Goal: Task Accomplishment & Management: Complete application form

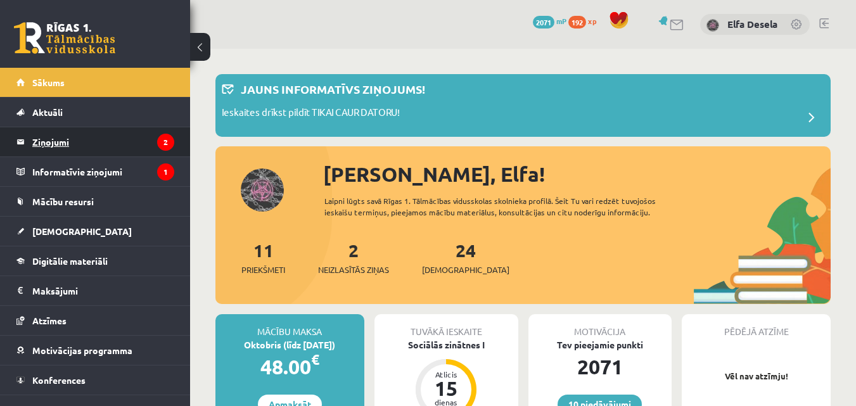
click at [113, 136] on legend "Ziņojumi 2" at bounding box center [103, 141] width 142 height 29
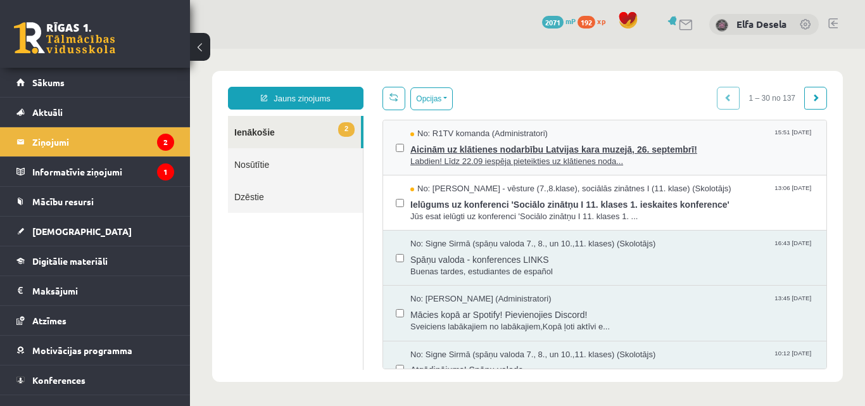
click at [466, 142] on span "Aicinām uz klātienes nodarbību Latvijas kara muzejā, 26. septembrī!" at bounding box center [613, 148] width 404 height 16
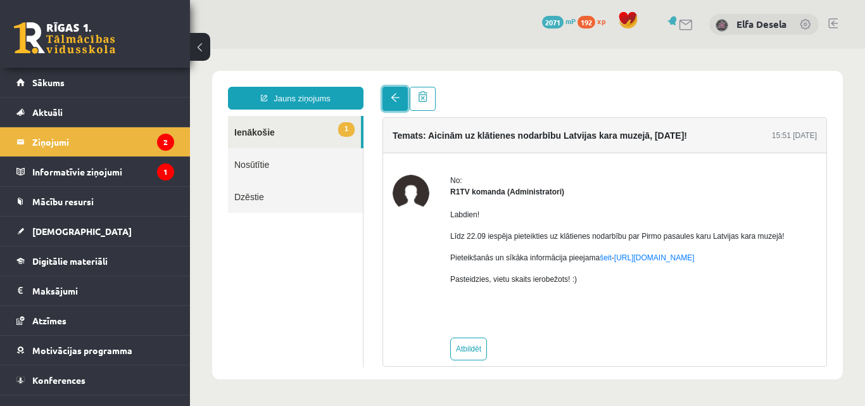
click at [390, 105] on link at bounding box center [395, 99] width 25 height 24
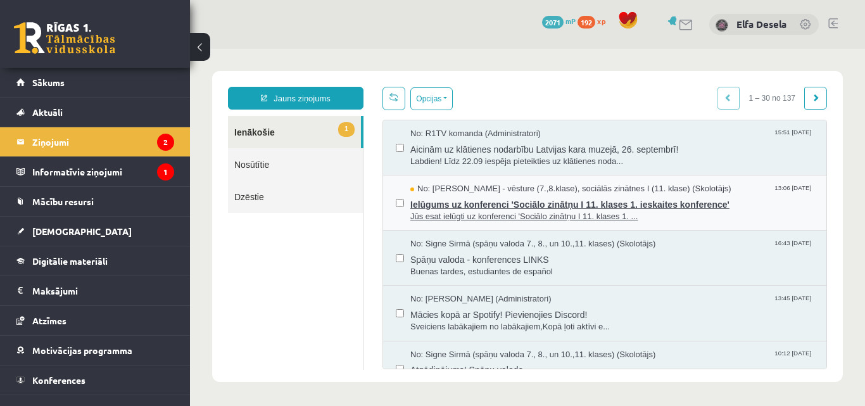
click at [514, 202] on span "Ielūgums uz konferenci 'Sociālo zinātņu I 11. klases 1. ieskaites konference'" at bounding box center [613, 203] width 404 height 16
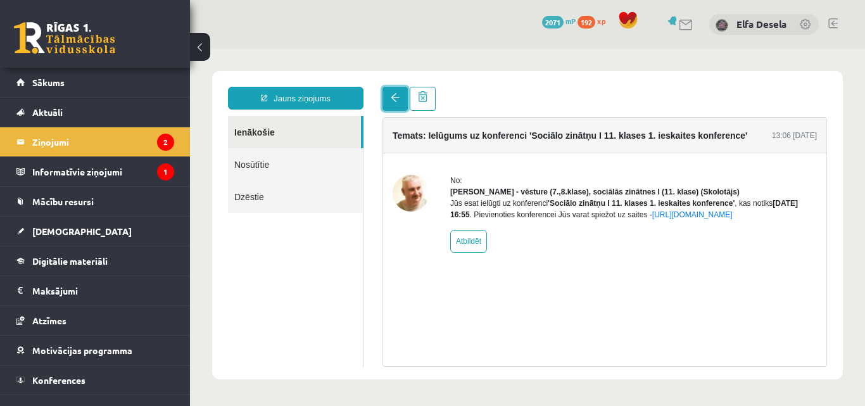
click at [388, 106] on link at bounding box center [395, 99] width 25 height 24
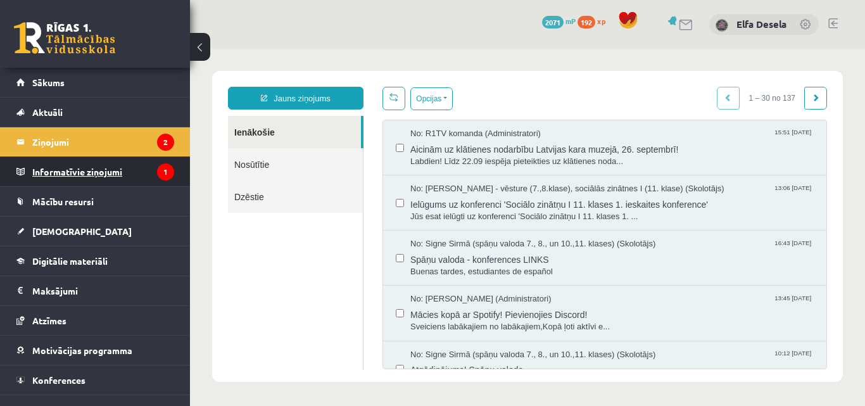
click at [93, 179] on legend "Informatīvie ziņojumi 1" at bounding box center [103, 171] width 142 height 29
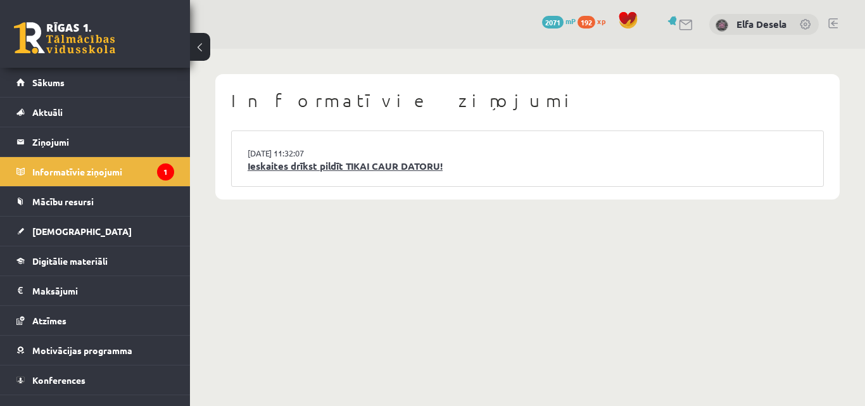
click at [357, 170] on link "Ieskaites drīkst pildīt TIKAI CAUR DATORU!" at bounding box center [528, 166] width 560 height 15
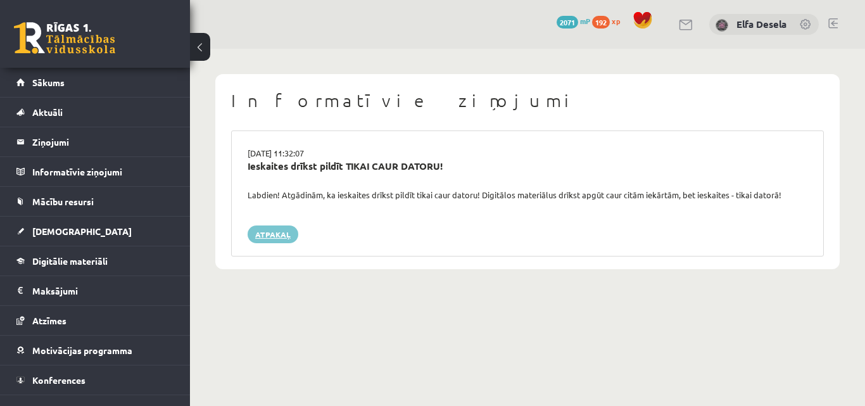
click at [260, 234] on link "Atpakaļ" at bounding box center [273, 235] width 51 height 18
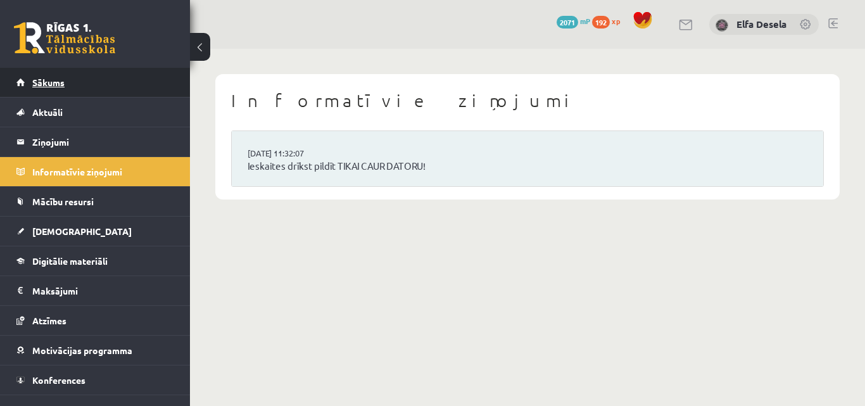
click at [60, 82] on span "Sākums" at bounding box center [48, 82] width 32 height 11
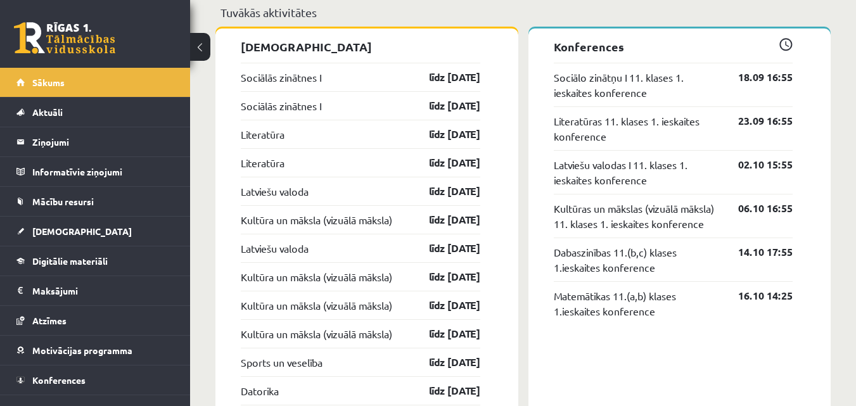
scroll to position [1204, 0]
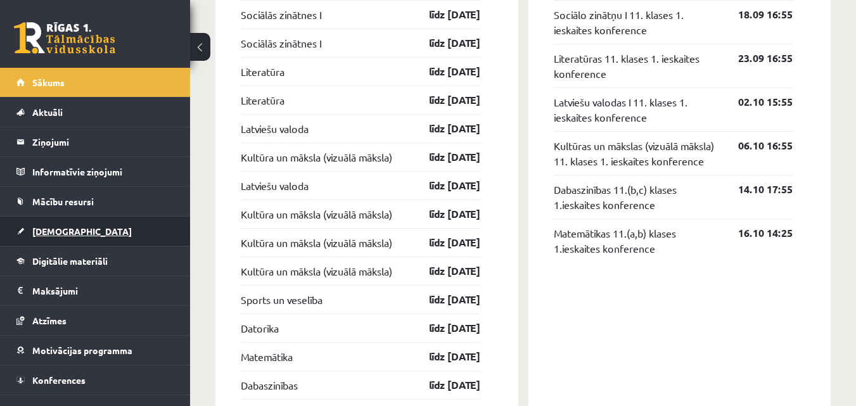
click at [80, 235] on link "[DEMOGRAPHIC_DATA]" at bounding box center [95, 231] width 158 height 29
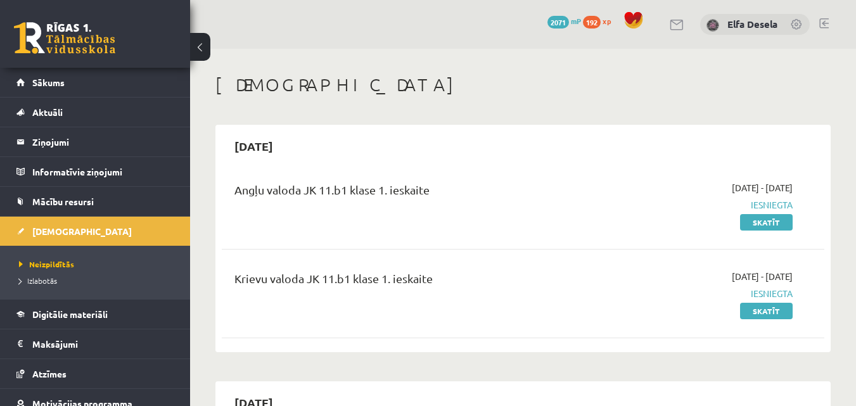
scroll to position [63, 0]
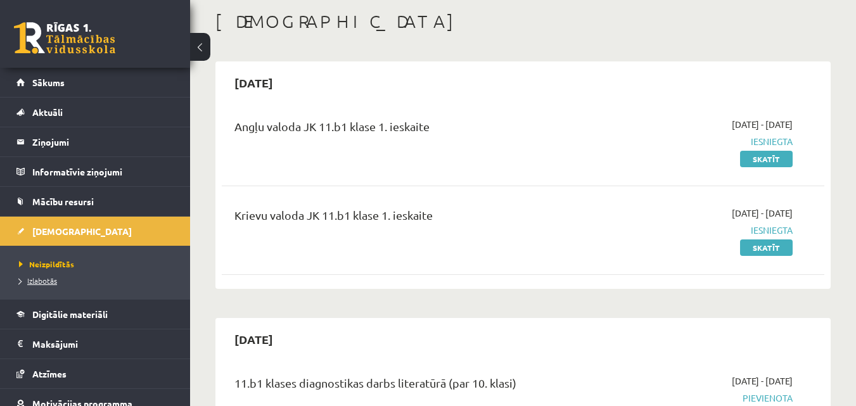
click at [39, 285] on link "Izlabotās" at bounding box center [98, 280] width 158 height 11
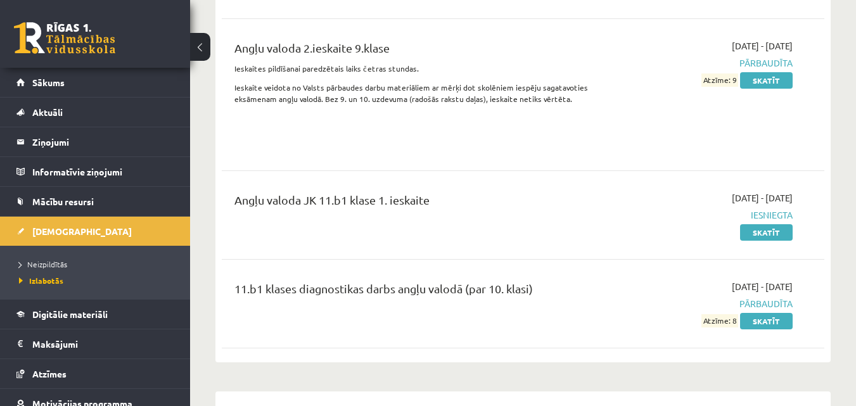
scroll to position [219, 0]
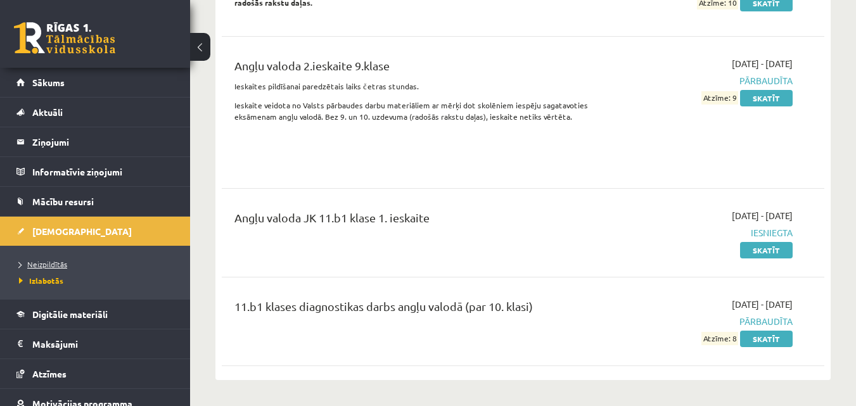
click at [90, 269] on link "Neizpildītās" at bounding box center [98, 263] width 158 height 11
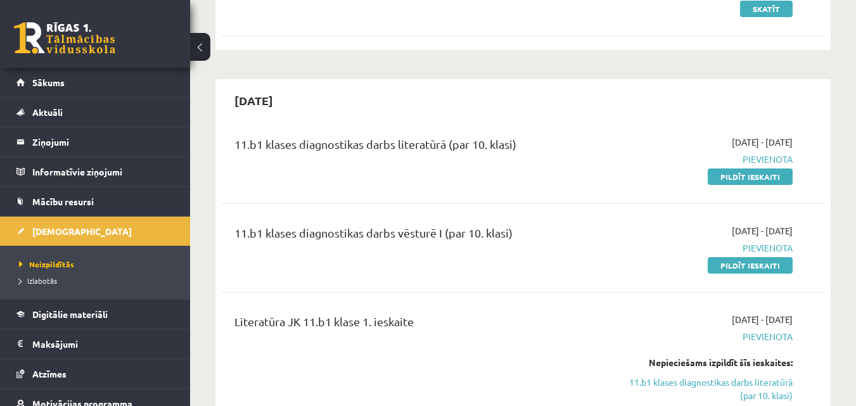
scroll to position [283, 0]
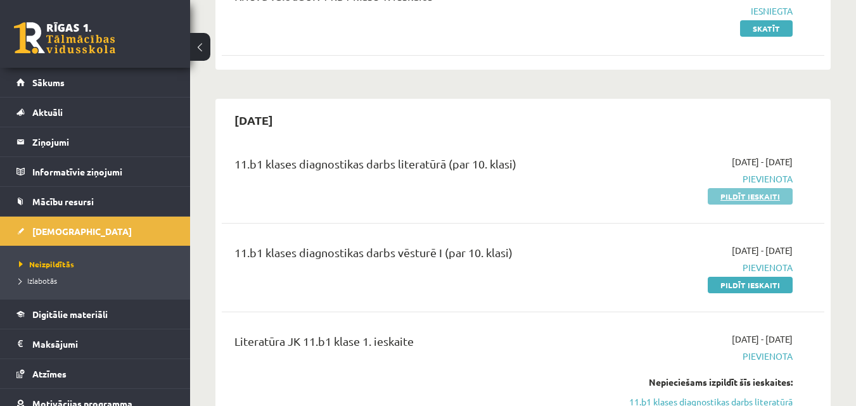
click at [740, 199] on link "Pildīt ieskaiti" at bounding box center [750, 196] width 85 height 16
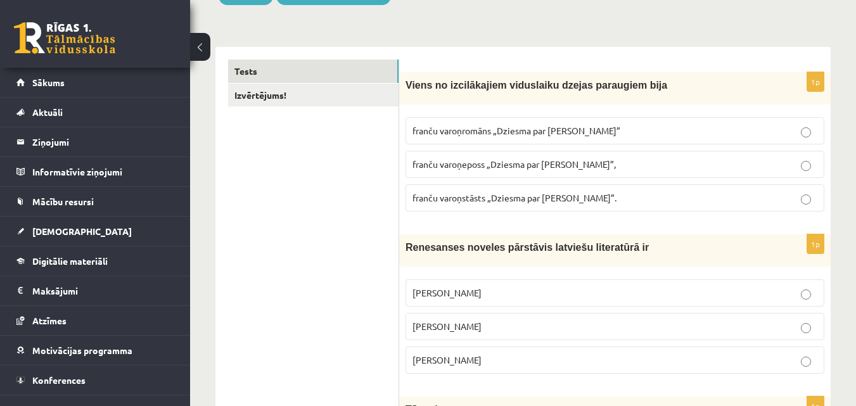
scroll to position [190, 0]
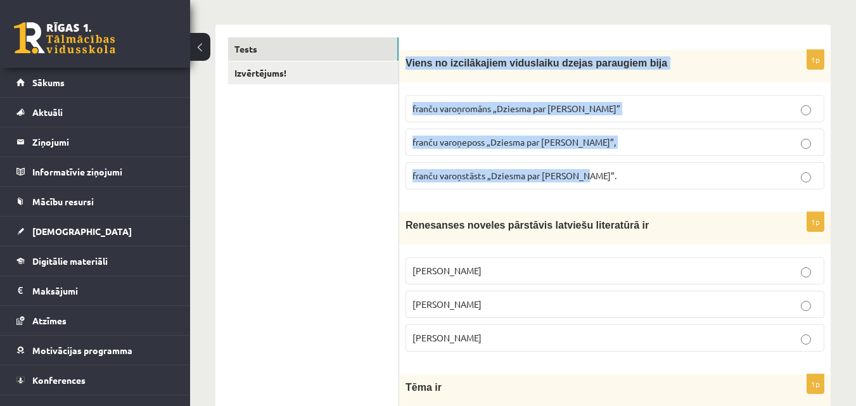
drag, startPoint x: 405, startPoint y: 63, endPoint x: 626, endPoint y: 181, distance: 250.0
click at [626, 181] on div "1p Viens no izcilākajiem viduslaiku dzejas paraugiem bija franču varoņromāns „D…" at bounding box center [614, 125] width 431 height 150
copy div "Viens no izcilākajiem viduslaiku dzejas paraugiem bija [DEMOGRAPHIC_DATA] varoņ…"
click at [623, 134] on label "franču varoņeposs „Dziesma par [PERSON_NAME]”," at bounding box center [614, 142] width 419 height 27
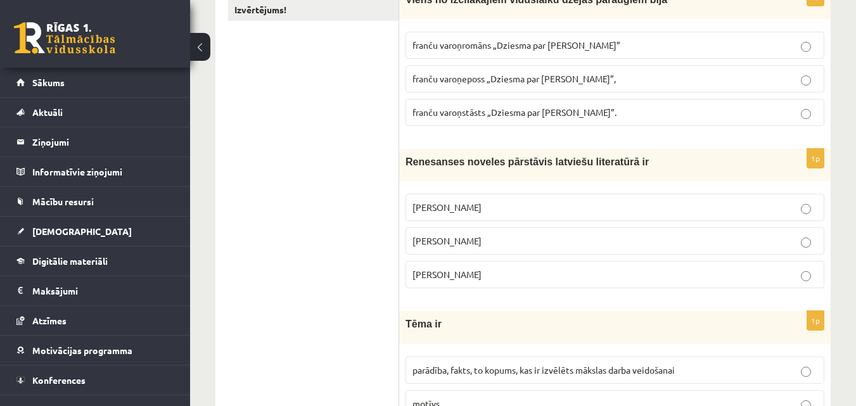
scroll to position [317, 0]
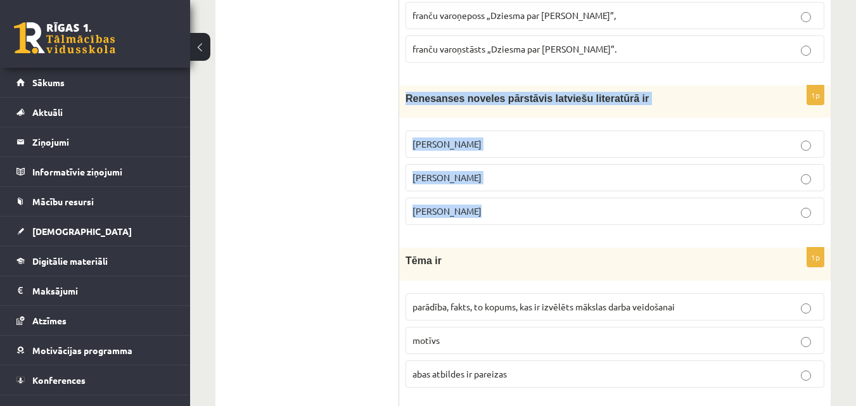
drag, startPoint x: 407, startPoint y: 98, endPoint x: 500, endPoint y: 218, distance: 152.6
click at [500, 218] on div "1p Renesanses noveles pārstāvis latviešu literatūrā ir Rūdolfs Blaumanis Kārlis…" at bounding box center [614, 161] width 431 height 150
copy div "Renesanses noveles pārstāvis latviešu literatūrā ir Rūdolfs Blaumanis Kārlis Sk…"
click at [487, 213] on p "Jānis Ezeriņš" at bounding box center [614, 211] width 405 height 13
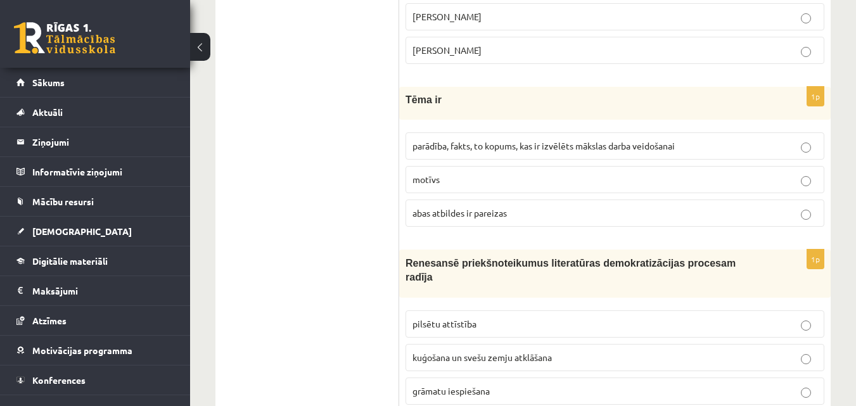
scroll to position [507, 0]
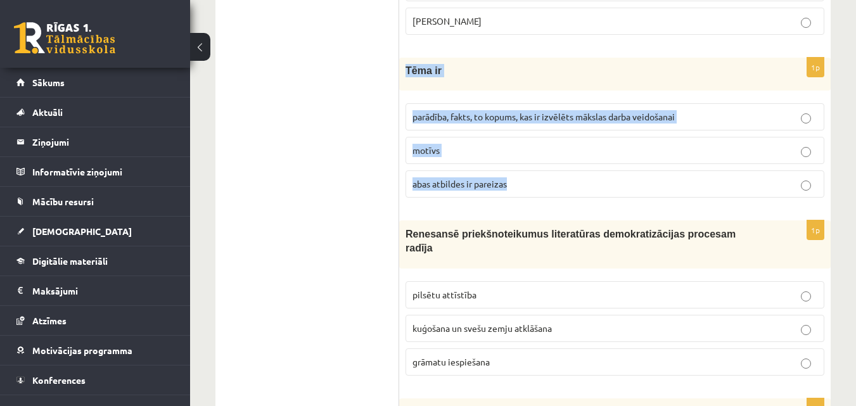
drag, startPoint x: 405, startPoint y: 69, endPoint x: 544, endPoint y: 188, distance: 182.0
click at [544, 188] on div "1p Tēma ir parādība, fakts, to kopums, kas ir izvēlēts mākslas darba veidošanai…" at bounding box center [614, 133] width 431 height 150
copy div "Tēma ir parādība, fakts, to kopums, kas ir izvēlēts mākslas darba veidošanai mo…"
click at [715, 117] on p "parādība, fakts, to kopums, kas ir izvēlēts mākslas darba veidošanai" at bounding box center [614, 116] width 405 height 13
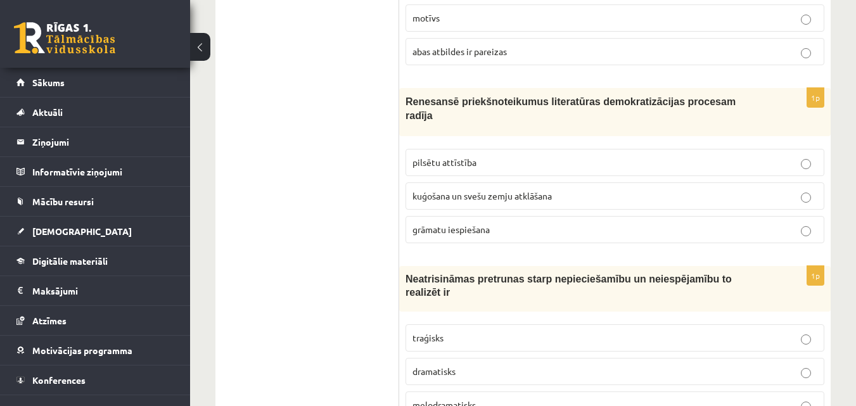
scroll to position [697, 0]
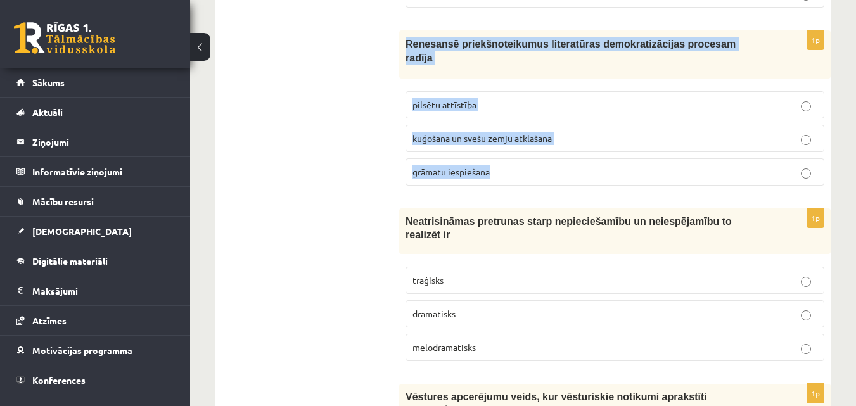
drag, startPoint x: 407, startPoint y: 44, endPoint x: 514, endPoint y: 164, distance: 161.0
click at [514, 164] on div "1p Renesansē priekšnoteikumus literatūras demokratizācijas procesam radīja pils…" at bounding box center [614, 113] width 431 height 166
copy div "Renesansē priekšnoteikumus literatūras demokratizācijas procesam radīja pilsētu…"
click at [511, 165] on p "grāmatu iespiešana" at bounding box center [614, 171] width 405 height 13
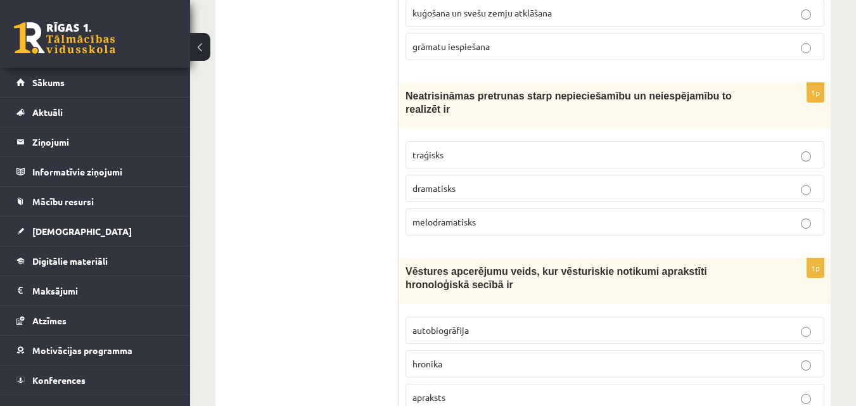
scroll to position [824, 0]
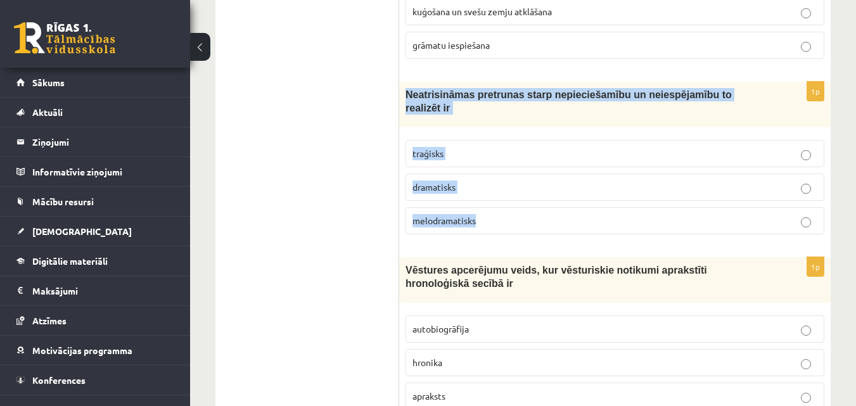
drag, startPoint x: 406, startPoint y: 82, endPoint x: 514, endPoint y: 205, distance: 163.9
click at [514, 205] on div "1p Neatrisināmas pretrunas starp nepieciešamību un neiespējamību to realizēt ir…" at bounding box center [614, 163] width 431 height 163
copy div "Neatrisināmas pretrunas starp nepieciešamību un neiespējamību to realizēt ir tr…"
click at [449, 147] on p "traģisks" at bounding box center [614, 153] width 405 height 13
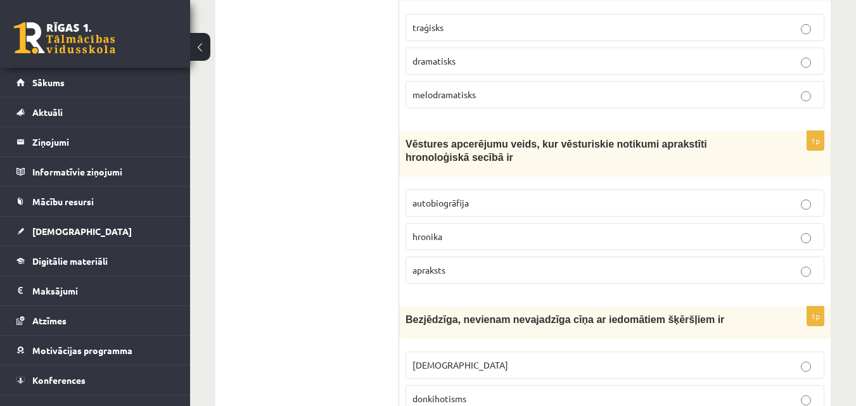
scroll to position [950, 0]
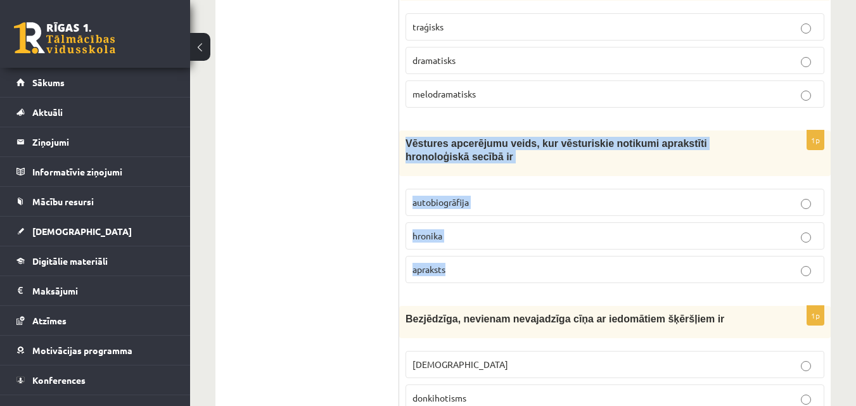
drag, startPoint x: 411, startPoint y: 125, endPoint x: 480, endPoint y: 229, distance: 124.4
click at [480, 229] on div "1p Vēstures apcerējumu veids, kur vēsturiskie notikumi aprakstīti hronoloģiskā …" at bounding box center [614, 212] width 431 height 163
copy div "Vēstures apcerējumu veids, kur vēsturiskie notikumi aprakstīti hronoloģiskā sec…"
click at [496, 229] on p "hronika" at bounding box center [614, 235] width 405 height 13
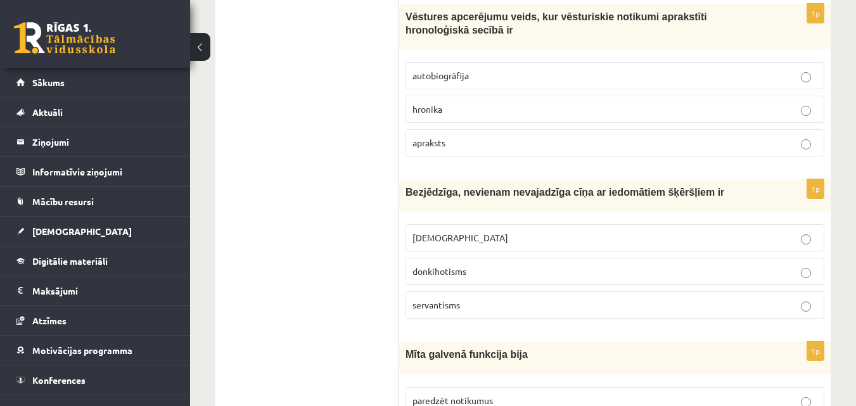
scroll to position [1140, 0]
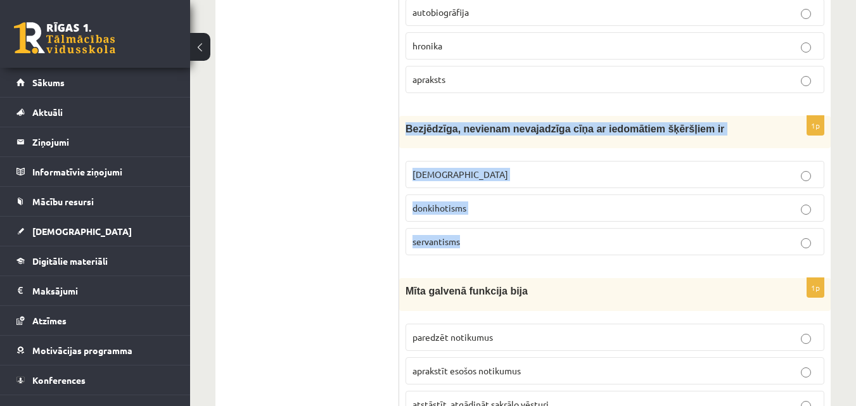
drag, startPoint x: 405, startPoint y: 90, endPoint x: 500, endPoint y: 208, distance: 151.4
click at [500, 208] on div "1p Bezjēdzīga, nevienam nevajadzīga cīņa ar iedomātiem šķēršļiem ir minhauzenis…" at bounding box center [614, 191] width 431 height 150
copy div "Bezjēdzīga, nevienam nevajadzīga cīņa ar iedomātiem šķēršļiem ir minhauzenisms …"
click at [490, 201] on p "donkihotisms" at bounding box center [614, 207] width 405 height 13
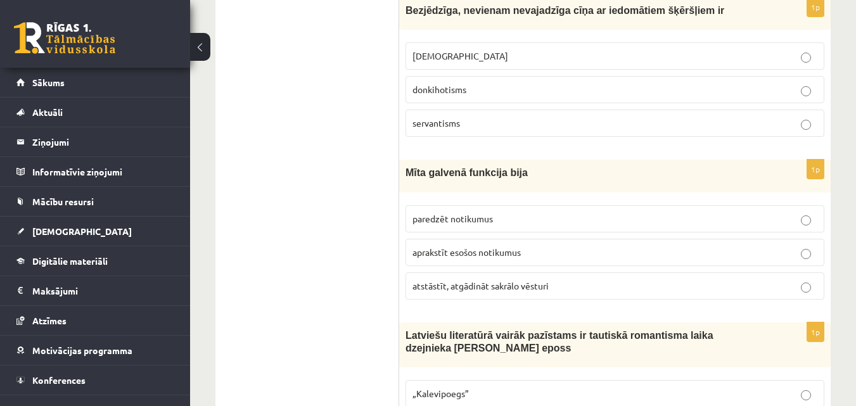
scroll to position [1267, 0]
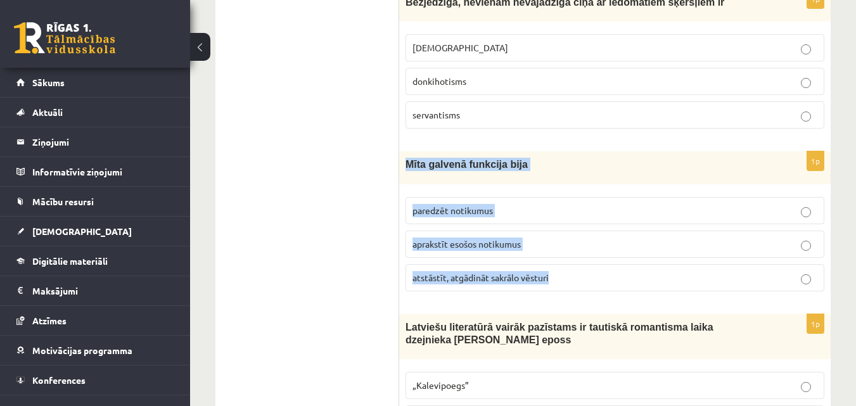
drag, startPoint x: 405, startPoint y: 124, endPoint x: 575, endPoint y: 243, distance: 207.0
click at [575, 243] on div "1p Mīta galvenā funkcija bija paredzēt notikumus aprakstīt esošos notikumus ats…" at bounding box center [614, 226] width 431 height 150
copy div "Mīta galvenā funkcija bija paredzēt notikumus aprakstīt esošos notikumus atstās…"
click at [583, 271] on p "atstāstīt, atgādināt sakrālo vēsturi" at bounding box center [614, 277] width 405 height 13
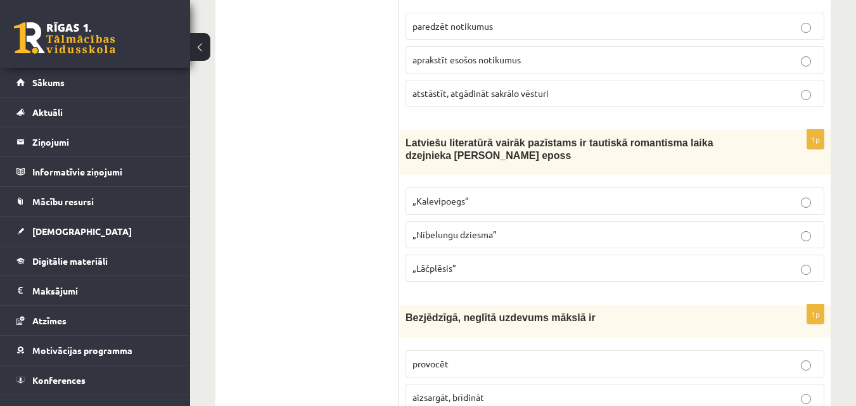
scroll to position [1520, 0]
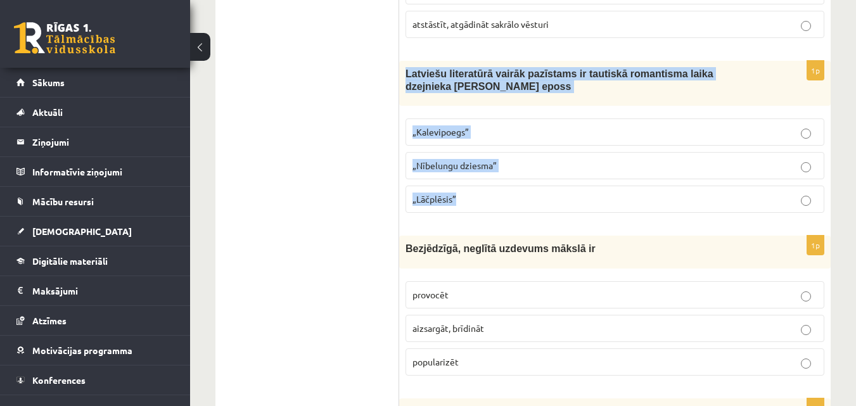
drag, startPoint x: 407, startPoint y: 29, endPoint x: 523, endPoint y: 158, distance: 174.0
click at [523, 158] on div "1p Latviešu literatūrā vairāk pazīstams ir tautiskā romantisma laika dzejnieka …" at bounding box center [614, 142] width 431 height 163
copy div "Latviešu literatūrā vairāk pazīstams ir tautiskā romantisma laika dzejnieka And…"
click at [472, 193] on p "„Lāčplēsis”" at bounding box center [614, 199] width 405 height 13
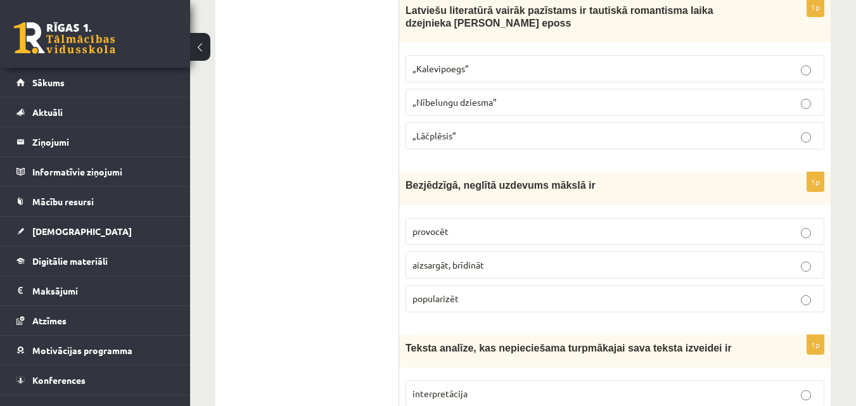
scroll to position [1647, 0]
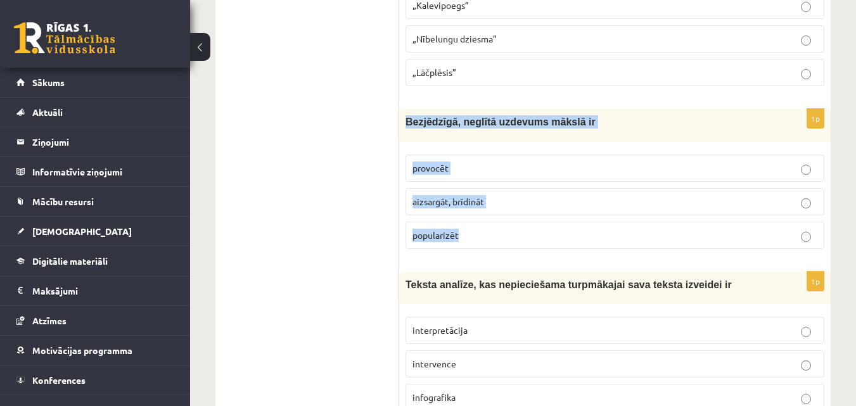
drag, startPoint x: 405, startPoint y: 85, endPoint x: 483, endPoint y: 199, distance: 138.1
click at [483, 199] on div "1p Bezjēdzīgā, neglītā uzdevums mākslā ir provocēt aizsargāt, brīdināt populari…" at bounding box center [614, 184] width 431 height 150
copy div "Bezjēdzīgā, neglītā uzdevums mākslā ir provocēt aizsargāt, brīdināt popularizēt"
click at [482, 162] on p "provocēt" at bounding box center [614, 168] width 405 height 13
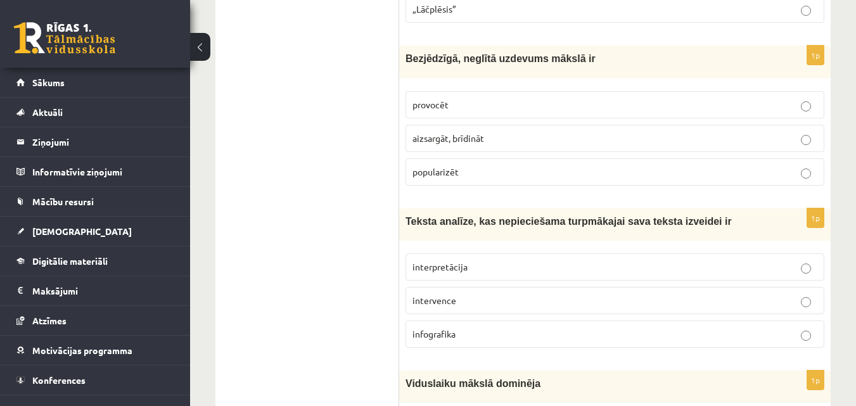
scroll to position [1837, 0]
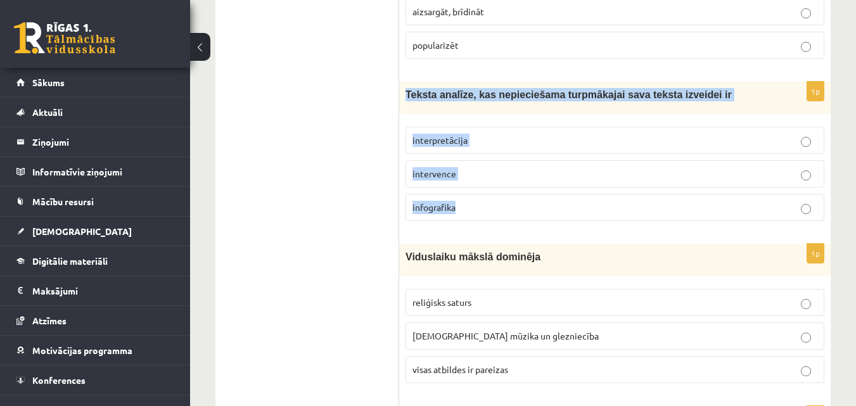
drag, startPoint x: 407, startPoint y: 56, endPoint x: 487, endPoint y: 165, distance: 135.1
click at [487, 165] on div "1p Teksta analīze, kas nepieciešama turpmākajai sava teksta izveidei ir interpr…" at bounding box center [614, 157] width 431 height 150
click at [525, 134] on p "interpretācija" at bounding box center [614, 140] width 405 height 13
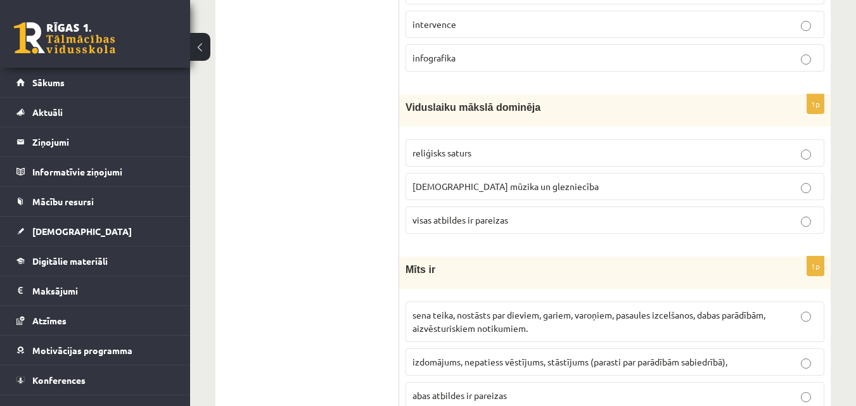
scroll to position [1964, 0]
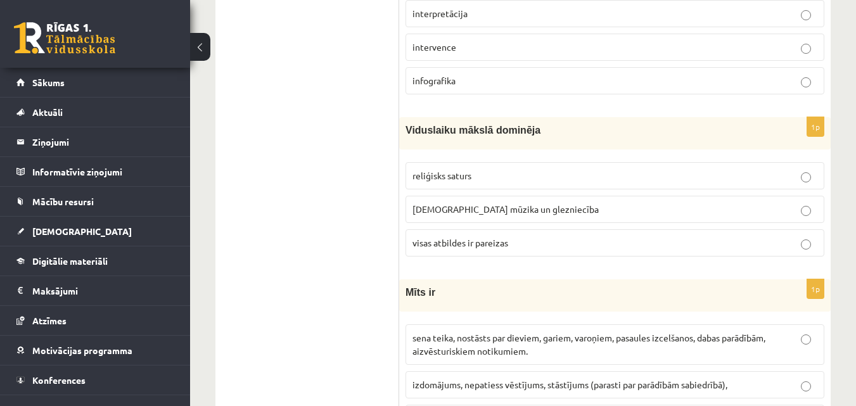
click at [405, 117] on div "Viduslaiku mākslā dominēja" at bounding box center [614, 133] width 431 height 32
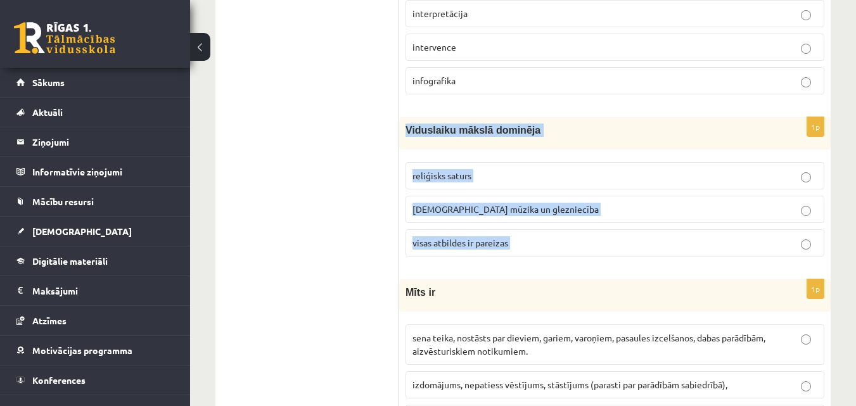
drag, startPoint x: 405, startPoint y: 92, endPoint x: 512, endPoint y: 211, distance: 159.7
click at [512, 211] on div "1p Viduslaiku mākslā dominēja reliģisks saturs baznīcas mūzika un glezniecība v…" at bounding box center [614, 192] width 431 height 150
click at [573, 236] on p "visas atbildes ir pareizas" at bounding box center [614, 242] width 405 height 13
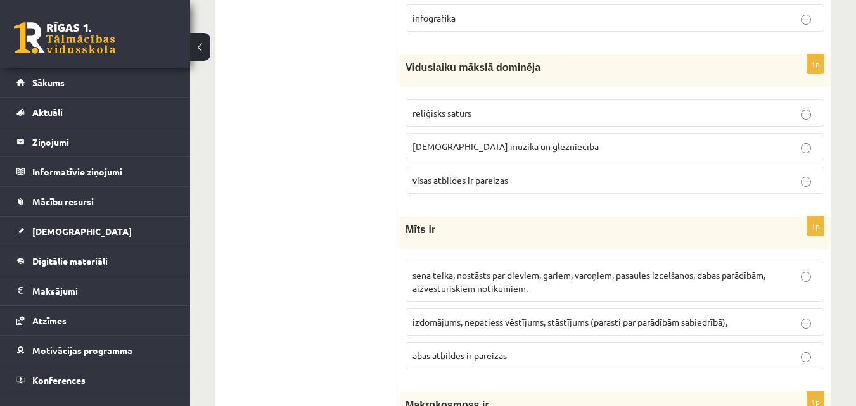
scroll to position [2091, 0]
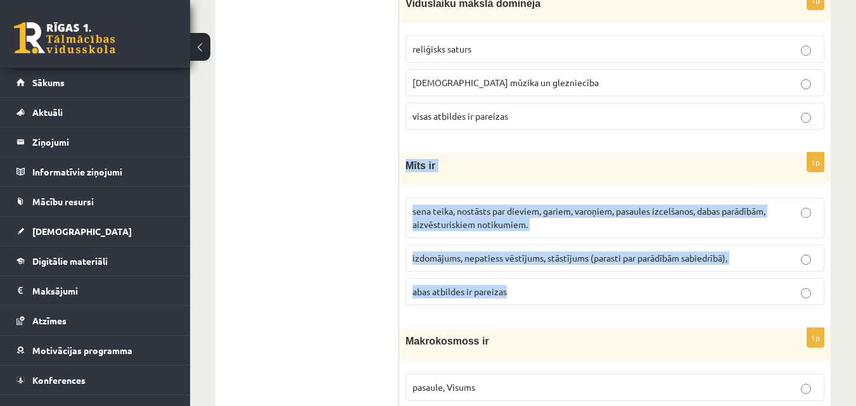
drag, startPoint x: 407, startPoint y: 125, endPoint x: 540, endPoint y: 257, distance: 188.1
click at [540, 257] on div "1p Mīts ir sena teika, nostāsts par dieviem, gariem, varoņiem, pasaules izcelša…" at bounding box center [614, 234] width 431 height 163
click at [577, 205] on p "sena teika, nostāsts par dieviem, gariem, varoņiem, pasaules izcelšanos, dabas …" at bounding box center [614, 218] width 405 height 27
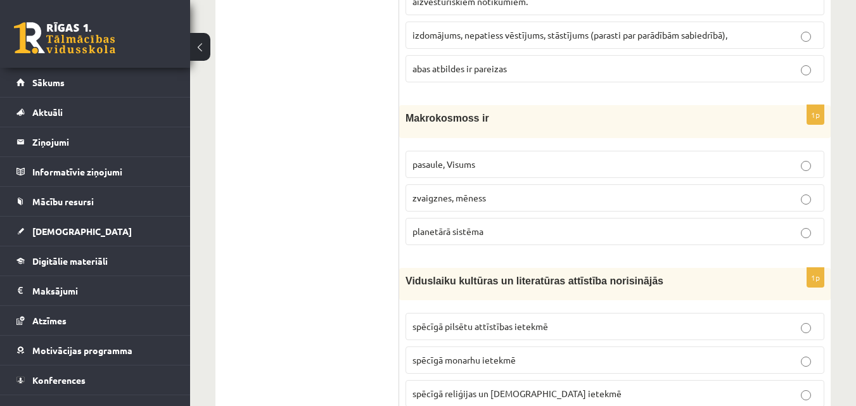
scroll to position [2344, 0]
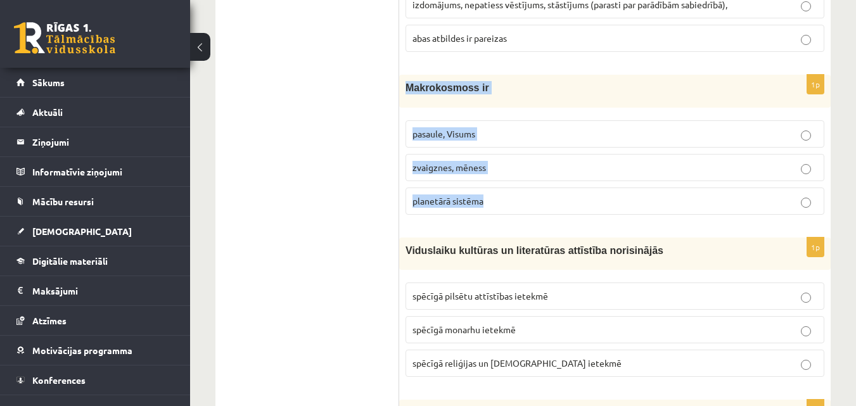
drag, startPoint x: 406, startPoint y: 47, endPoint x: 513, endPoint y: 162, distance: 156.9
click at [513, 162] on div "1p Makrokosmoss ir pasaule, Visums zvaigznes, mēness planetārā sistēma" at bounding box center [614, 150] width 431 height 150
click at [499, 127] on p "pasaule, Visums" at bounding box center [614, 133] width 405 height 13
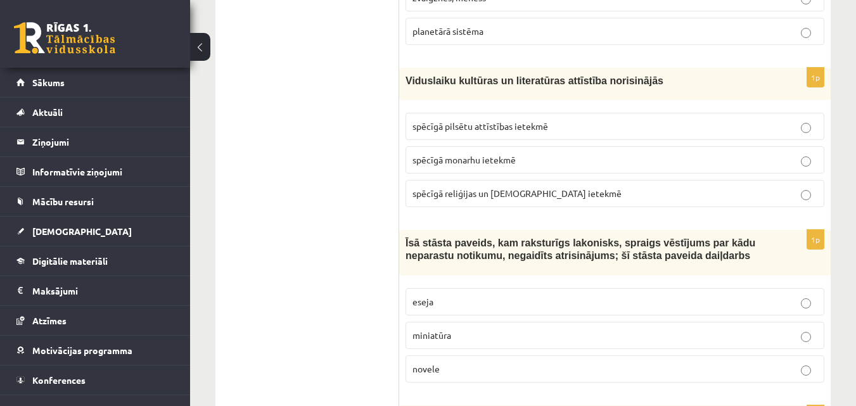
scroll to position [2534, 0]
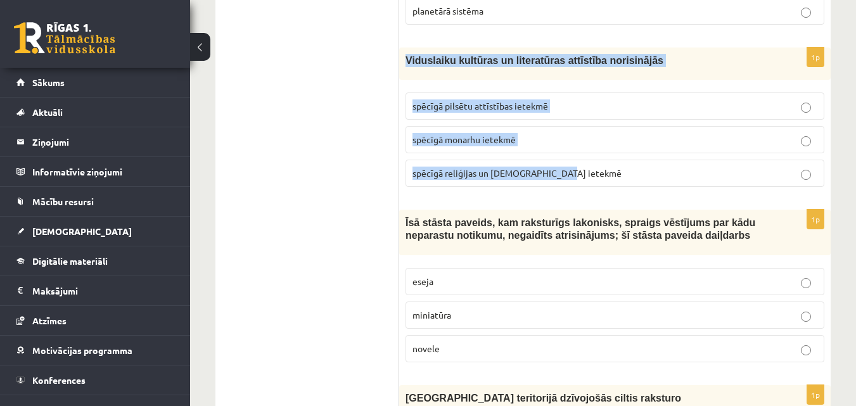
drag, startPoint x: 407, startPoint y: 19, endPoint x: 601, endPoint y: 148, distance: 232.6
click at [601, 148] on div "1p Viduslaiku kultūras un literatūras attīstība norisinājās spēcīgā pilsētu att…" at bounding box center [614, 123] width 431 height 150
click at [566, 167] on p "spēcīgā reliģijas un baznīcas ietekmē" at bounding box center [614, 173] width 405 height 13
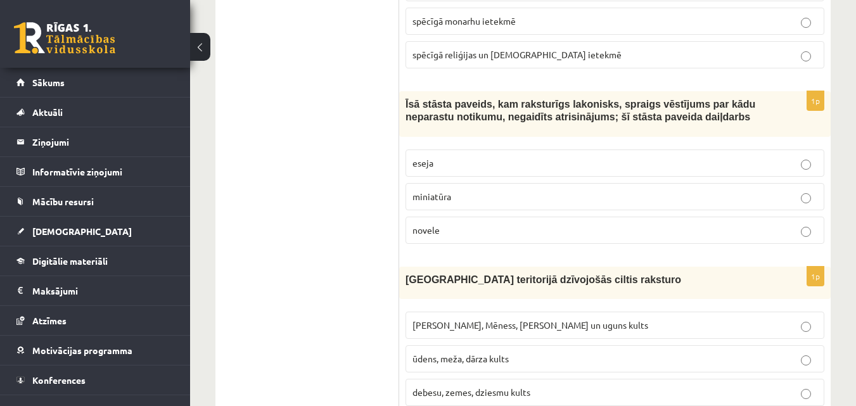
scroll to position [2661, 0]
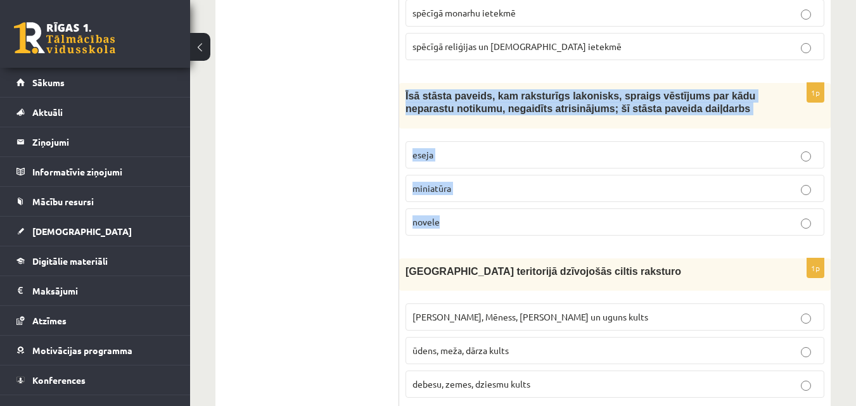
drag, startPoint x: 405, startPoint y: 56, endPoint x: 495, endPoint y: 175, distance: 149.4
click at [495, 175] on div "1p Īsā stāsta paveids, kam raksturīgs lakonisks, spraigs vēstījums par kādu nep…" at bounding box center [614, 164] width 431 height 163
click at [500, 215] on p "novele" at bounding box center [614, 221] width 405 height 13
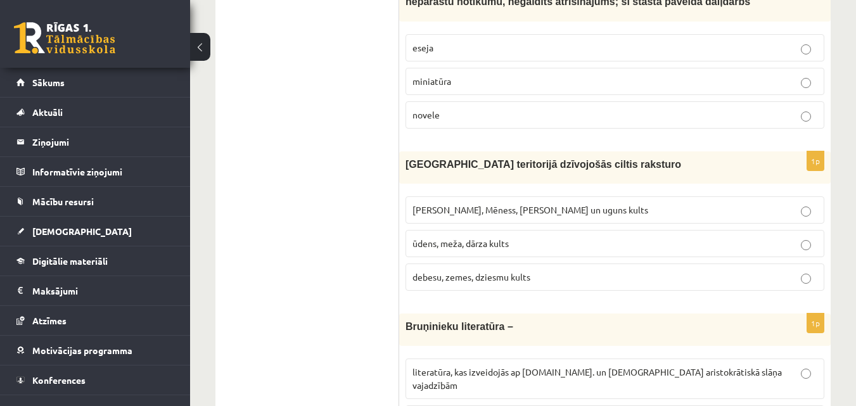
scroll to position [2787, 0]
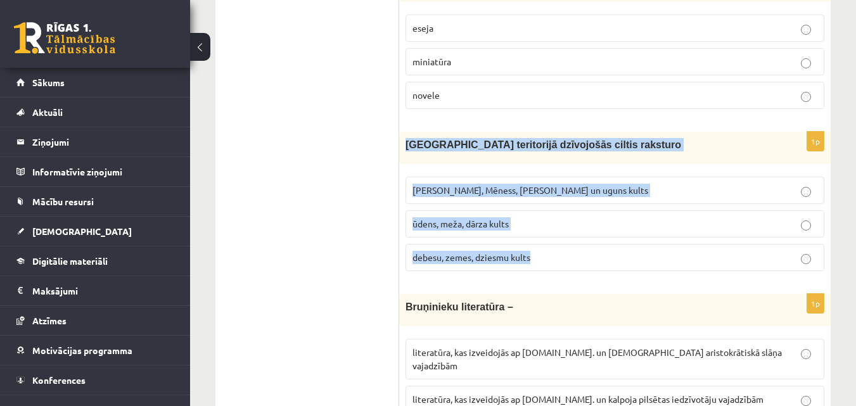
drag, startPoint x: 407, startPoint y: 101, endPoint x: 564, endPoint y: 206, distance: 188.5
click at [564, 206] on div "1p Latvijas teritorijā dzīvojošās ciltis raksturo Saules, Mēness, Pērkona un ug…" at bounding box center [614, 207] width 431 height 150
click at [598, 184] on p "Saules, Mēness, Pērkona un uguns kults" at bounding box center [614, 190] width 405 height 13
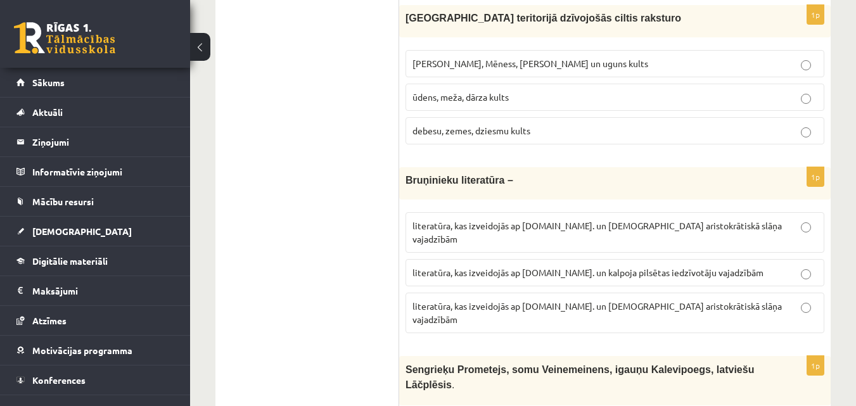
scroll to position [2978, 0]
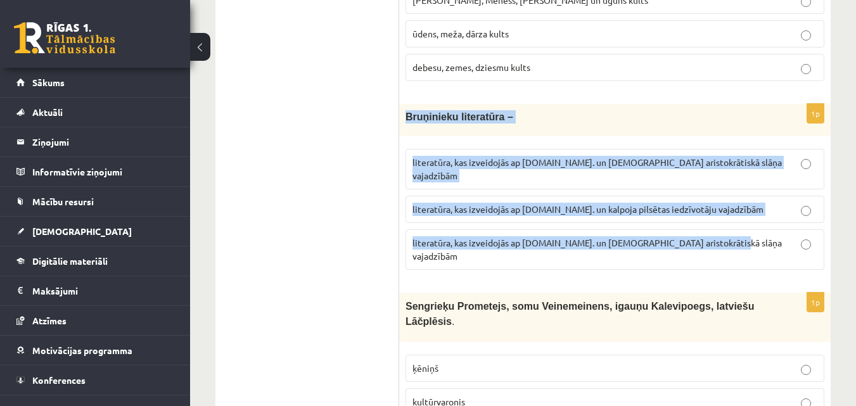
drag, startPoint x: 407, startPoint y: 75, endPoint x: 732, endPoint y: 187, distance: 343.6
click at [732, 187] on div "1p Bruņinieku literatūra – literatūra, kas izveidojās ap 20.gs. un kalpoja aris…" at bounding box center [614, 192] width 431 height 176
click at [609, 237] on span "literatūra, kas izveidojās ap 12.gs. un kalpoja aristokrātiskā slāņa vajadzībām" at bounding box center [596, 249] width 369 height 25
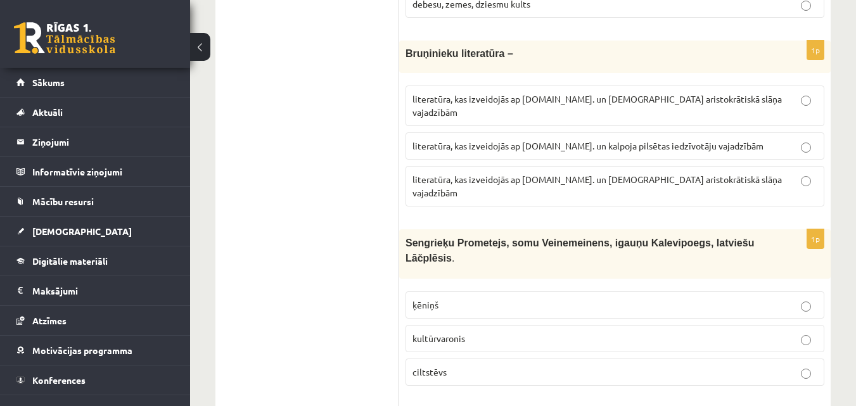
scroll to position [3104, 0]
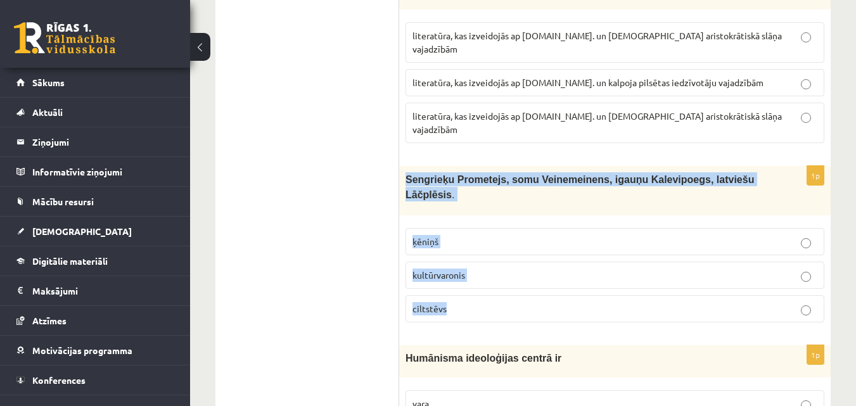
drag, startPoint x: 405, startPoint y: 113, endPoint x: 512, endPoint y: 221, distance: 151.4
click at [512, 221] on div "1p Sengrieķu Prometejs, somu Veinemeinens, igauņu Kalevipoegs, latviešu Lāčplēs…" at bounding box center [614, 249] width 431 height 167
click at [486, 269] on p "kultūrvaronis" at bounding box center [614, 275] width 405 height 13
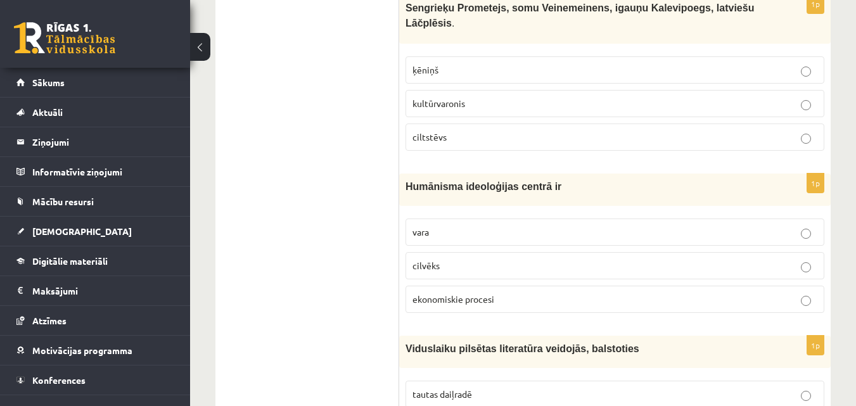
scroll to position [3294, 0]
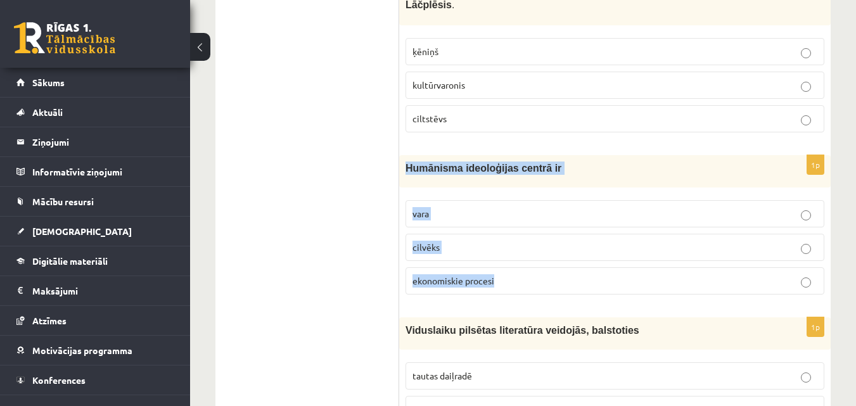
drag, startPoint x: 407, startPoint y: 87, endPoint x: 508, endPoint y: 200, distance: 151.6
click at [508, 200] on div "1p Humānisma ideoloģijas centrā ir vara cilvēks ekonomiskie procesi" at bounding box center [614, 230] width 431 height 150
click at [452, 241] on p "cilvēks" at bounding box center [614, 247] width 405 height 13
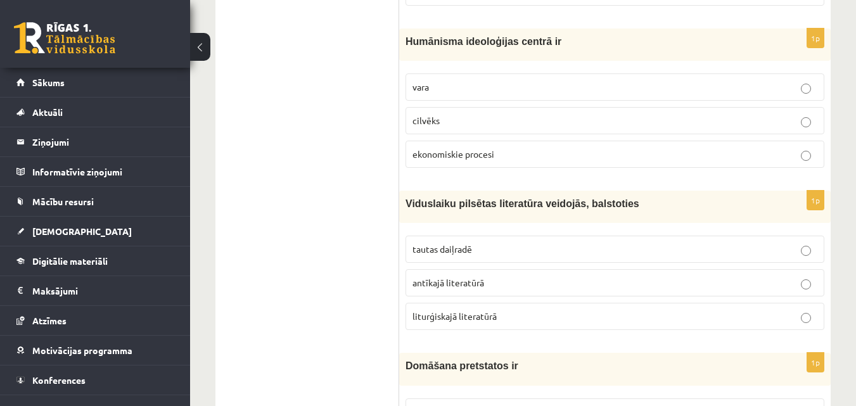
scroll to position [3484, 0]
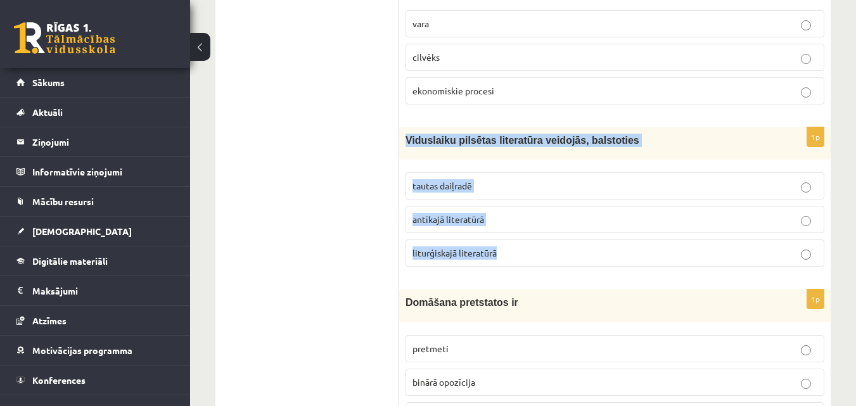
drag, startPoint x: 406, startPoint y: 58, endPoint x: 515, endPoint y: 177, distance: 161.9
click at [515, 177] on div "1p Viduslaiku pilsētas literatūra veidojās, balstoties tautas daiļradē antīkajā…" at bounding box center [614, 202] width 431 height 150
click at [516, 179] on p "tautas daiļradē" at bounding box center [614, 185] width 405 height 13
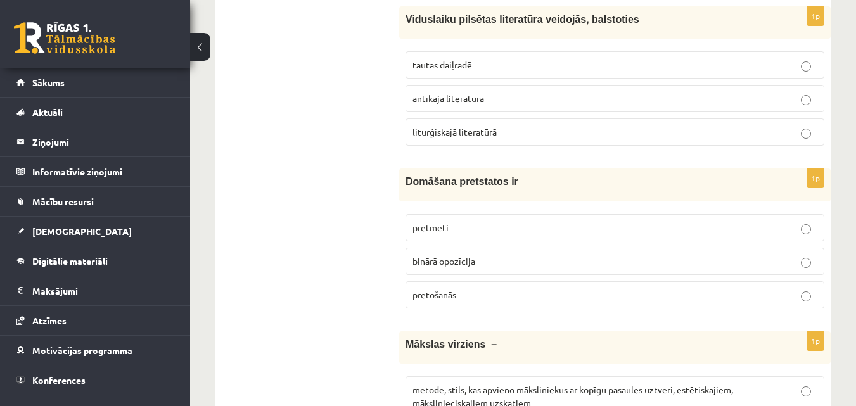
scroll to position [3611, 0]
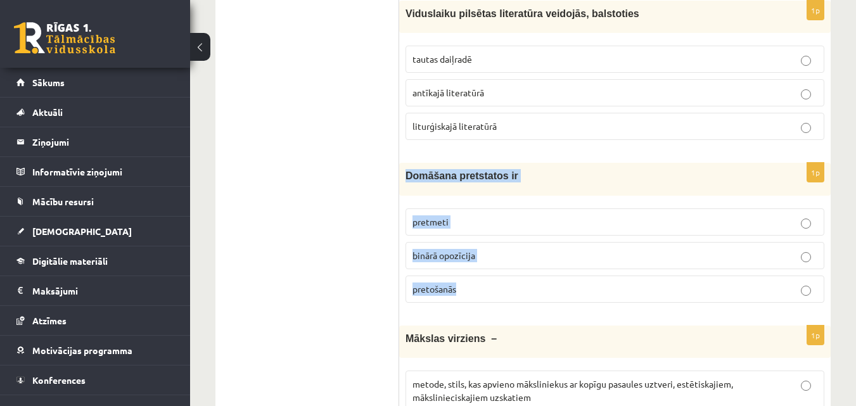
drag, startPoint x: 405, startPoint y: 93, endPoint x: 475, endPoint y: 217, distance: 141.8
click at [475, 217] on div "1p Domāšana pretstatos ir pretmeti binārā opozīcija pretošanās" at bounding box center [614, 238] width 431 height 150
click at [517, 242] on label "binārā opozīcija" at bounding box center [614, 255] width 419 height 27
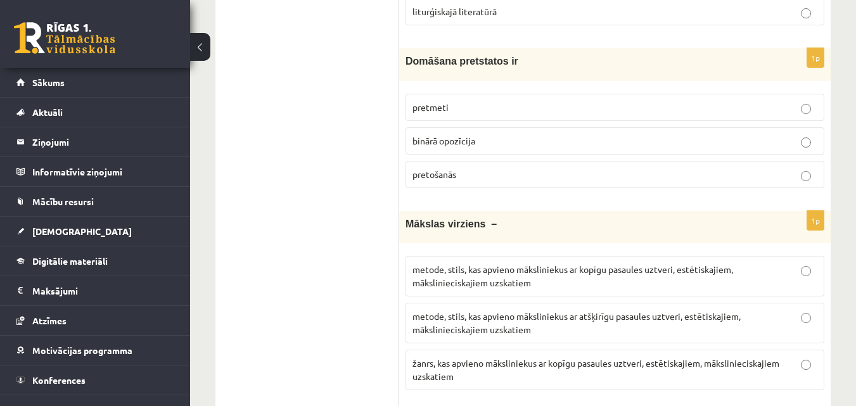
scroll to position [3801, 0]
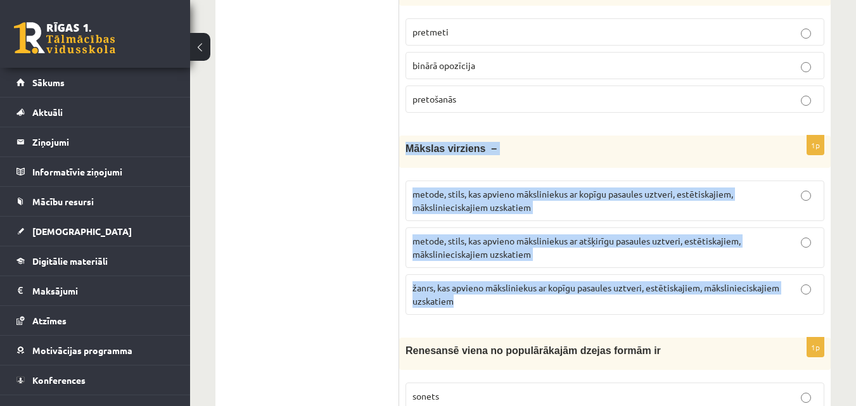
drag, startPoint x: 407, startPoint y: 67, endPoint x: 624, endPoint y: 220, distance: 265.1
click at [624, 220] on div "1p Mākslas virziens – metode, stils, kas apvieno māksliniekus ar kopīgu pasaule…" at bounding box center [614, 230] width 431 height 189
click at [550, 188] on p "metode, stils, kas apvieno māksliniekus ar kopīgu pasaules uztveri, estētiskaji…" at bounding box center [614, 201] width 405 height 27
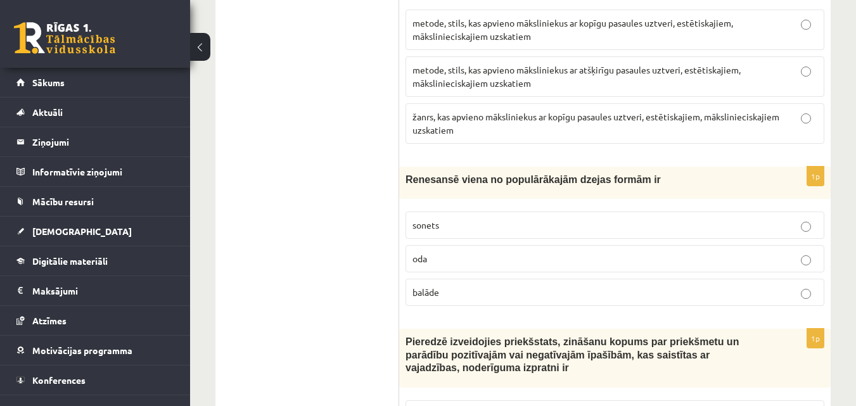
scroll to position [3991, 0]
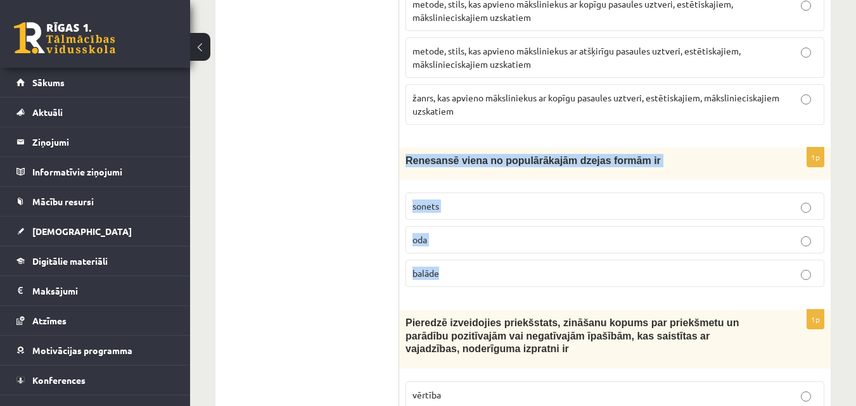
drag, startPoint x: 407, startPoint y: 79, endPoint x: 465, endPoint y: 194, distance: 129.2
click at [465, 194] on div "1p Renesansē viena no populārākajām dzejas formām ir sonets oda balāde" at bounding box center [614, 223] width 431 height 150
click at [459, 200] on p "sonets" at bounding box center [614, 206] width 405 height 13
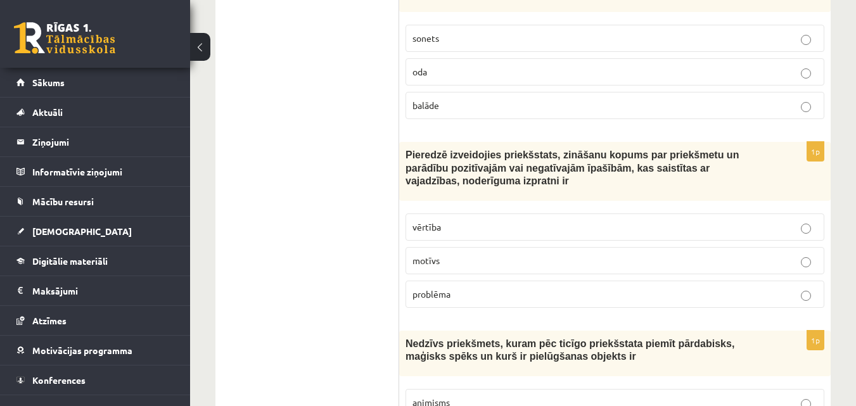
scroll to position [4181, 0]
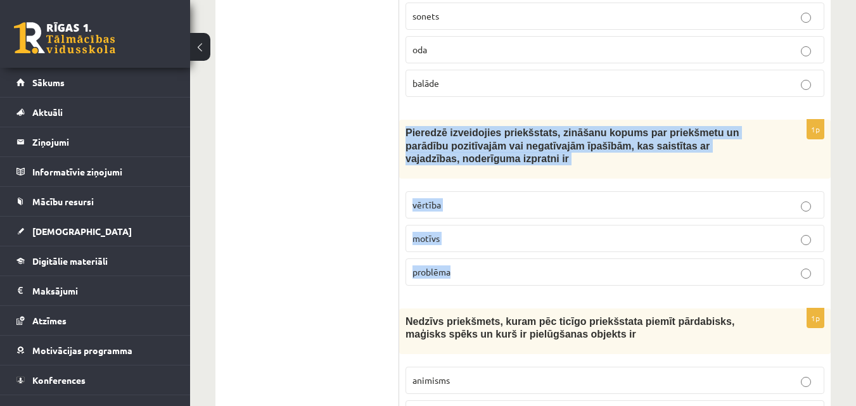
drag, startPoint x: 407, startPoint y: 51, endPoint x: 490, endPoint y: 200, distance: 170.1
click at [490, 200] on div "1p Pieredzē izveidojies priekšstats, zināšanu kopums par priekšmetu un parādību…" at bounding box center [614, 207] width 431 height 175
click at [452, 198] on p "vērtība" at bounding box center [614, 204] width 405 height 13
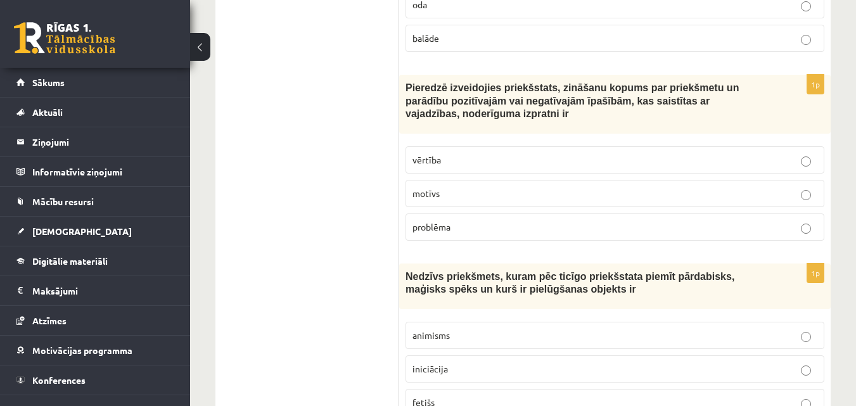
scroll to position [4308, 0]
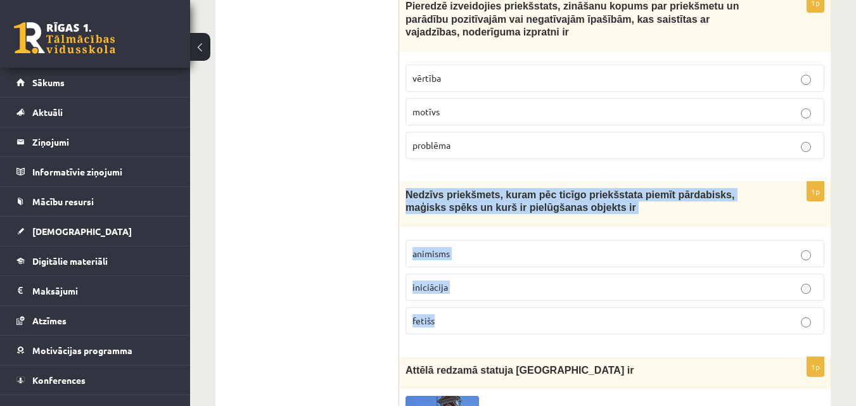
drag, startPoint x: 408, startPoint y: 110, endPoint x: 465, endPoint y: 245, distance: 146.5
click at [465, 245] on div "1p Nedzīvs priekšmets, kuram pēc ticīgo priekšstata piemīt pārdabisks, maģisks …" at bounding box center [614, 263] width 431 height 163
click at [443, 314] on p "fetišs" at bounding box center [614, 320] width 405 height 13
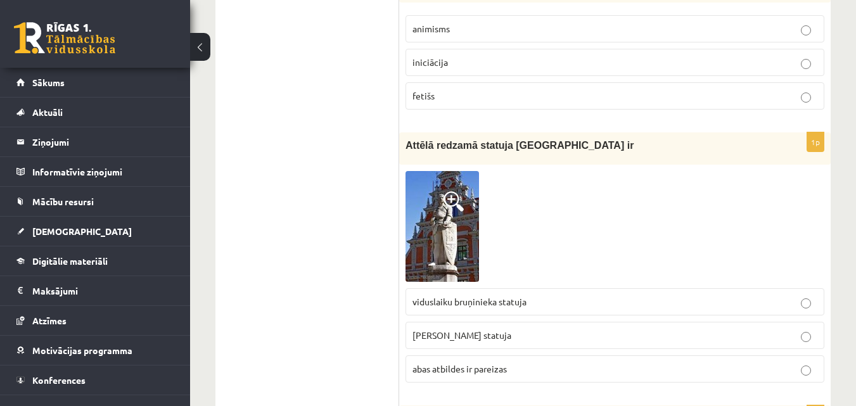
scroll to position [4561, 0]
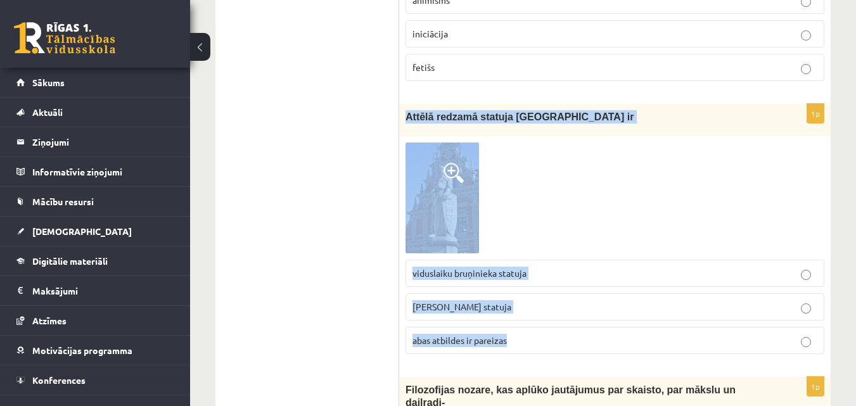
drag, startPoint x: 407, startPoint y: 33, endPoint x: 521, endPoint y: 245, distance: 241.2
click at [521, 245] on div "1p Attēlā redzamā statuja Rīgā ir viduslaiku bruņinieka statuja Rolanda statuja…" at bounding box center [614, 234] width 431 height 260
click at [490, 300] on p "Rolanda statuja" at bounding box center [614, 306] width 405 height 13
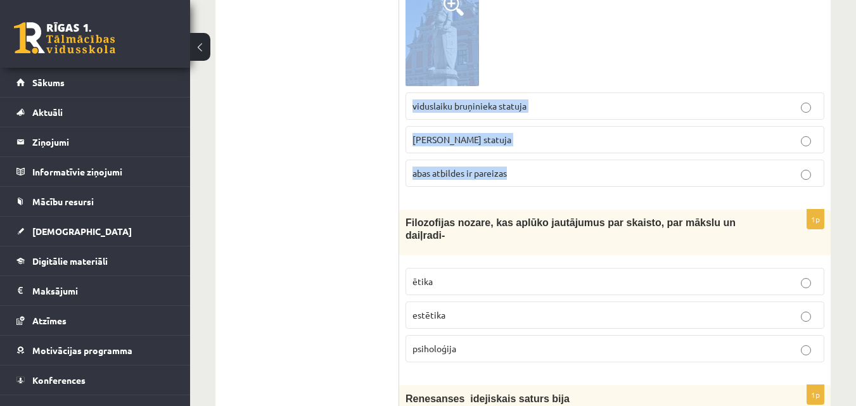
scroll to position [4751, 0]
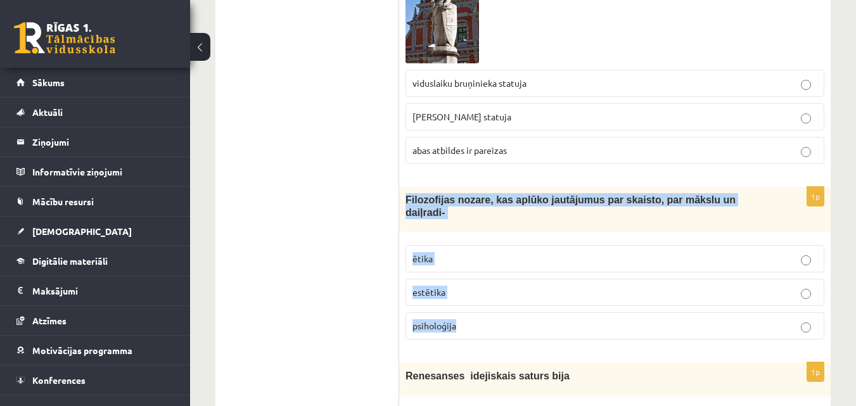
drag, startPoint x: 402, startPoint y: 117, endPoint x: 479, endPoint y: 237, distance: 142.7
click at [479, 237] on div "1p Filozofijas nozare, kas aplūko jautājumus par skaisto, par mākslu un daiļrad…" at bounding box center [614, 268] width 431 height 163
click at [493, 279] on label "estētika" at bounding box center [614, 292] width 419 height 27
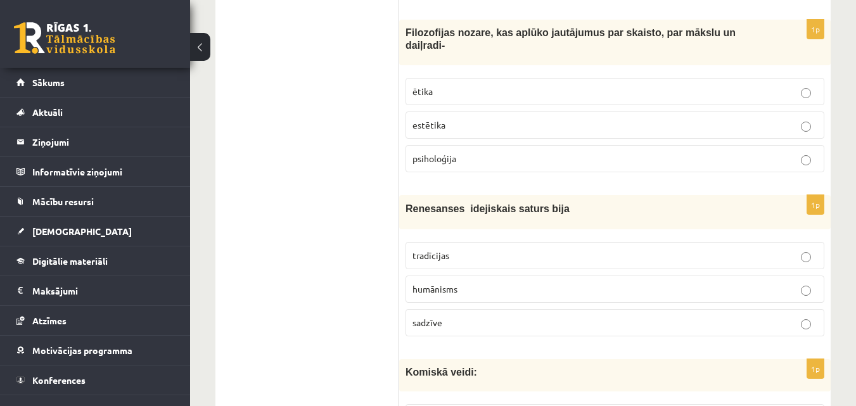
scroll to position [4941, 0]
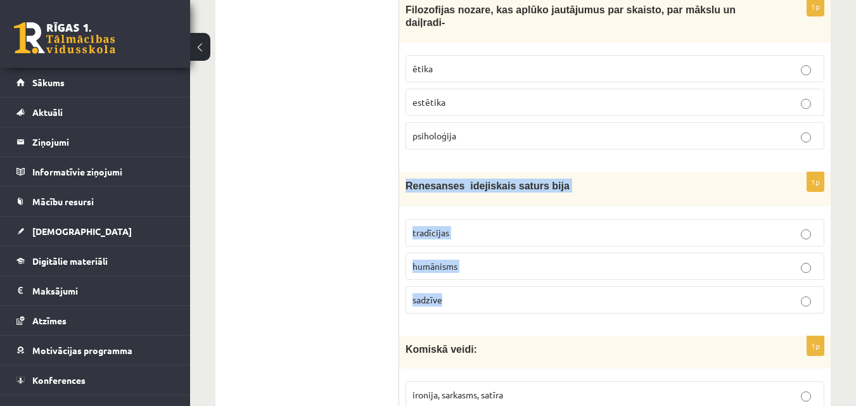
drag, startPoint x: 407, startPoint y: 92, endPoint x: 474, endPoint y: 197, distance: 123.9
click at [474, 197] on div "1p Renesanses idejiskais saturs bija tradīcijas humānisms sadzīve" at bounding box center [614, 247] width 431 height 151
click at [473, 260] on p "humānisms" at bounding box center [614, 266] width 405 height 13
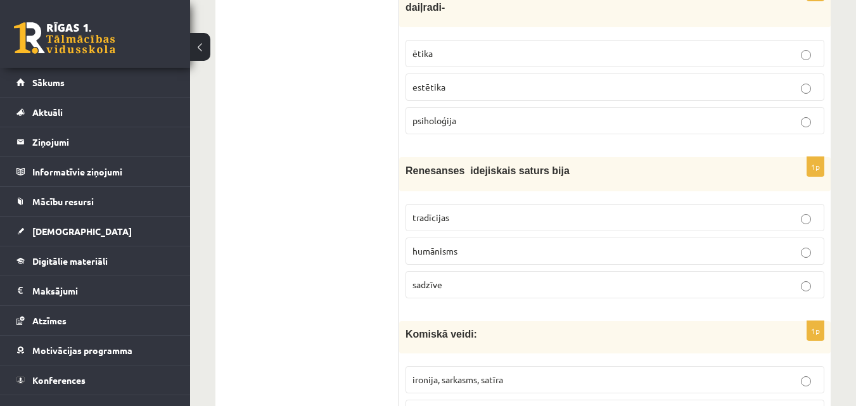
scroll to position [4966, 0]
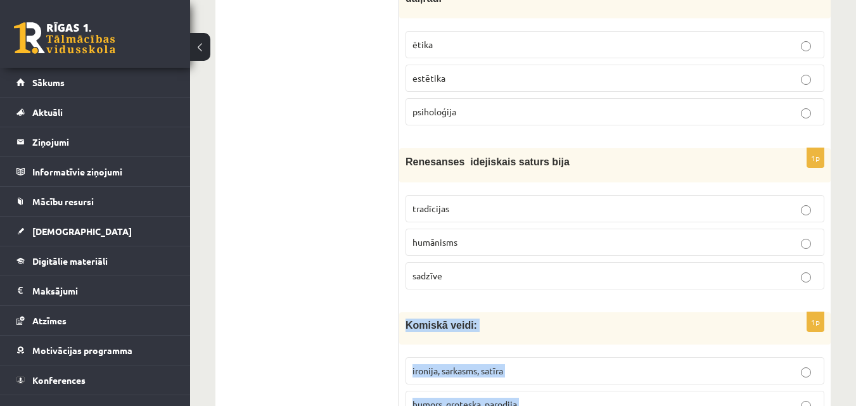
drag, startPoint x: 405, startPoint y: 232, endPoint x: 511, endPoint y: 351, distance: 159.3
click at [511, 351] on div "1p Komiskā veidi: ironija, sarkasms, satīra humors, groteska, parodija abas atb…" at bounding box center [614, 387] width 431 height 150
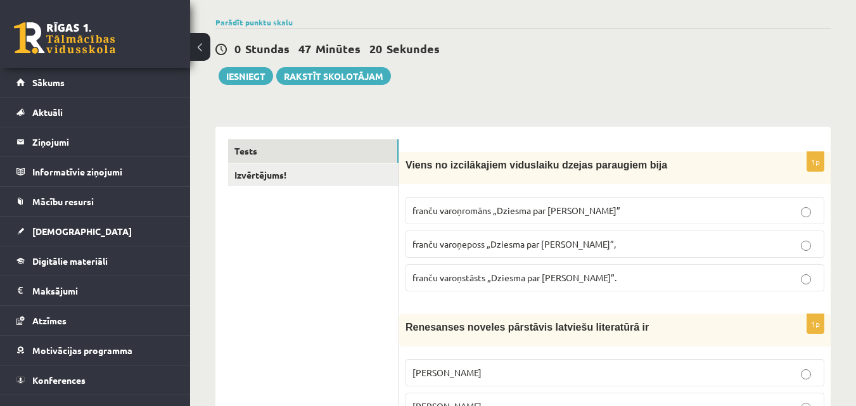
scroll to position [87, 0]
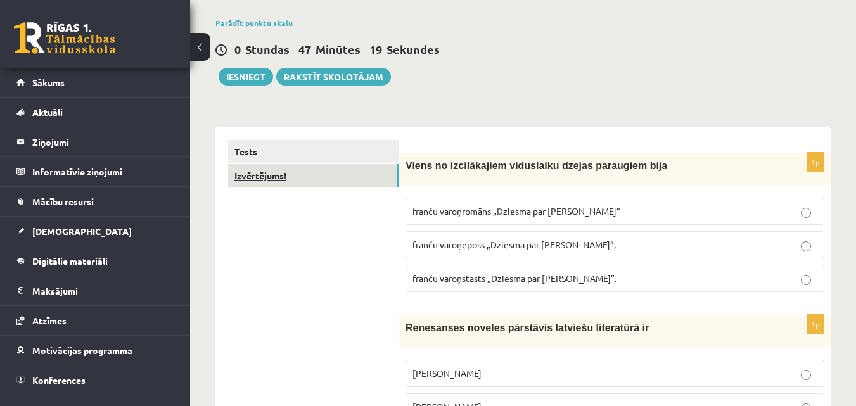
click at [291, 180] on link "Izvērtējums!" at bounding box center [313, 175] width 170 height 23
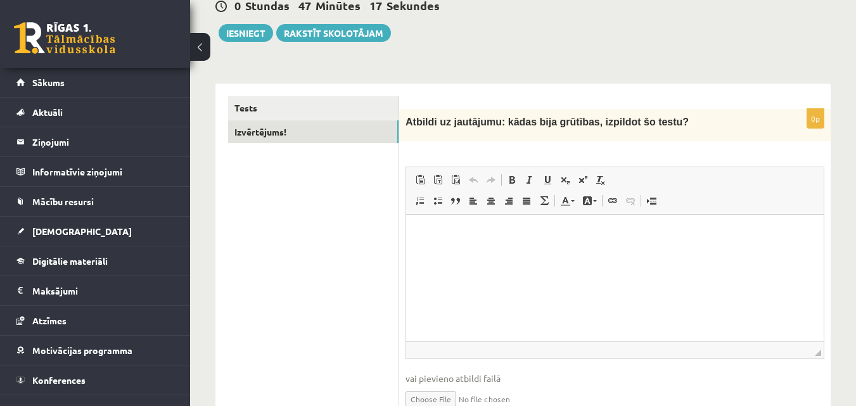
scroll to position [194, 0]
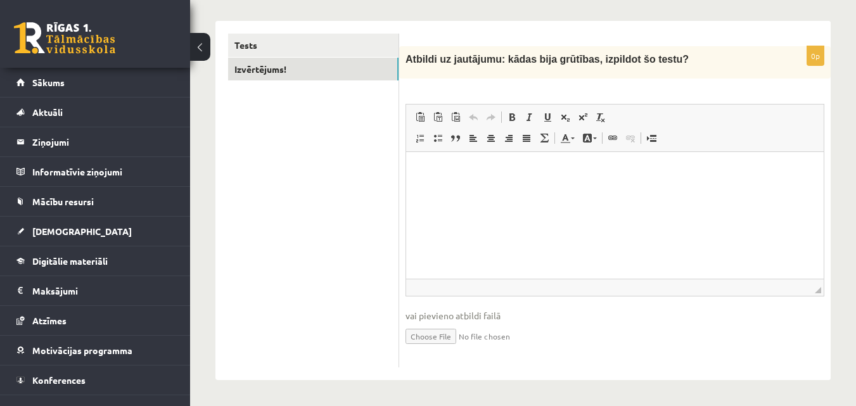
click at [479, 191] on html at bounding box center [614, 171] width 417 height 39
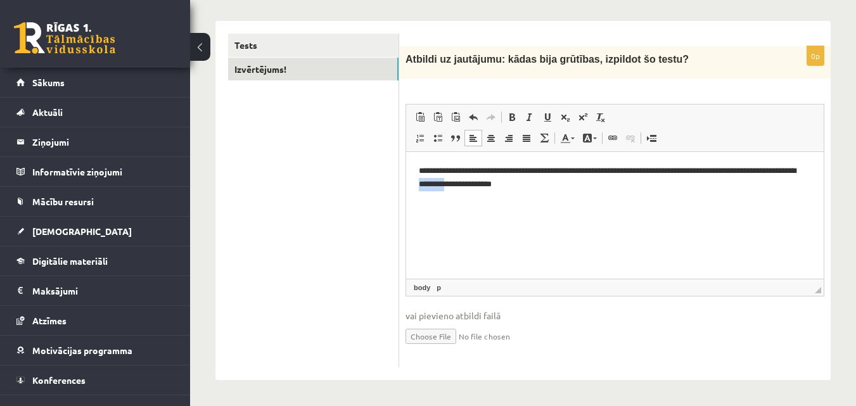
drag, startPoint x: 609, startPoint y: 182, endPoint x: 573, endPoint y: 186, distance: 35.6
click at [573, 186] on p "**********" at bounding box center [615, 178] width 392 height 27
click at [703, 171] on p "**********" at bounding box center [615, 178] width 392 height 27
click at [756, 169] on p "**********" at bounding box center [615, 178] width 392 height 27
click at [756, 172] on p "**********" at bounding box center [615, 178] width 392 height 27
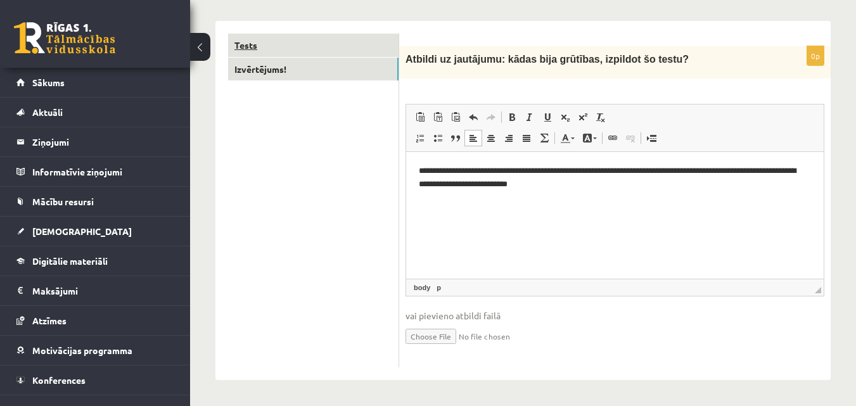
click at [279, 46] on link "Tests" at bounding box center [313, 45] width 170 height 23
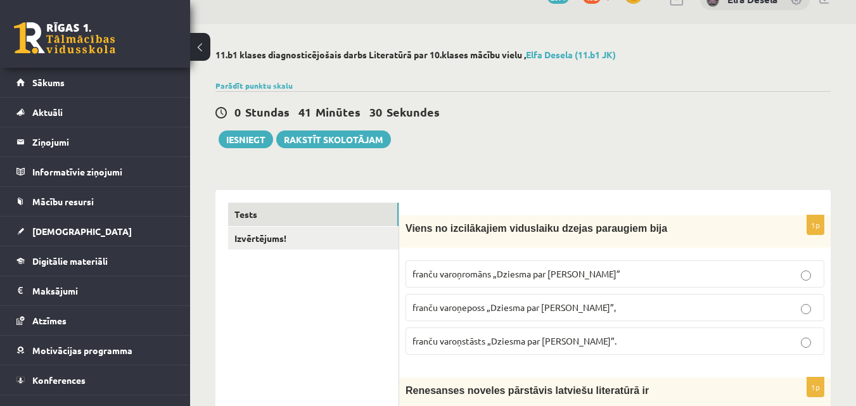
scroll to position [0, 0]
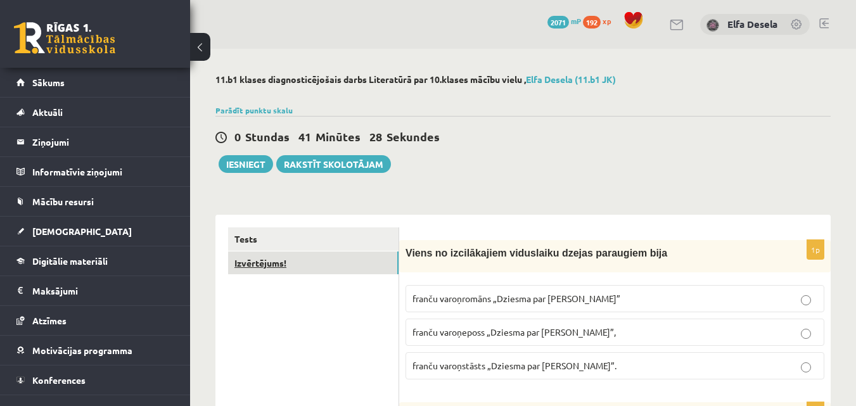
click at [255, 261] on link "Izvērtējums!" at bounding box center [313, 263] width 170 height 23
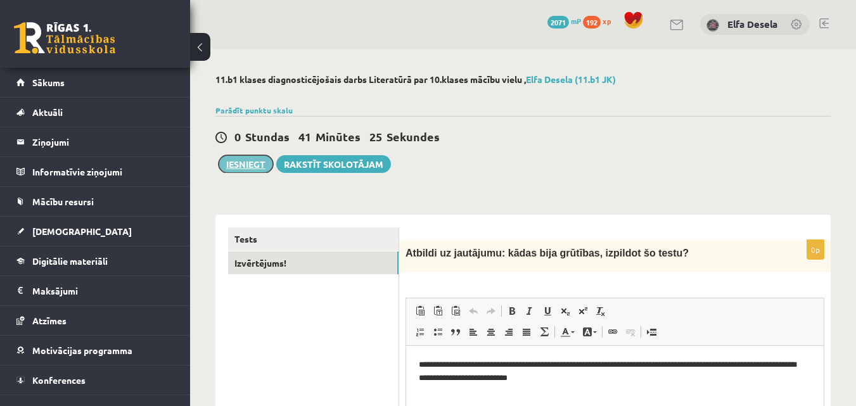
click at [253, 168] on button "Iesniegt" at bounding box center [246, 164] width 54 height 18
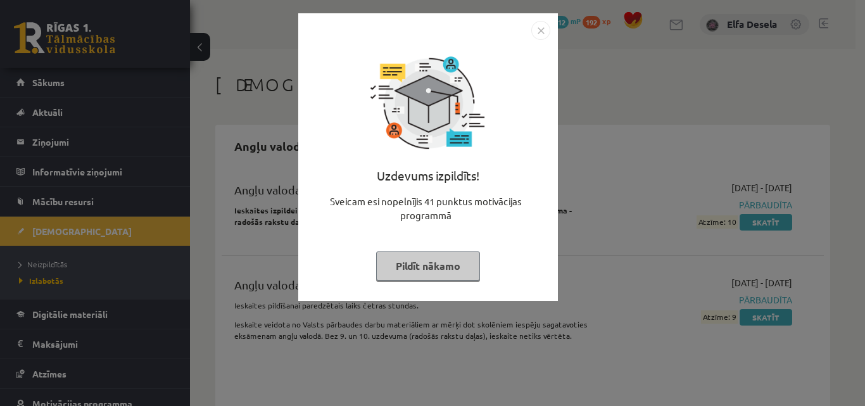
click at [544, 35] on img "Close" at bounding box center [541, 30] width 19 height 19
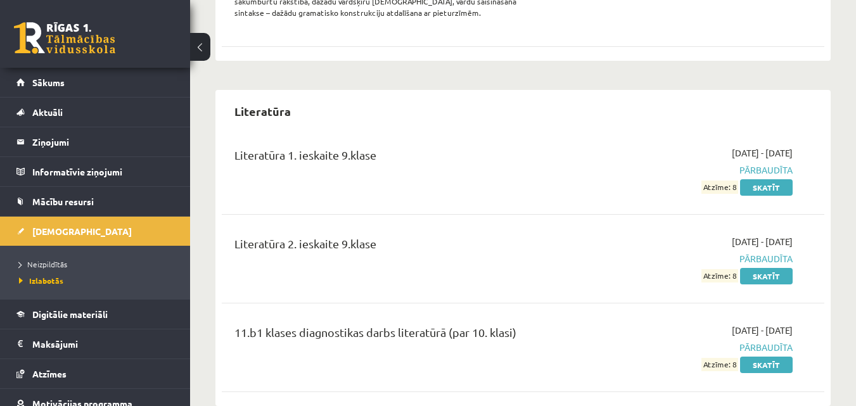
scroll to position [1647, 0]
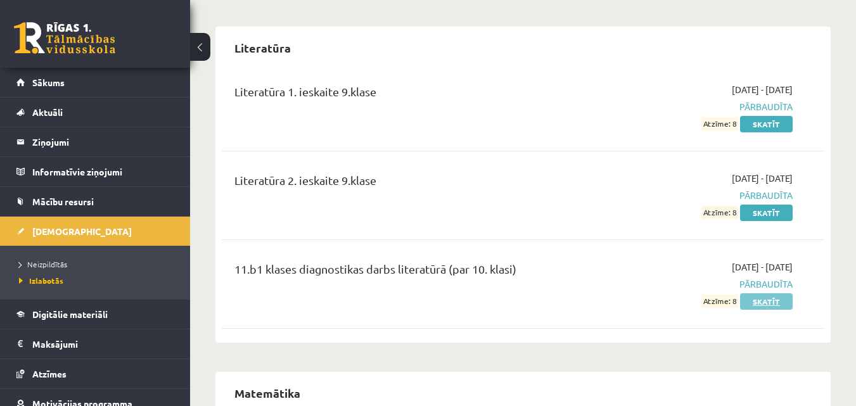
click at [762, 293] on link "Skatīt" at bounding box center [766, 301] width 53 height 16
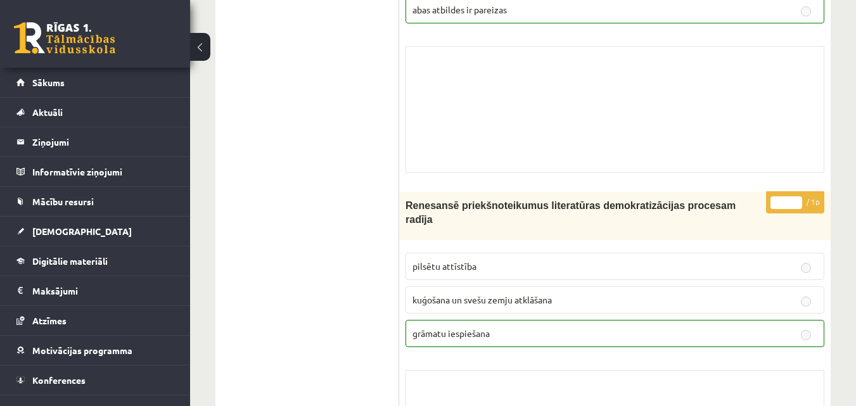
scroll to position [887, 0]
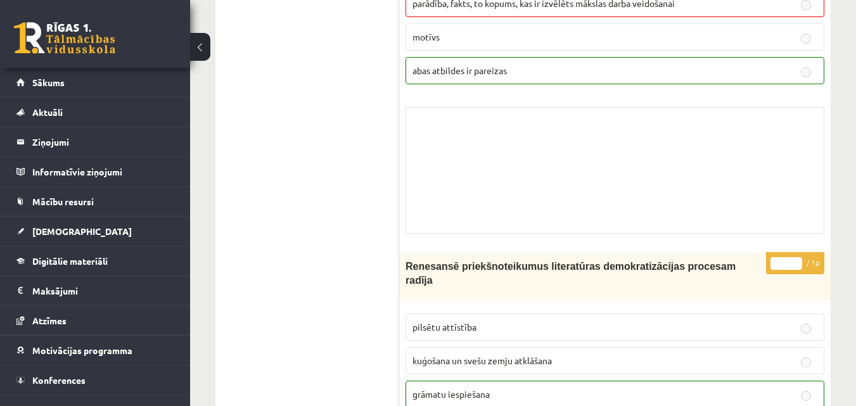
click at [571, 158] on div "Skolotāja pielikums" at bounding box center [614, 170] width 419 height 127
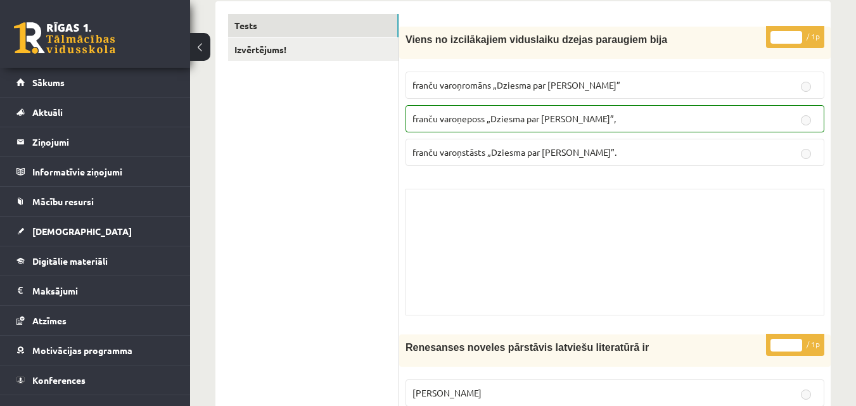
scroll to position [0, 0]
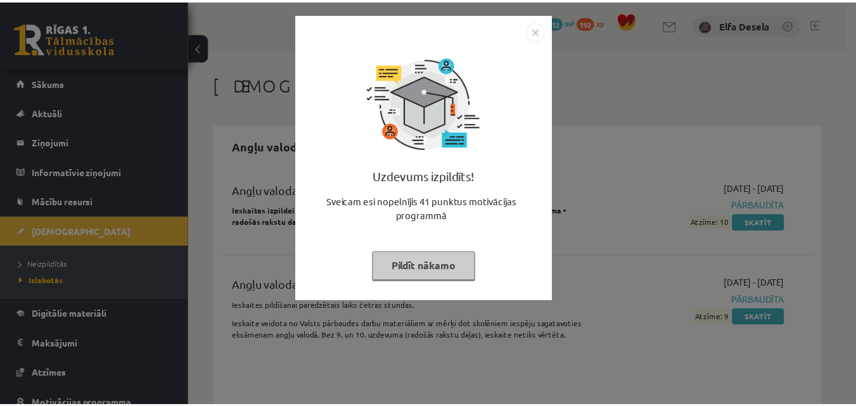
scroll to position [1647, 0]
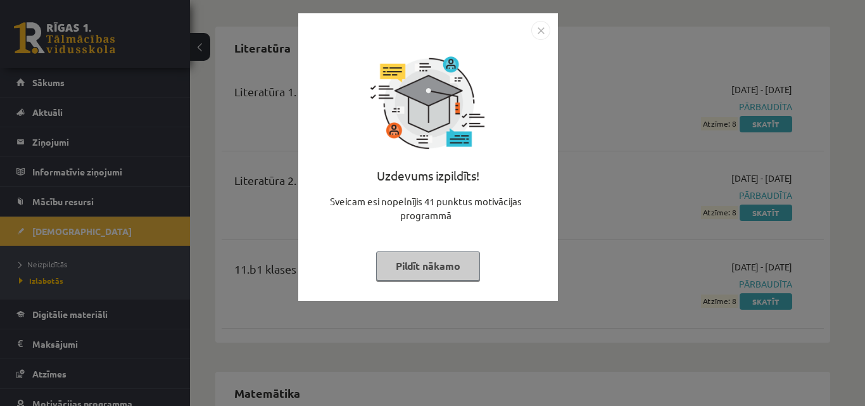
click at [545, 35] on img "Close" at bounding box center [541, 30] width 19 height 19
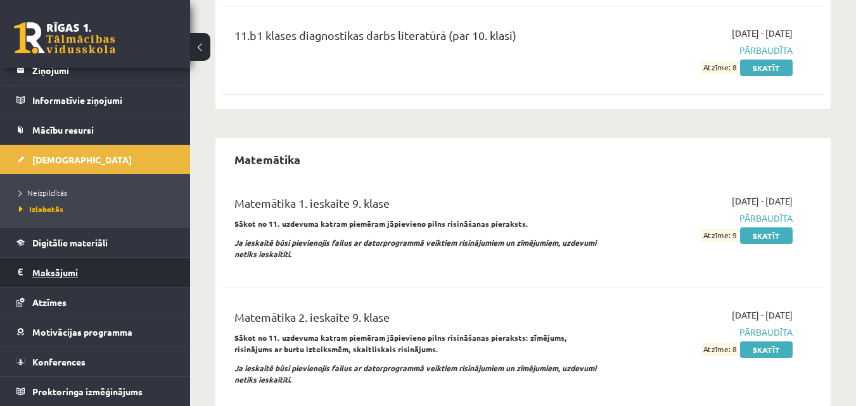
scroll to position [1901, 0]
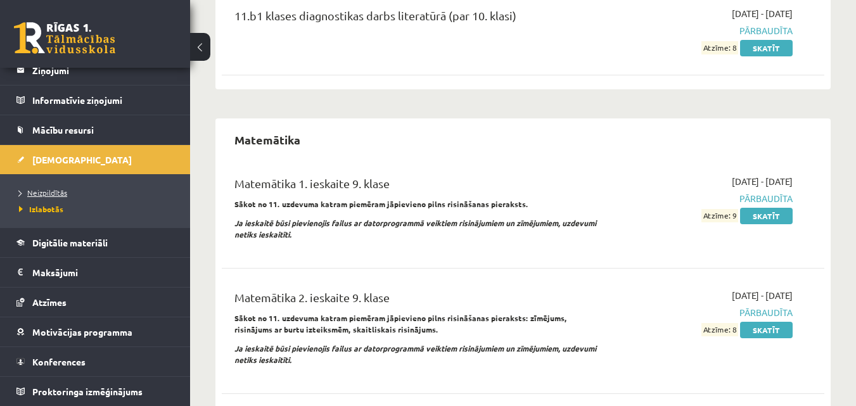
click at [49, 189] on span "Neizpildītās" at bounding box center [43, 193] width 48 height 10
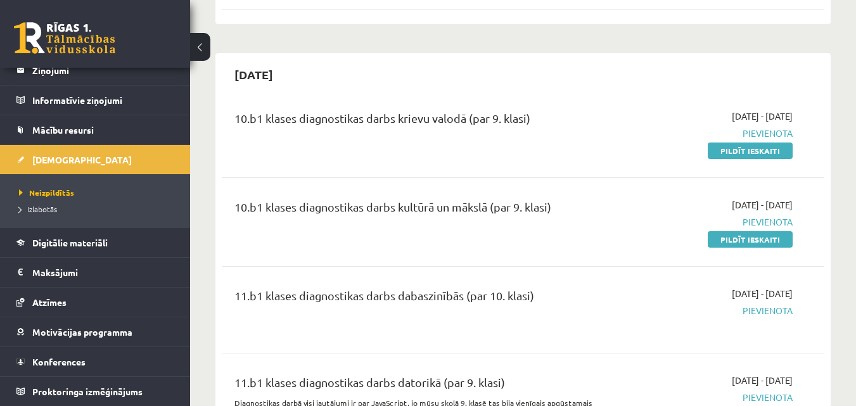
scroll to position [1647, 0]
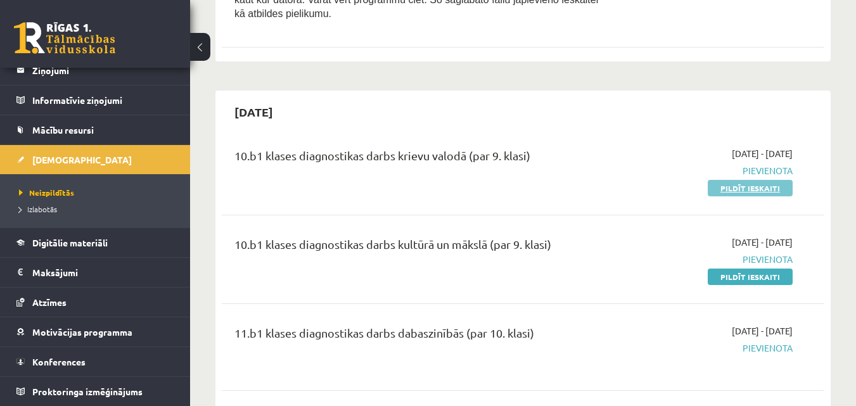
click at [719, 180] on link "Pildīt ieskaiti" at bounding box center [750, 188] width 85 height 16
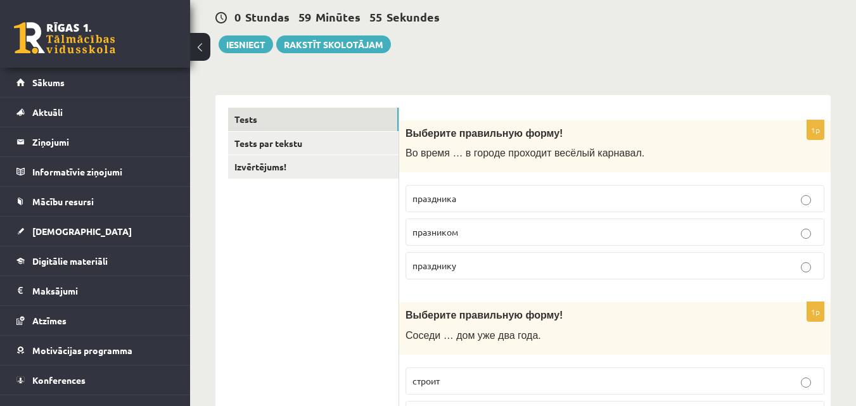
scroll to position [190, 0]
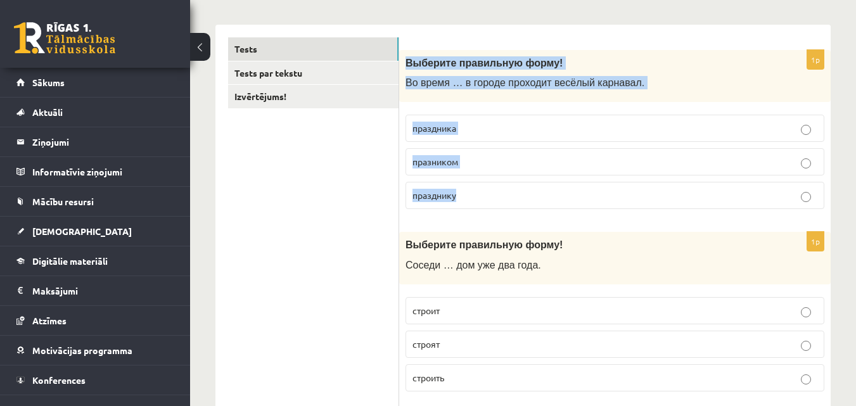
drag, startPoint x: 405, startPoint y: 63, endPoint x: 483, endPoint y: 182, distance: 142.5
click at [483, 182] on div "1p Выберите правильную форму! Во время … в городе проходит весёлый карнавал. пр…" at bounding box center [614, 135] width 431 height 170
copy div "Выберите правильную форму! Во время … в городе проходит весёлый карнавал. празд…"
click at [494, 126] on p "праздника" at bounding box center [614, 128] width 405 height 13
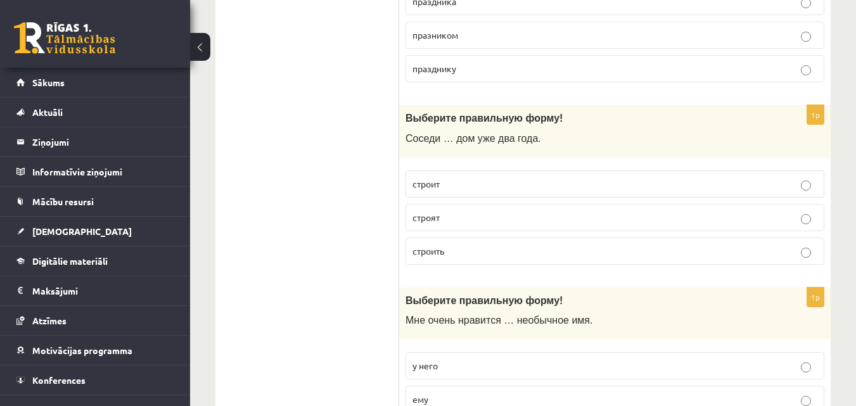
scroll to position [380, 0]
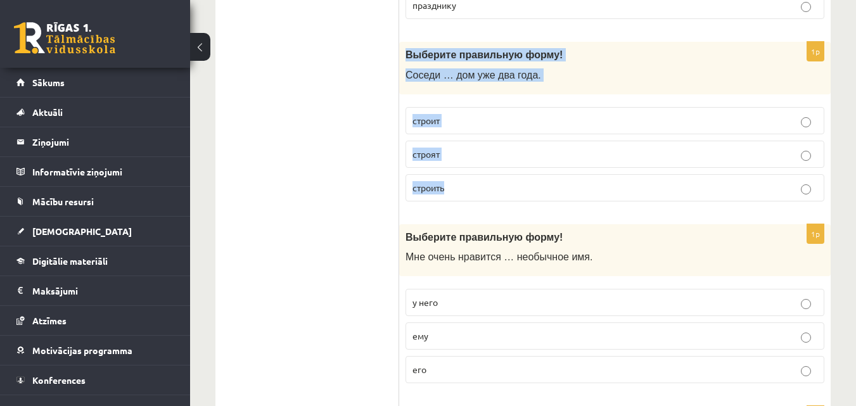
drag, startPoint x: 407, startPoint y: 57, endPoint x: 468, endPoint y: 188, distance: 144.0
click at [468, 188] on div "1p Выберите правильную форму! Соседи … дом уже два года. строит строят строить" at bounding box center [614, 127] width 431 height 170
copy div "Выберите правильную форму! Соседи … дом уже два года. строит строят строить"
click at [452, 161] on p "строят" at bounding box center [614, 154] width 405 height 13
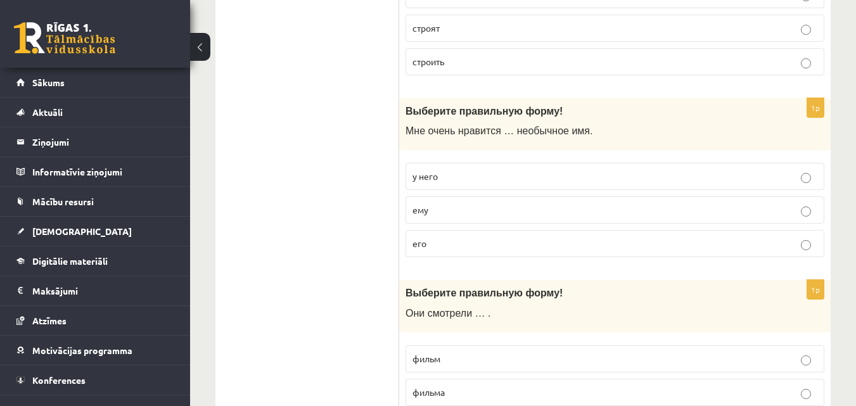
scroll to position [507, 0]
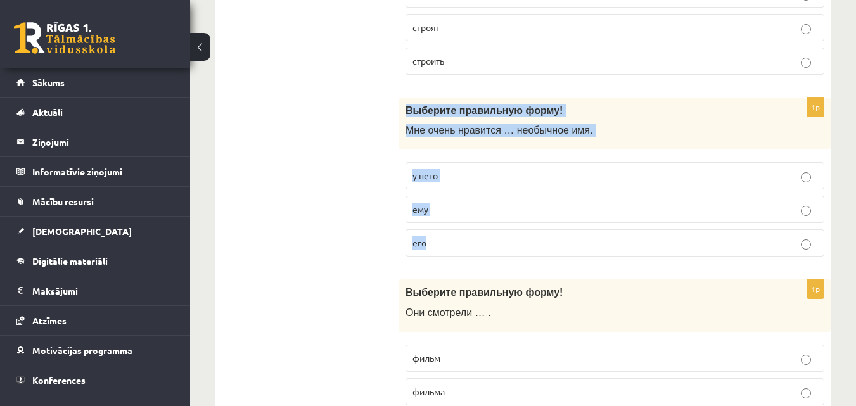
drag, startPoint x: 408, startPoint y: 108, endPoint x: 473, endPoint y: 231, distance: 138.3
click at [473, 231] on div "1p Выберите правильную форму! Мне очень нравится … необычное имя. у него ему его" at bounding box center [614, 183] width 431 height 170
copy div "Выберите правильную форму! Мне очень нравится … необычное имя. у него ему его"
click at [450, 248] on p "его" at bounding box center [614, 242] width 405 height 13
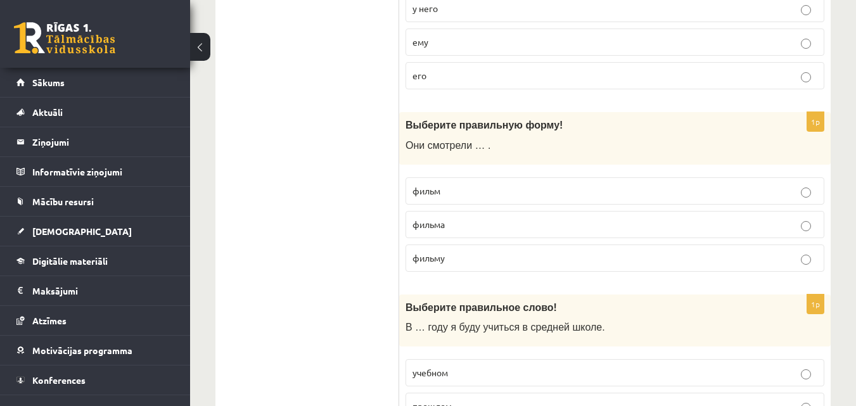
scroll to position [697, 0]
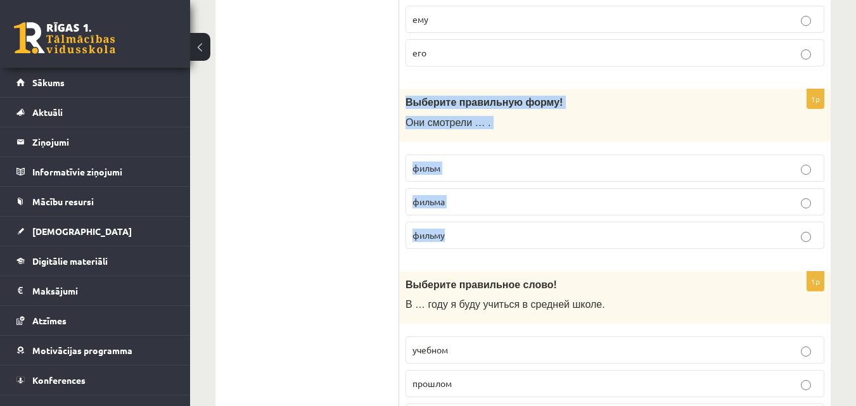
drag, startPoint x: 407, startPoint y: 103, endPoint x: 476, endPoint y: 243, distance: 155.8
click at [476, 246] on div "1p Выберите правильную форму! Они смотрели … . фильм фильма фильму" at bounding box center [614, 174] width 431 height 170
copy div "Выберите правильную форму! Они смотрели … . фильм фильма фильму"
click at [492, 172] on p "фильм" at bounding box center [614, 168] width 405 height 13
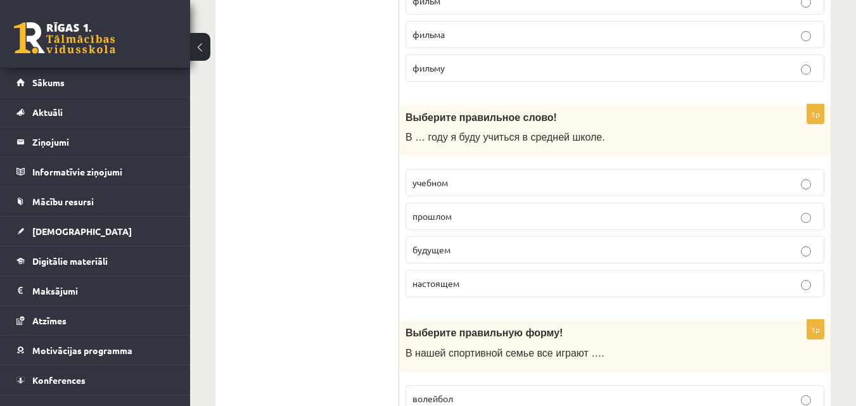
scroll to position [887, 0]
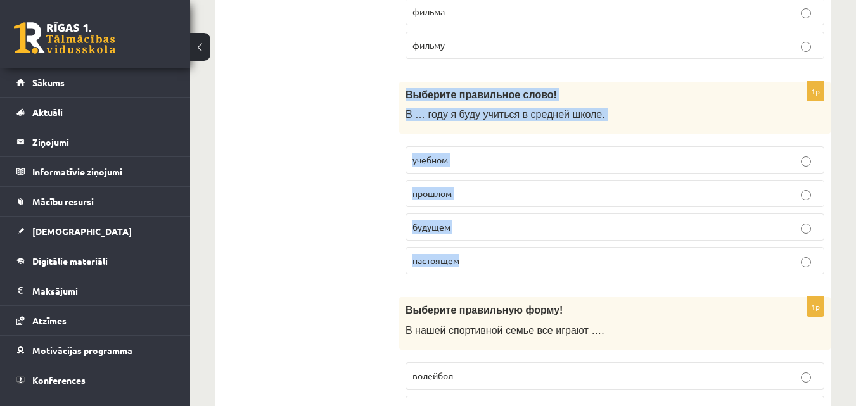
drag, startPoint x: 405, startPoint y: 95, endPoint x: 487, endPoint y: 263, distance: 186.7
click at [487, 263] on div "1p Выберите правильное слово! В … году я буду учиться в средней школе. учебном …" at bounding box center [614, 183] width 431 height 203
copy div "Выберите правильное слово! В … году я буду учиться в средней школе. учебном про…"
click at [491, 226] on p "будущем" at bounding box center [614, 226] width 405 height 13
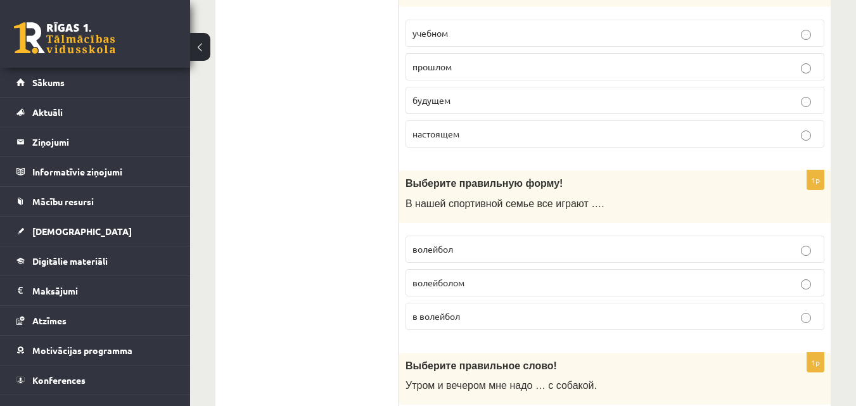
scroll to position [1077, 0]
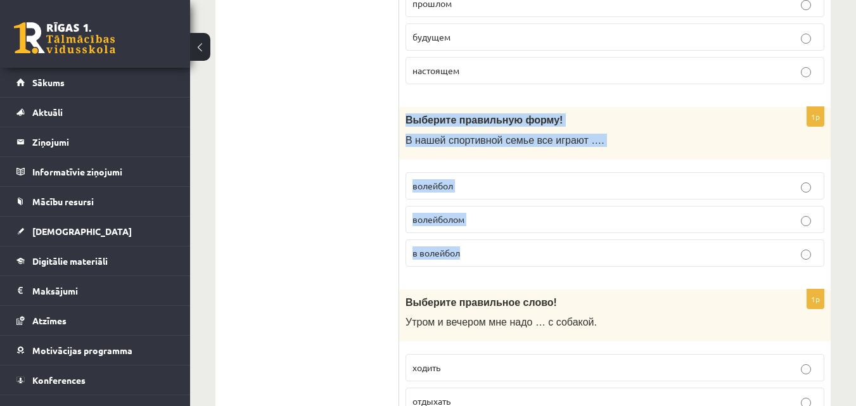
drag, startPoint x: 407, startPoint y: 120, endPoint x: 476, endPoint y: 252, distance: 148.8
click at [476, 252] on div "1p Выберите правильную форму! В нашей спортивной семье все играют …. волейбол в…" at bounding box center [614, 192] width 431 height 170
copy div "Выберите правильную форму! В нашей спортивной семье все играют …. волейбол воле…"
click at [475, 255] on p "в волейбол" at bounding box center [614, 252] width 405 height 13
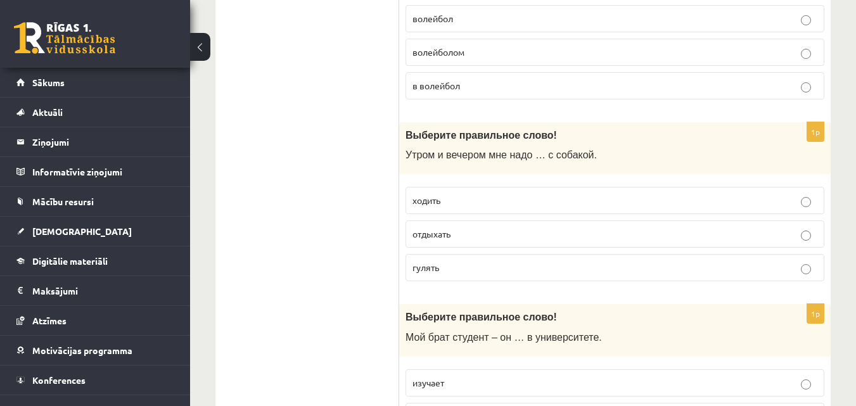
scroll to position [1267, 0]
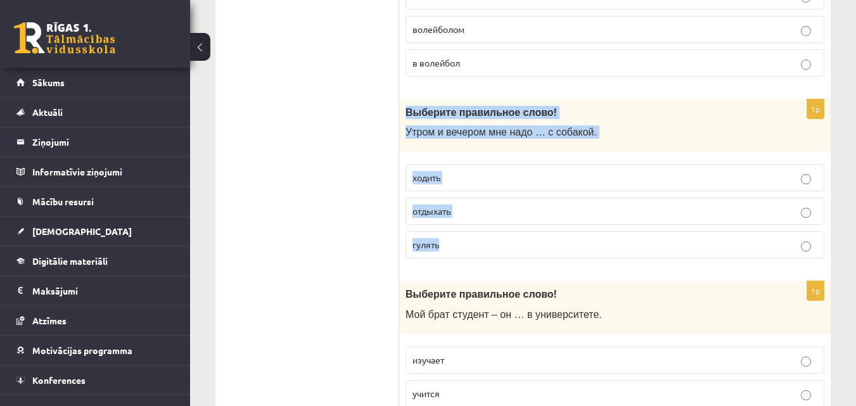
drag, startPoint x: 407, startPoint y: 112, endPoint x: 488, endPoint y: 241, distance: 152.0
click at [488, 241] on div "1p Выберите правильное слово! Утром и вечером мне надо … с собакой. ходить отды…" at bounding box center [614, 184] width 431 height 170
copy div "Выберите правильное слово! Утром и вечером мне надо … с собакой. ходить отдыхат…"
click at [490, 239] on p "гулять" at bounding box center [614, 244] width 405 height 13
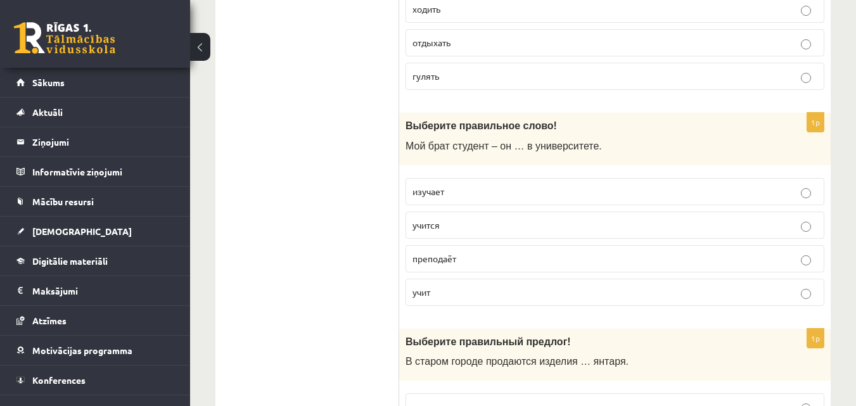
scroll to position [1457, 0]
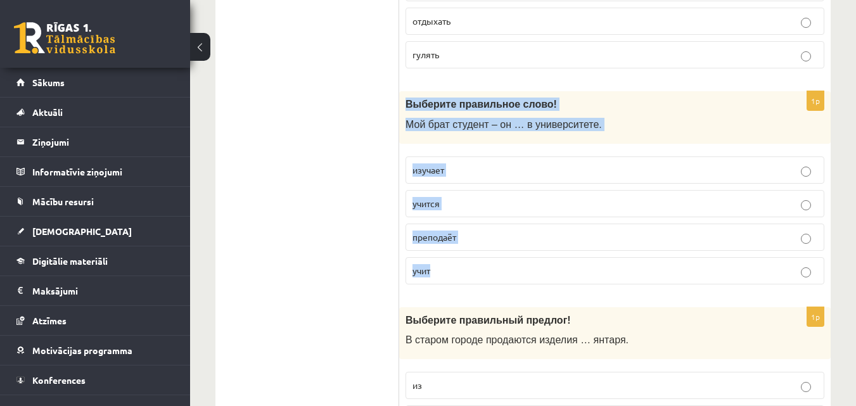
drag, startPoint x: 408, startPoint y: 104, endPoint x: 478, endPoint y: 264, distance: 174.8
click at [478, 264] on div "1p Выберите правильное слово! Мой брат студент – он … в университете. изучает у…" at bounding box center [614, 192] width 431 height 203
copy div "Выберите правильное слово! Мой брат студент – он … в университете. изучает учит…"
click at [464, 205] on p "учится" at bounding box center [614, 203] width 405 height 13
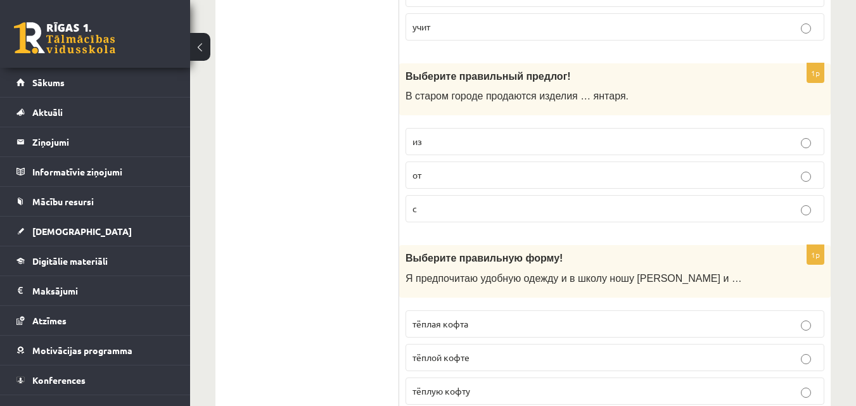
scroll to position [1711, 0]
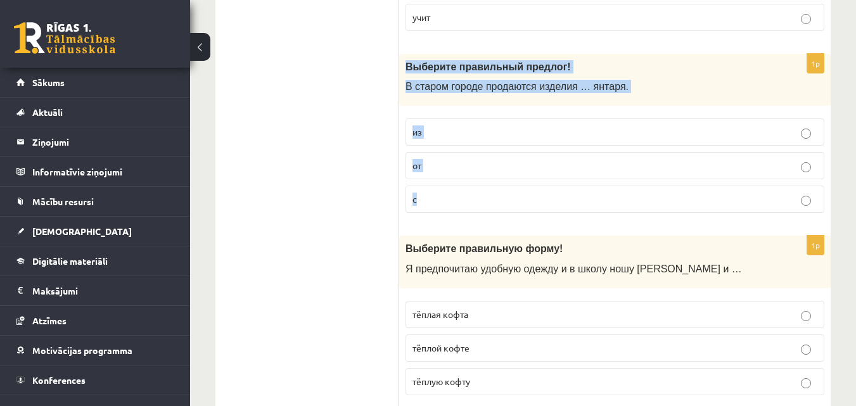
drag, startPoint x: 407, startPoint y: 68, endPoint x: 463, endPoint y: 194, distance: 138.7
click at [463, 194] on div "1p Выберите правильный предлог! В старом городе продаются изделия … янтаря. из …" at bounding box center [614, 139] width 431 height 170
click at [404, 75] on div "Выберите правильный предлог! В старом городе продаются изделия … янтаря." at bounding box center [614, 80] width 431 height 53
drag, startPoint x: 405, startPoint y: 67, endPoint x: 453, endPoint y: 196, distance: 137.7
click at [453, 196] on div "1p Выберите правильный предлог! В старом городе продаются изделия … янтаря. из …" at bounding box center [614, 139] width 431 height 170
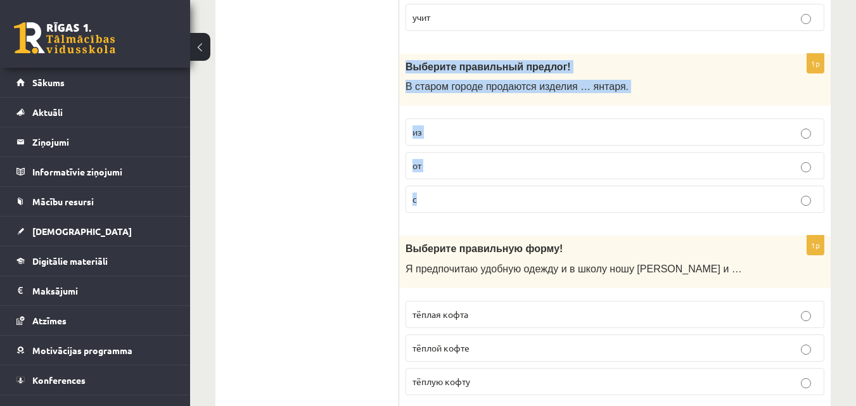
copy div "Выберите правильный предлог! В старом городе продаются изделия … янтаря. из от с"
click at [476, 130] on p "из" at bounding box center [614, 131] width 405 height 13
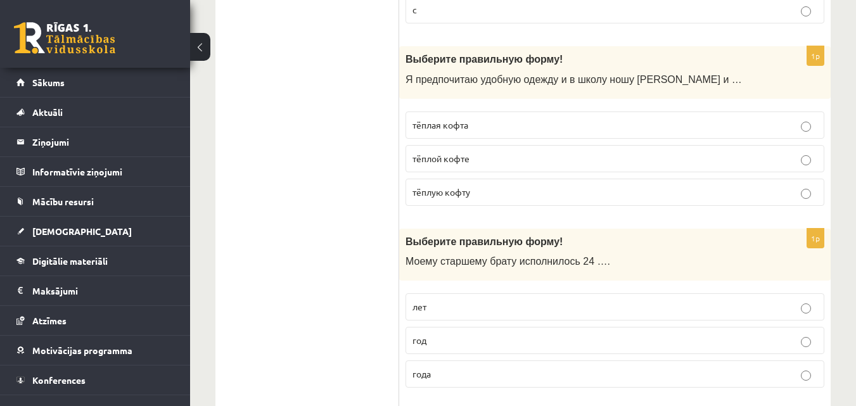
scroll to position [1901, 0]
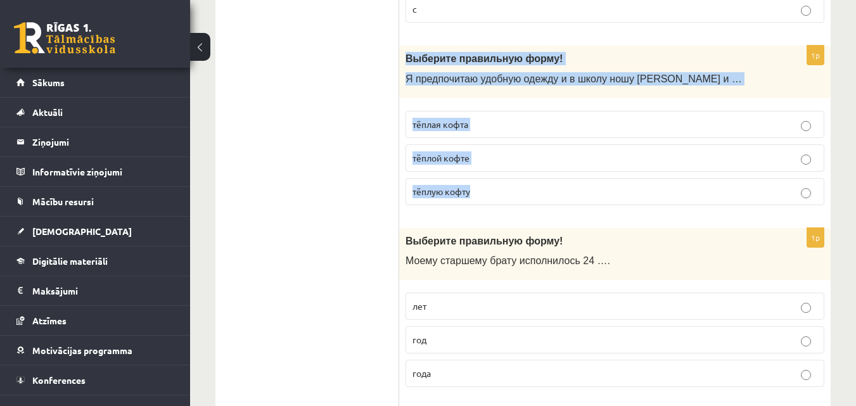
drag, startPoint x: 404, startPoint y: 53, endPoint x: 511, endPoint y: 188, distance: 172.3
click at [511, 187] on div "1p Выберите правильную форму! Я предпочитаю удобную одежду и в школу ношу джинс…" at bounding box center [614, 131] width 431 height 170
click at [511, 188] on p "тёплую кофту" at bounding box center [614, 191] width 405 height 13
drag, startPoint x: 406, startPoint y: 59, endPoint x: 502, endPoint y: 186, distance: 159.6
click at [507, 209] on div "1p Выберите правильную форму! Я предпочитаю удобную одежду и в школу ношу джинс…" at bounding box center [614, 131] width 431 height 170
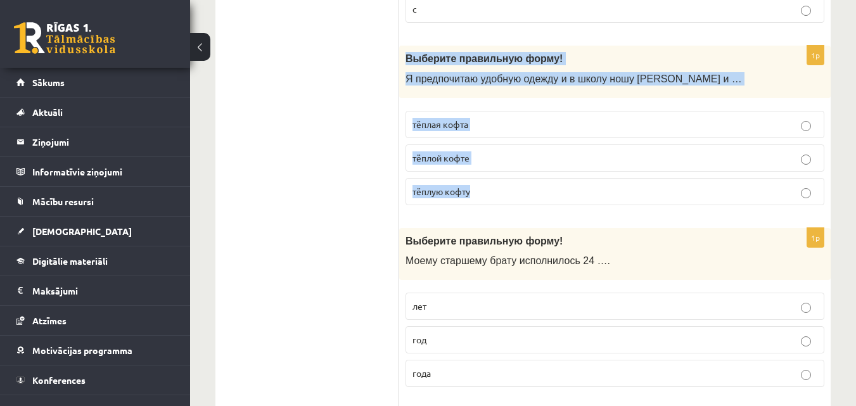
copy div "Выберите правильную форму! Я предпочитаю удобную одежду и в школу ношу джинсы и…"
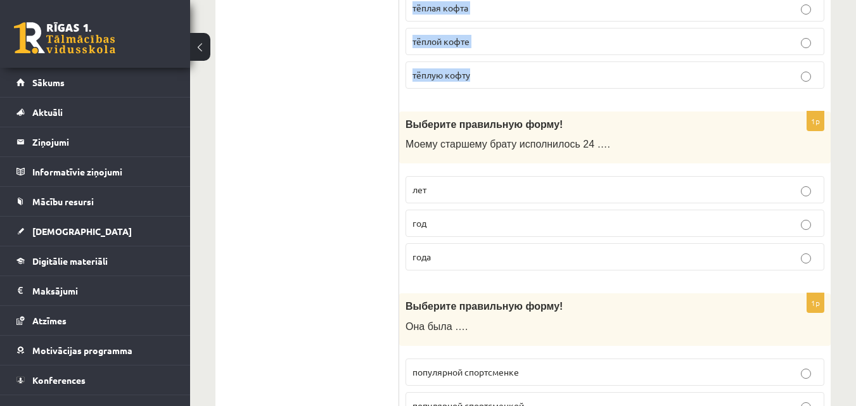
scroll to position [2027, 0]
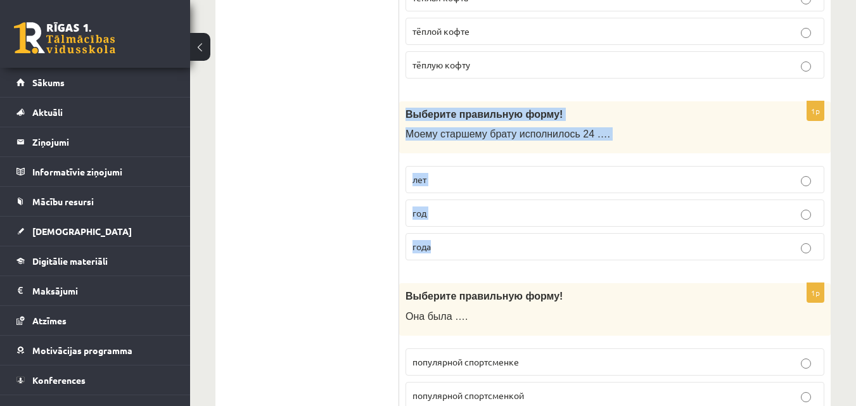
drag, startPoint x: 405, startPoint y: 115, endPoint x: 458, endPoint y: 248, distance: 143.1
click at [458, 248] on div "1p Выберите правильную форму! Моему старшему брату исполнилось 24 …. лет год го…" at bounding box center [614, 186] width 431 height 170
click at [468, 253] on p "года" at bounding box center [614, 246] width 405 height 13
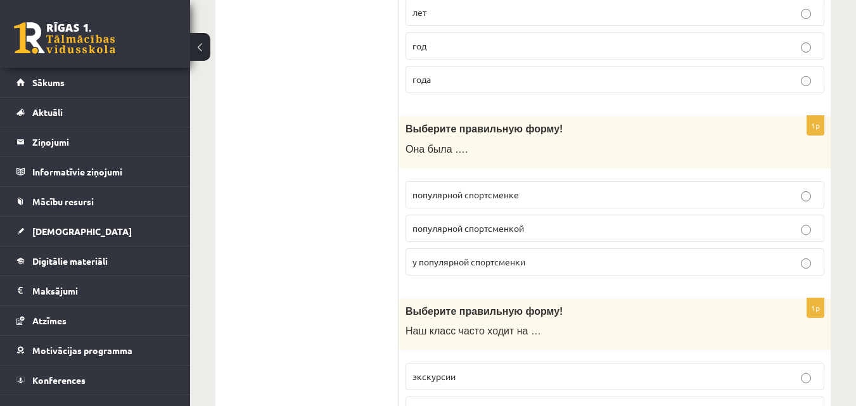
scroll to position [2217, 0]
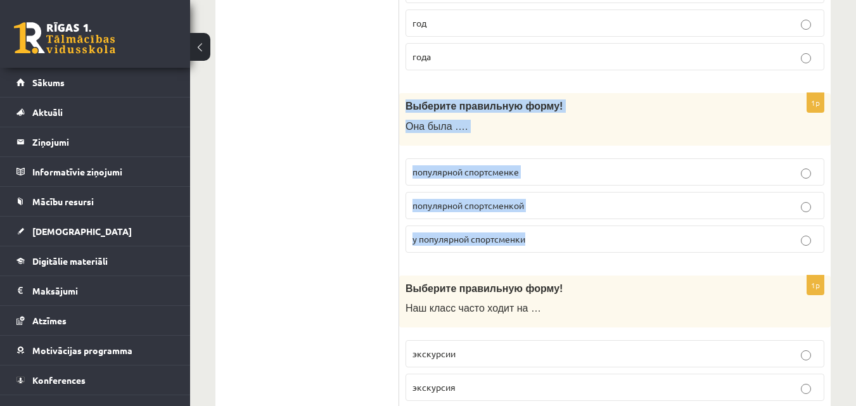
drag, startPoint x: 407, startPoint y: 104, endPoint x: 547, endPoint y: 239, distance: 194.9
click at [547, 239] on div "1p Выберите правильную форму! Она была …. популярной спортсменке популярной спо…" at bounding box center [614, 178] width 431 height 170
click at [538, 211] on p "популярной спортсменкой" at bounding box center [614, 205] width 405 height 13
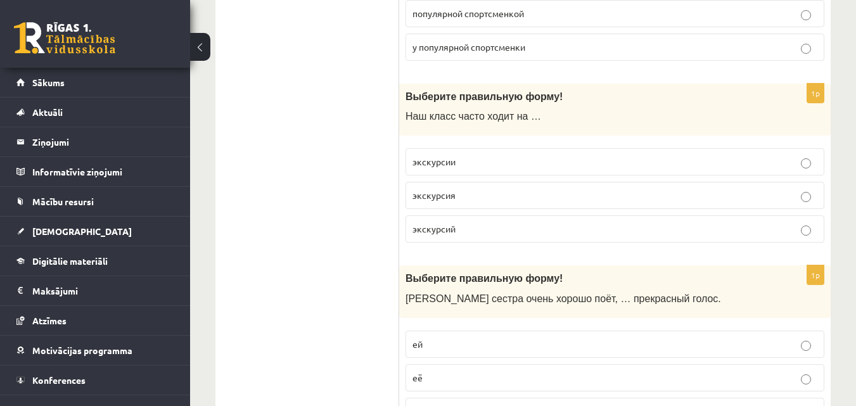
scroll to position [2471, 0]
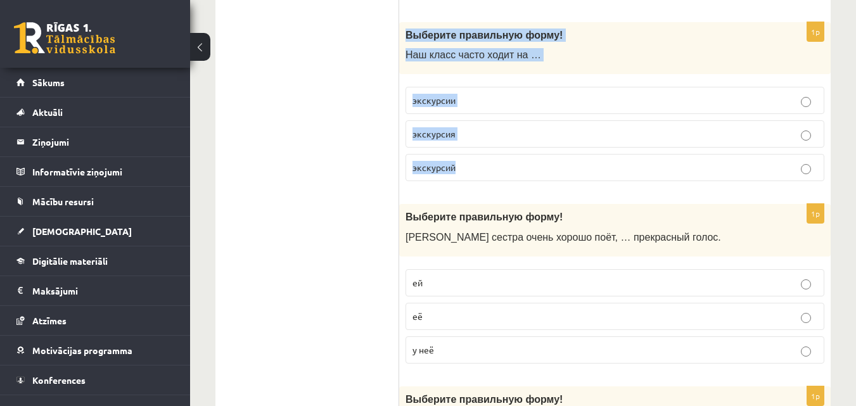
drag, startPoint x: 407, startPoint y: 36, endPoint x: 476, endPoint y: 164, distance: 145.7
click at [478, 173] on div "1p Выберите правильную форму! Наш класс часто ходит на … экскурсии экскурсия эк…" at bounding box center [614, 107] width 431 height 170
click at [525, 94] on p "экскурсии" at bounding box center [614, 100] width 405 height 13
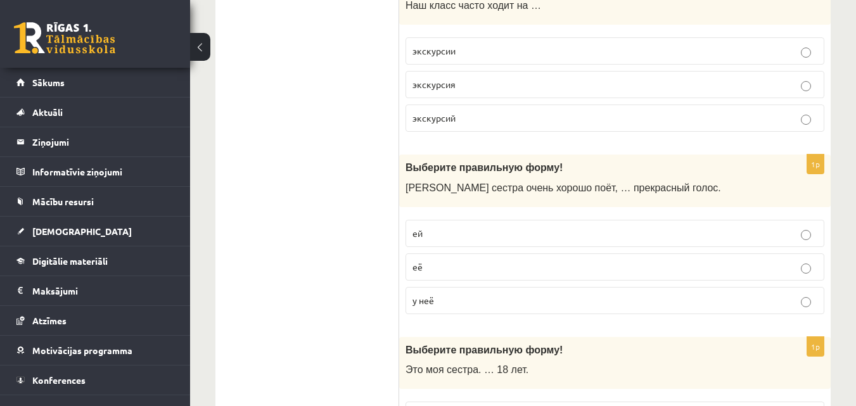
scroll to position [2597, 0]
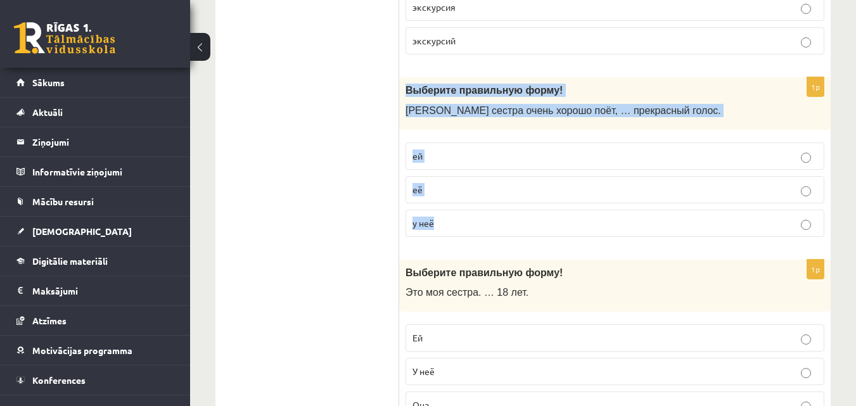
drag, startPoint x: 407, startPoint y: 89, endPoint x: 456, endPoint y: 226, distance: 145.3
click at [456, 226] on div "1p Выберите правильную форму! Моя сестра очень хорошо поёт, … прекрасный голос.…" at bounding box center [614, 162] width 431 height 170
click at [523, 224] on p "у неё" at bounding box center [614, 223] width 405 height 13
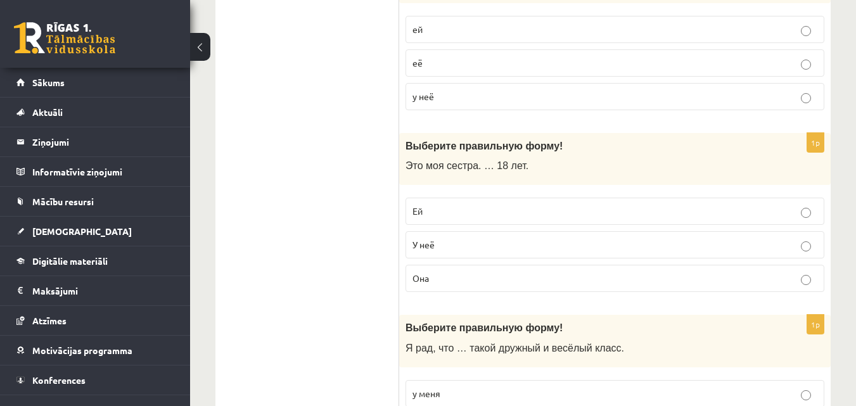
scroll to position [2787, 0]
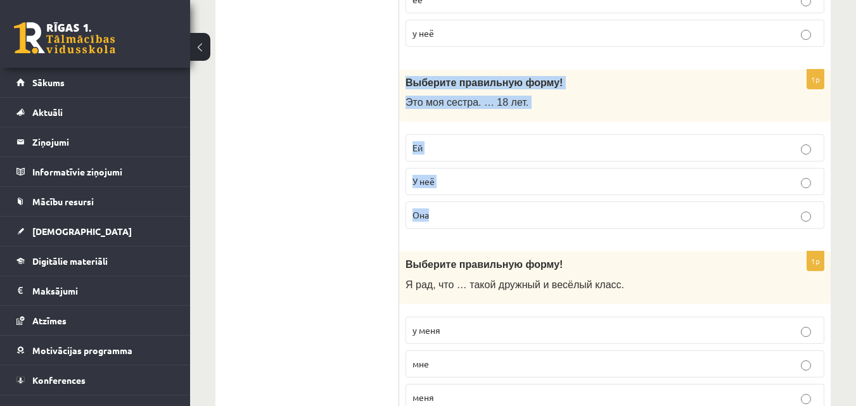
drag, startPoint x: 406, startPoint y: 82, endPoint x: 469, endPoint y: 210, distance: 142.8
click at [469, 210] on div "1p Выберите правильную форму! Это моя сестра. … 18 лет. Ей У неё Она" at bounding box center [614, 155] width 431 height 170
click at [469, 147] on p "Ей" at bounding box center [614, 147] width 405 height 13
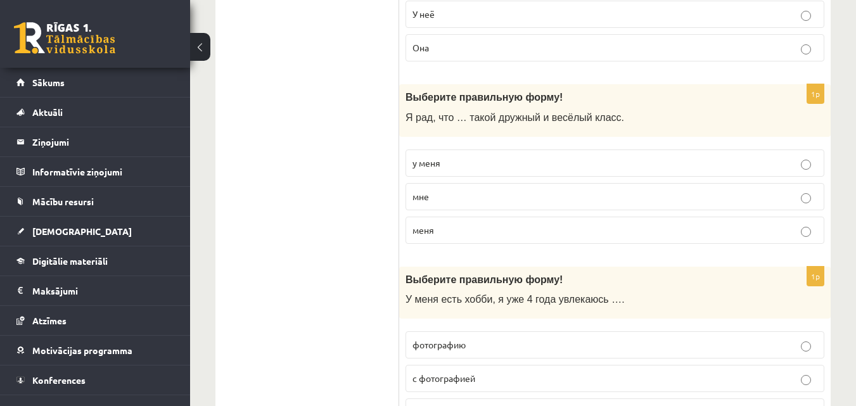
scroll to position [2978, 0]
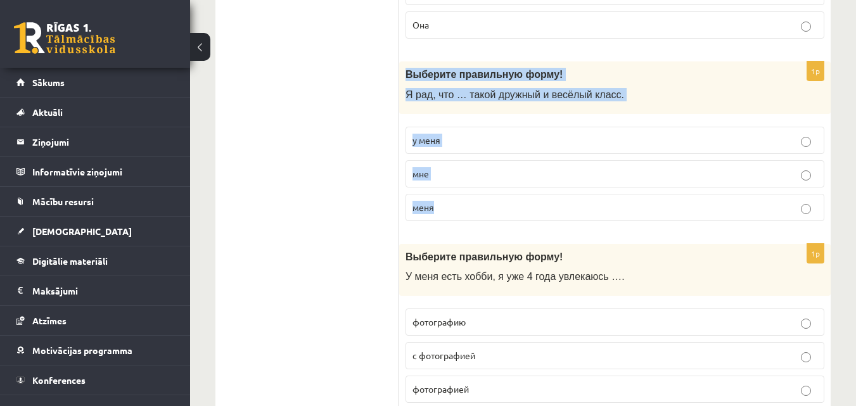
drag, startPoint x: 407, startPoint y: 73, endPoint x: 454, endPoint y: 216, distance: 150.1
click at [454, 216] on div "1p Выберите правильную форму! Я рад, что … такой дружный и весёлый класс. у мен…" at bounding box center [614, 146] width 431 height 170
click at [486, 143] on p "у меня" at bounding box center [614, 140] width 405 height 13
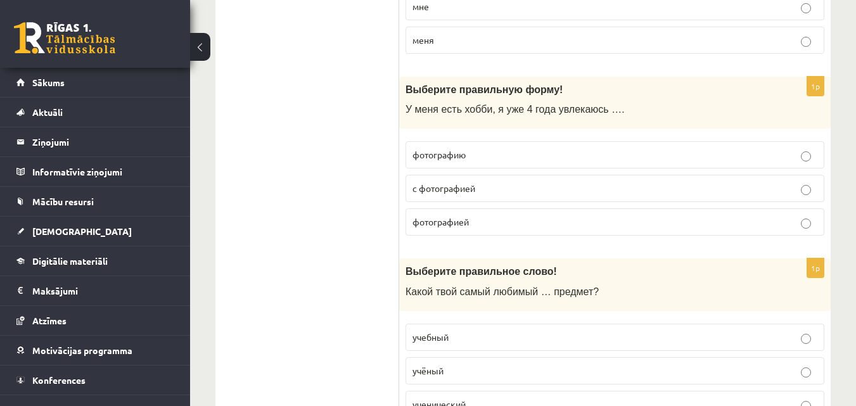
scroll to position [3168, 0]
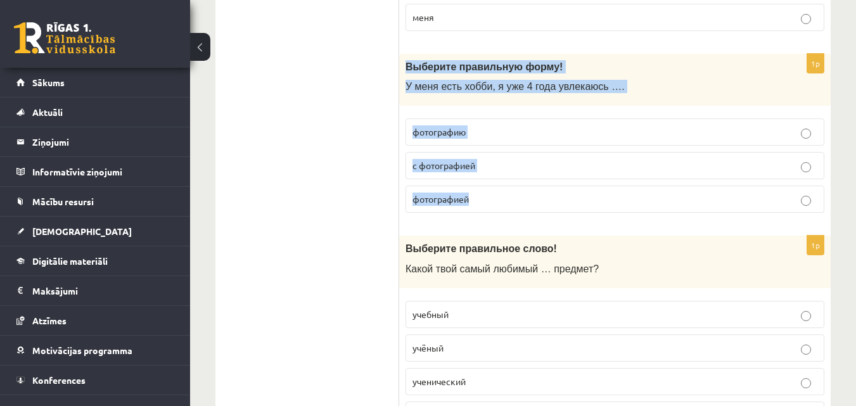
drag, startPoint x: 405, startPoint y: 66, endPoint x: 478, endPoint y: 200, distance: 152.5
click at [478, 200] on div "1p Выберите правильную форму! У меня есть хобби, я уже 4 года увлекаюсь …. фото…" at bounding box center [614, 139] width 431 height 170
click at [511, 199] on p "фотографией" at bounding box center [614, 199] width 405 height 13
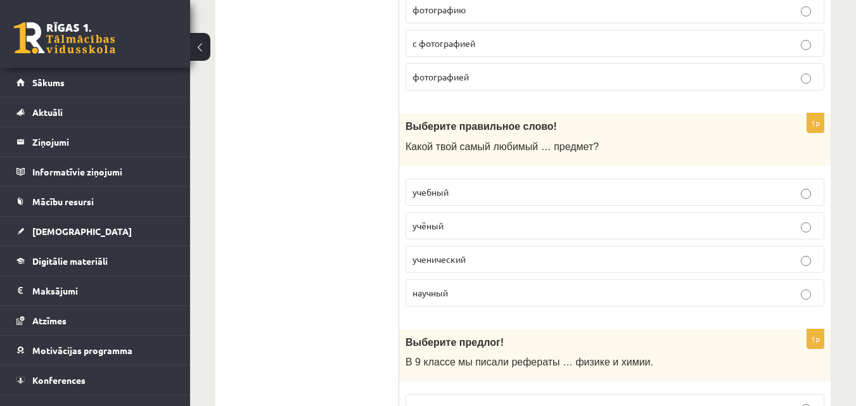
scroll to position [3294, 0]
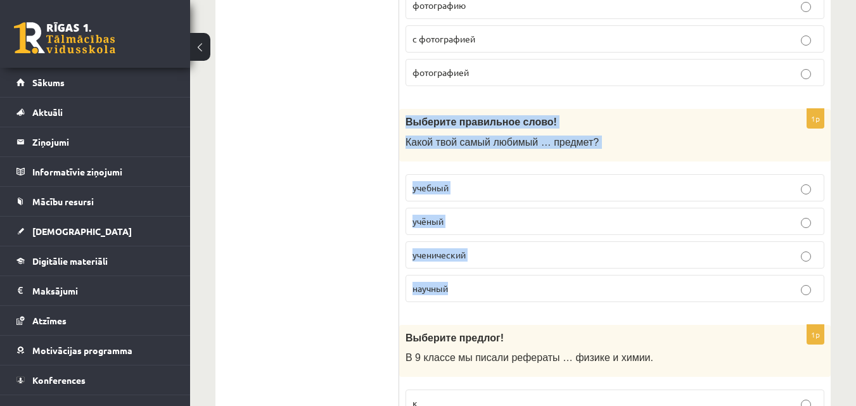
drag, startPoint x: 407, startPoint y: 122, endPoint x: 499, endPoint y: 290, distance: 191.9
click at [499, 290] on div "1p Выберите правильное слово! Какой твой самый любимый … предмет? учебный учёны…" at bounding box center [614, 210] width 431 height 203
click at [471, 186] on p "учебный" at bounding box center [614, 187] width 405 height 13
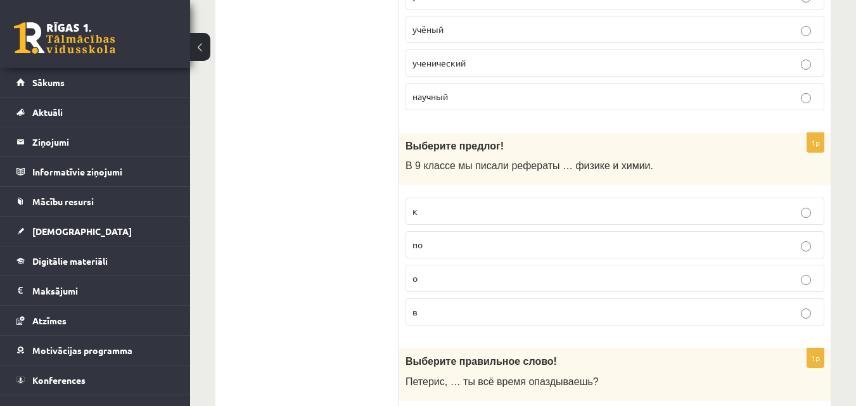
scroll to position [3548, 0]
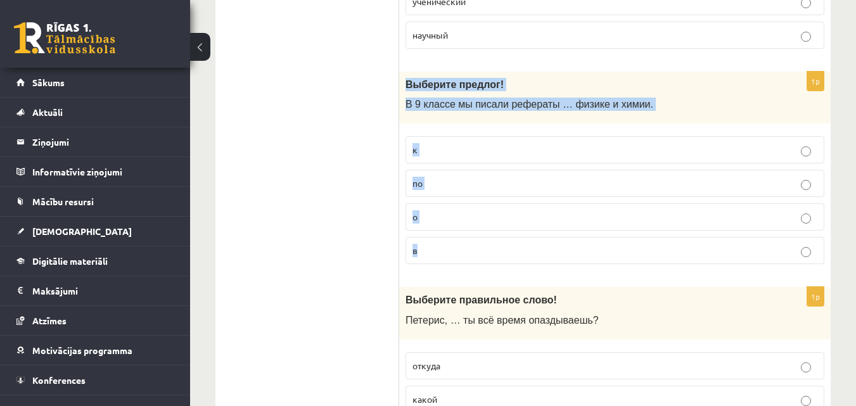
drag, startPoint x: 405, startPoint y: 86, endPoint x: 463, endPoint y: 246, distance: 171.1
click at [463, 246] on div "1p Выберите предлог! В 9 классе мы писали рефераты … физике и химии. к по о в" at bounding box center [614, 173] width 431 height 203
click at [449, 182] on p "по" at bounding box center [614, 183] width 405 height 13
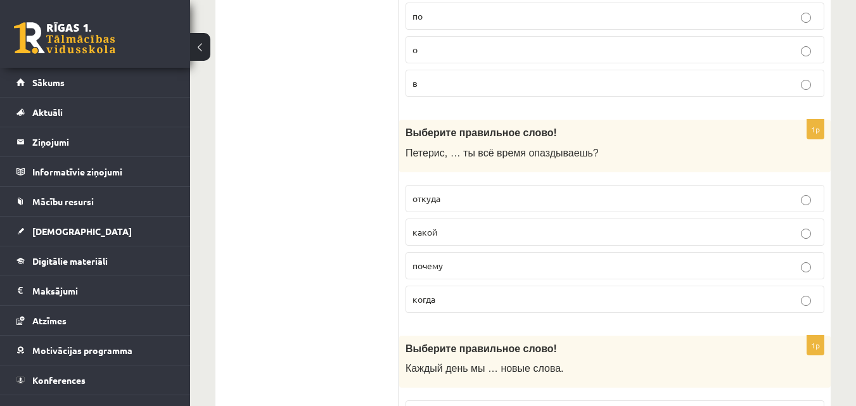
scroll to position [3738, 0]
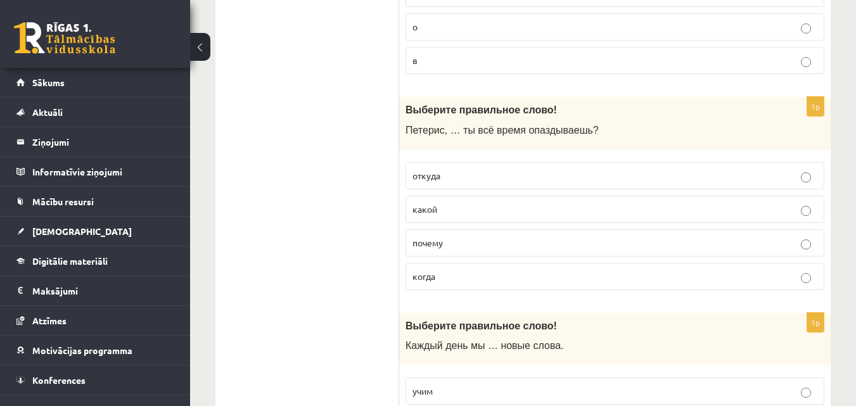
click at [473, 238] on p "почему" at bounding box center [614, 242] width 405 height 13
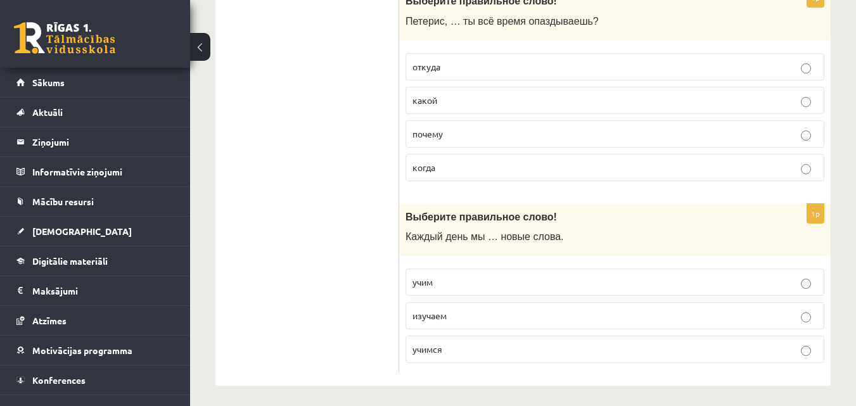
scroll to position [3852, 0]
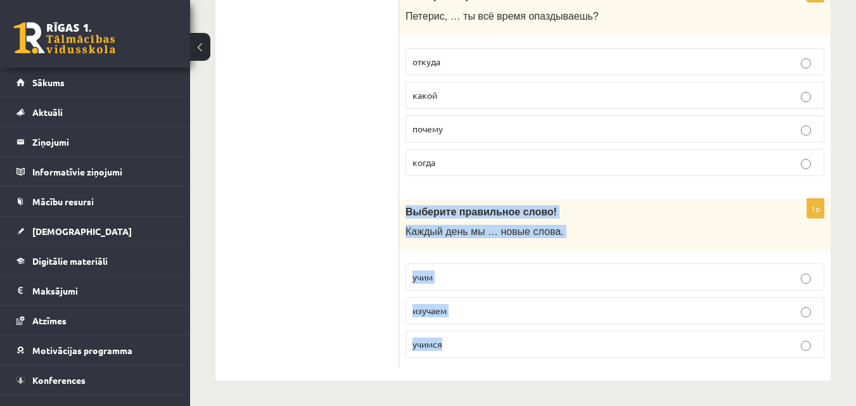
drag, startPoint x: 405, startPoint y: 208, endPoint x: 487, endPoint y: 349, distance: 162.9
click at [487, 349] on div "1p Выберите правильное слово! Каждый день мы … новые слова. учим изучаем учимся" at bounding box center [614, 284] width 431 height 170
click at [456, 280] on p "учим" at bounding box center [614, 277] width 405 height 13
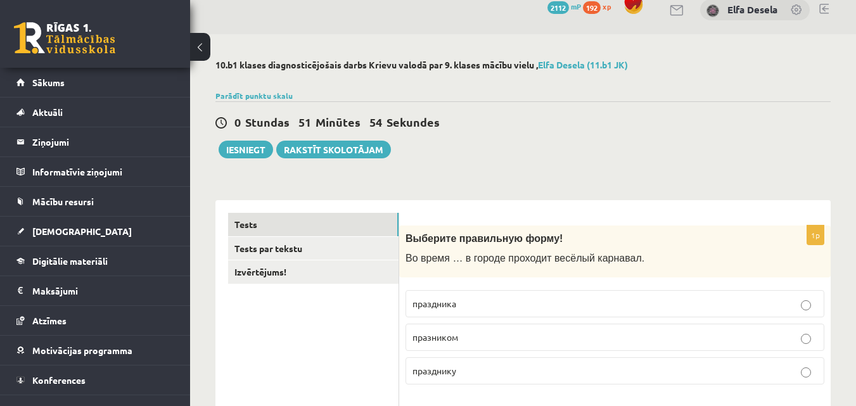
scroll to position [0, 0]
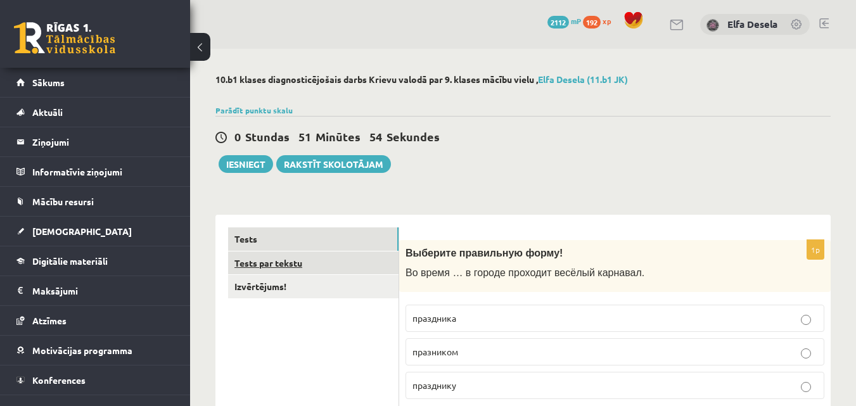
click at [283, 268] on link "Tests par tekstu" at bounding box center [313, 263] width 170 height 23
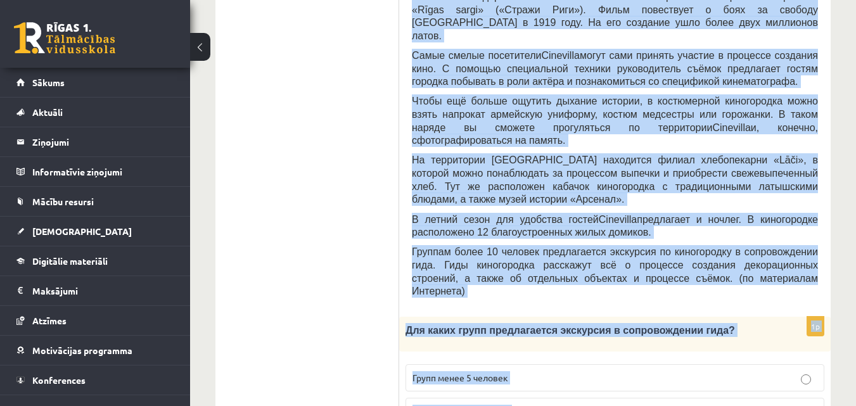
scroll to position [478, 0]
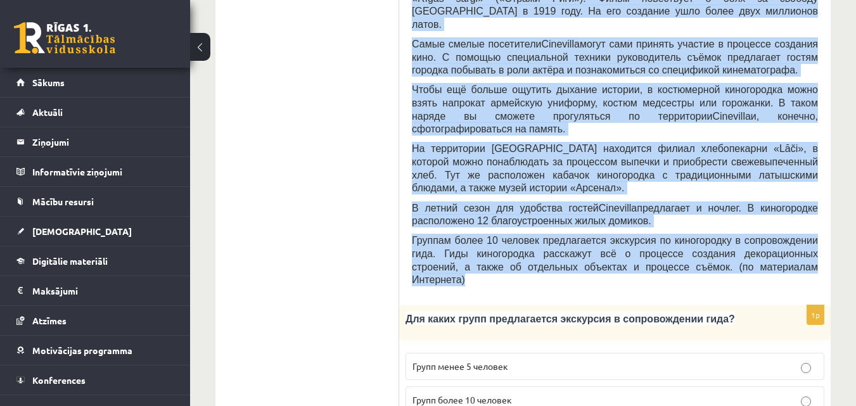
drag, startPoint x: 414, startPoint y: 106, endPoint x: 725, endPoint y: 219, distance: 330.1
click at [725, 219] on div "Прочитайте текст «Киногородок Cinevilla », выберите правильный вариант. Киногор…" at bounding box center [615, 21] width 406 height 544
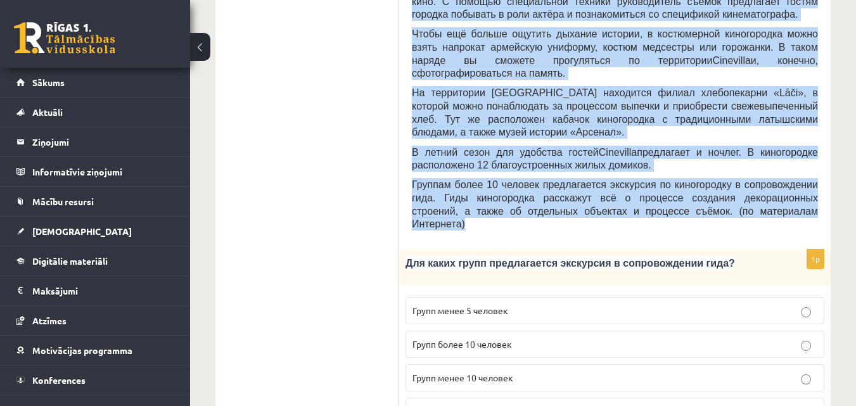
scroll to position [605, 0]
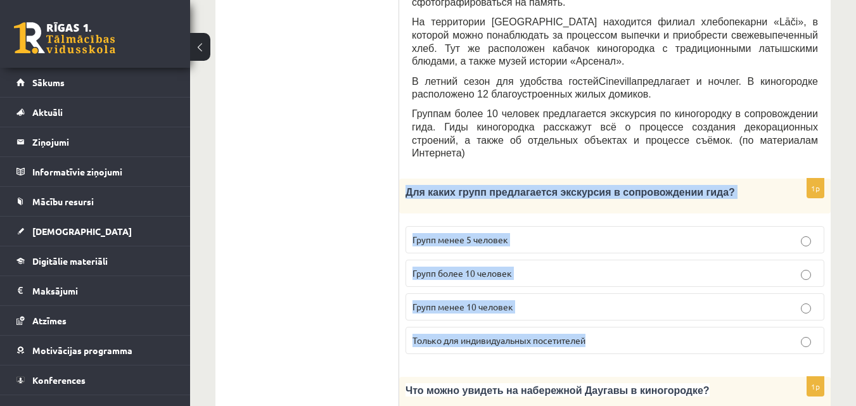
drag, startPoint x: 407, startPoint y: 128, endPoint x: 604, endPoint y: 281, distance: 248.8
click at [604, 281] on div "1p Для каких групп предлагается экскурсия в сопровождении гида? Групп менее 5 ч…" at bounding box center [614, 271] width 431 height 185
click at [527, 267] on p "Групп более 10 человек" at bounding box center [614, 273] width 405 height 13
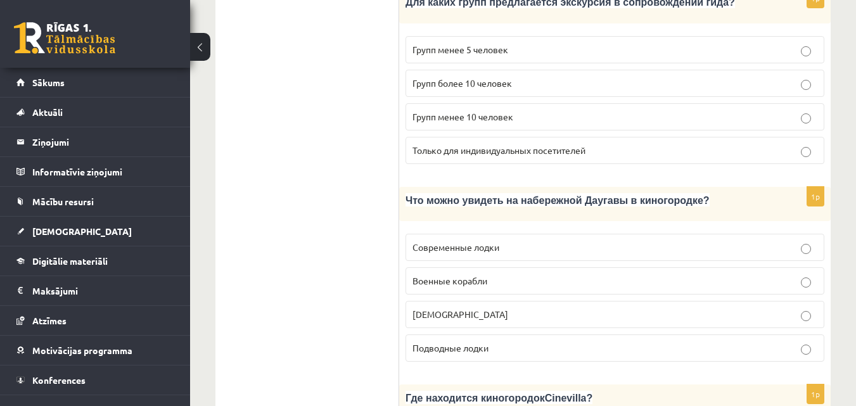
scroll to position [858, 0]
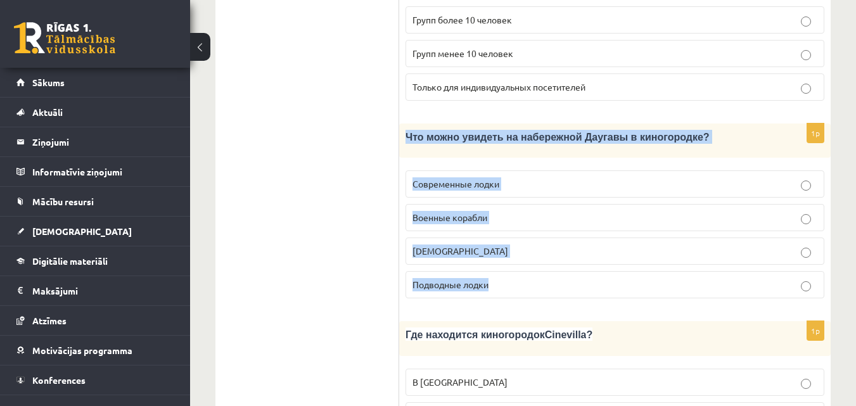
drag, startPoint x: 406, startPoint y: 73, endPoint x: 506, endPoint y: 216, distance: 174.2
click at [506, 216] on div "1p Что можно увидеть на набережной Даугавы в киногородке? Современные лодки Вое…" at bounding box center [614, 216] width 431 height 185
click at [500, 245] on p "Кораблики" at bounding box center [614, 251] width 405 height 13
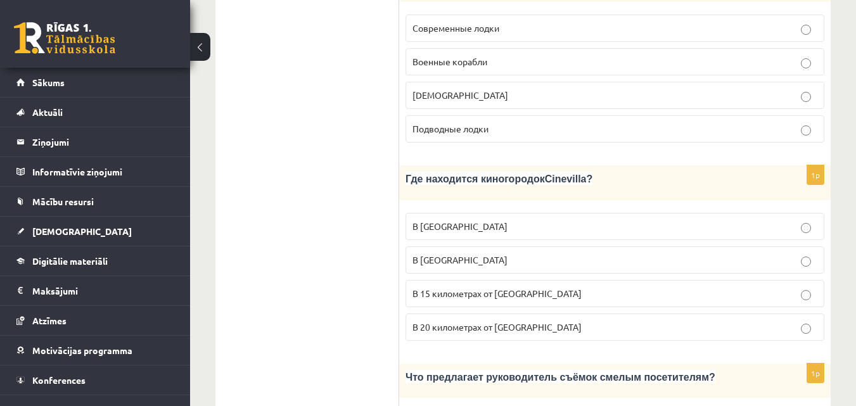
scroll to position [1048, 0]
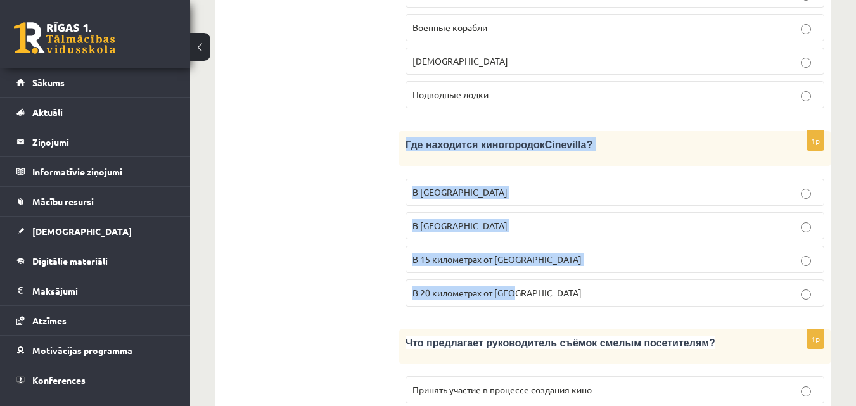
drag, startPoint x: 406, startPoint y: 79, endPoint x: 537, endPoint y: 219, distance: 191.4
click at [537, 219] on div "1p Где находится киногородок Cinevilla ? В Риге В Тукумсе В 15 километрах от Ту…" at bounding box center [614, 223] width 431 height 185
click at [575, 253] on p "В 15 километрах от Тукумса" at bounding box center [614, 259] width 405 height 13
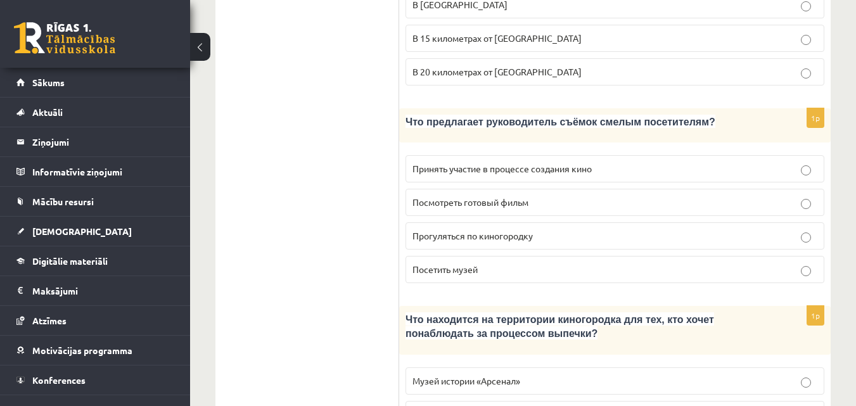
scroll to position [1302, 0]
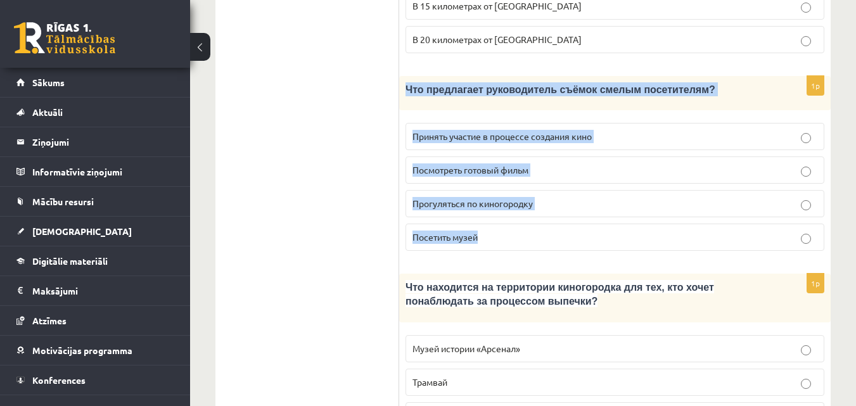
drag, startPoint x: 406, startPoint y: 24, endPoint x: 528, endPoint y: 170, distance: 190.7
click at [528, 170] on div "1p Что предлагает руководитель съёмок смелым посетителям? Принять участие в про…" at bounding box center [614, 168] width 431 height 185
click at [601, 130] on p "Принять участие в процессе создания кино" at bounding box center [614, 136] width 405 height 13
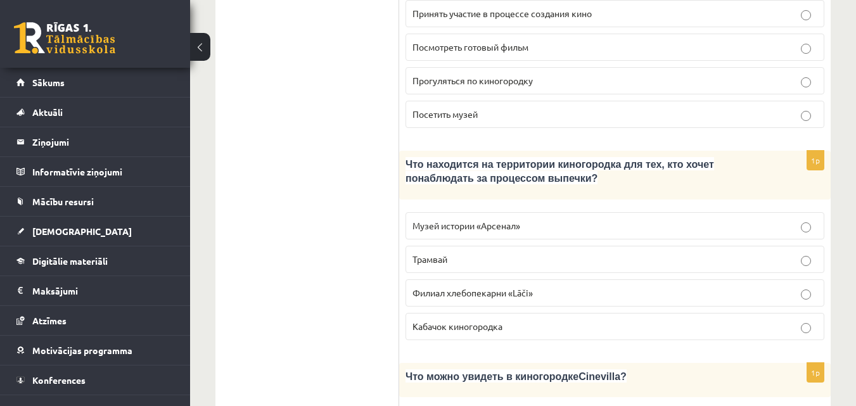
scroll to position [1429, 0]
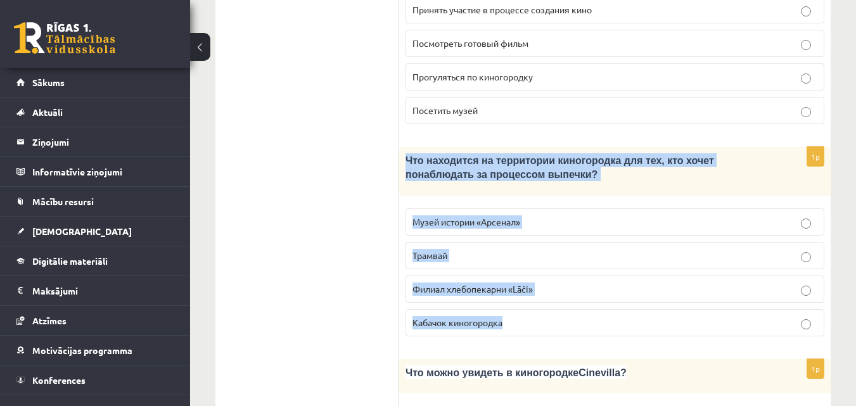
drag, startPoint x: 406, startPoint y: 94, endPoint x: 563, endPoint y: 243, distance: 215.6
click at [563, 243] on div "1p Что находится на территории киногородка для тех, кто хочет понаблюдать за пр…" at bounding box center [614, 247] width 431 height 200
click at [557, 283] on p "Филиал хлебопекарни «Lāči»" at bounding box center [614, 289] width 405 height 13
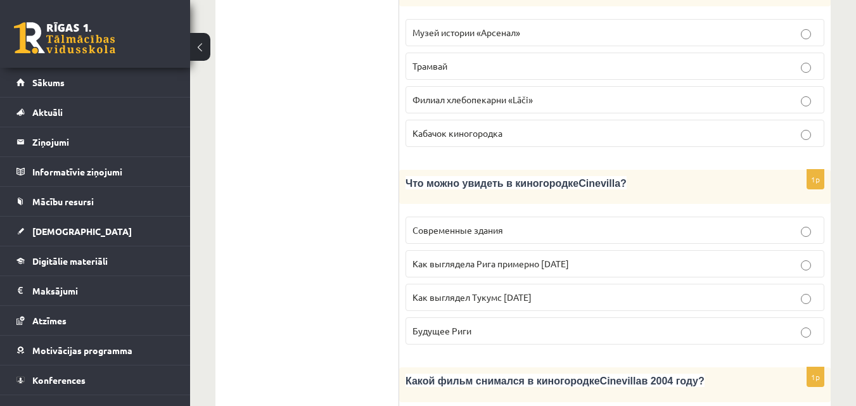
scroll to position [1619, 0]
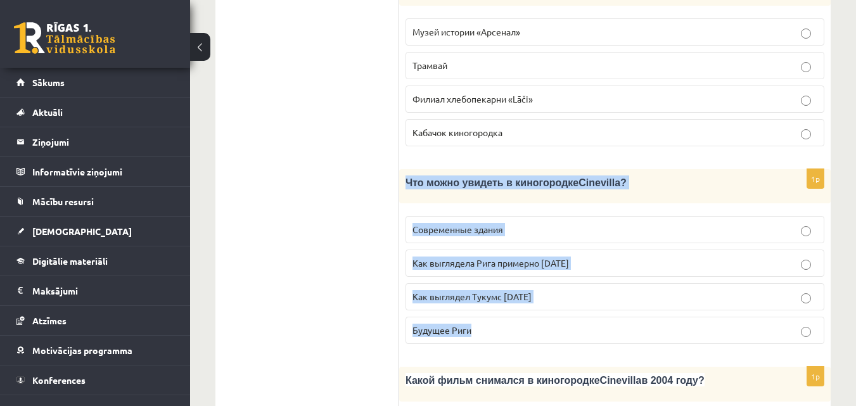
drag, startPoint x: 405, startPoint y: 118, endPoint x: 506, endPoint y: 249, distance: 165.0
click at [506, 249] on div "1p Что можно увидеть в киногородке Cinevilla ? Современные здания Как выглядела…" at bounding box center [614, 261] width 431 height 185
click at [621, 257] on p "Как выглядела Рига примерно 100 лет назад" at bounding box center [614, 263] width 405 height 13
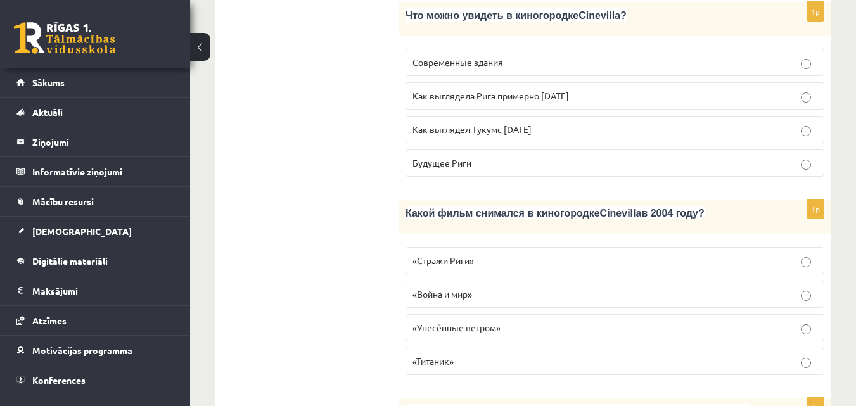
scroll to position [1809, 0]
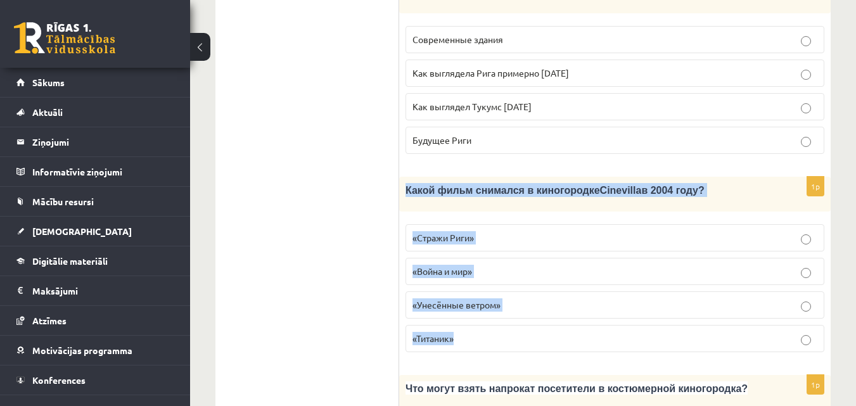
drag, startPoint x: 408, startPoint y: 127, endPoint x: 506, endPoint y: 272, distance: 174.8
click at [506, 272] on div "1p Какой фильм снимался в киногородке Cinevilla в 2004 году? «Стражи Риги» «Вой…" at bounding box center [614, 269] width 431 height 185
click at [532, 231] on p "«Стражи Риги»" at bounding box center [614, 237] width 405 height 13
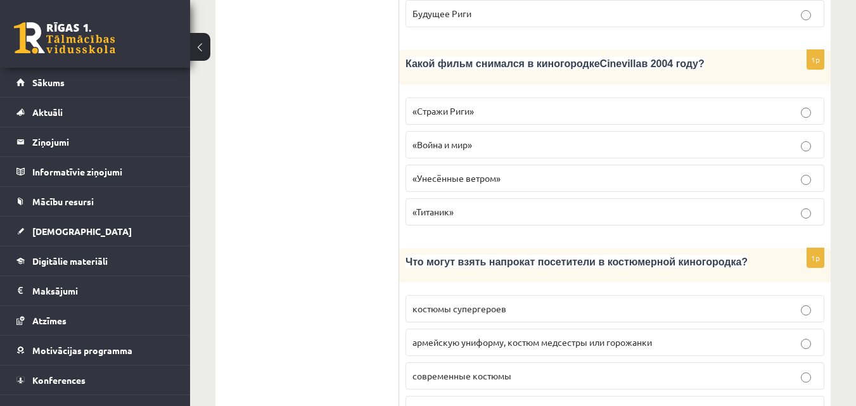
scroll to position [1937, 0]
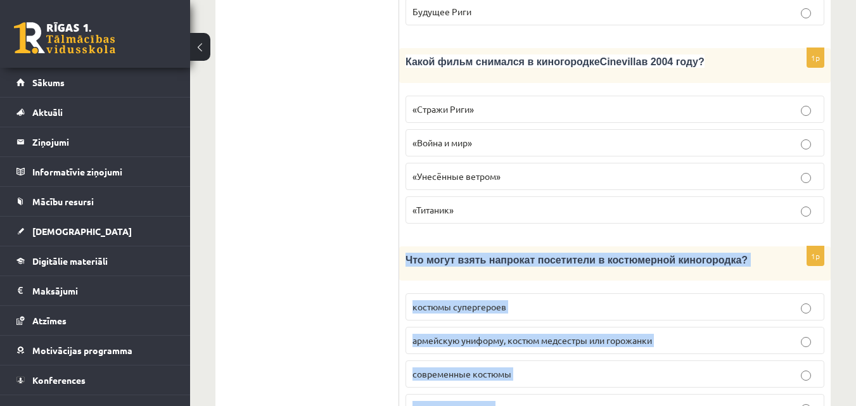
drag, startPoint x: 407, startPoint y: 197, endPoint x: 533, endPoint y: 329, distance: 183.3
click at [533, 329] on div "1p Что могут взять напрокат посетители в костюмерной киногородка? костюмы супер…" at bounding box center [614, 338] width 431 height 185
click at [673, 327] on label "армейскую униформу, костюм медсестры или горожанки" at bounding box center [614, 340] width 419 height 27
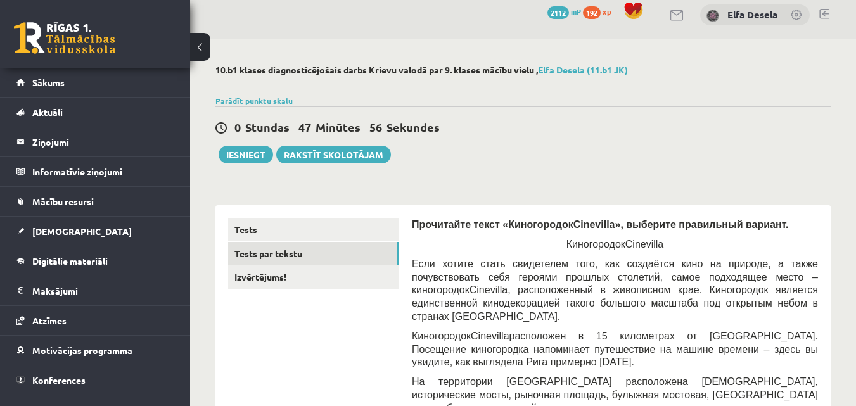
scroll to position [0, 0]
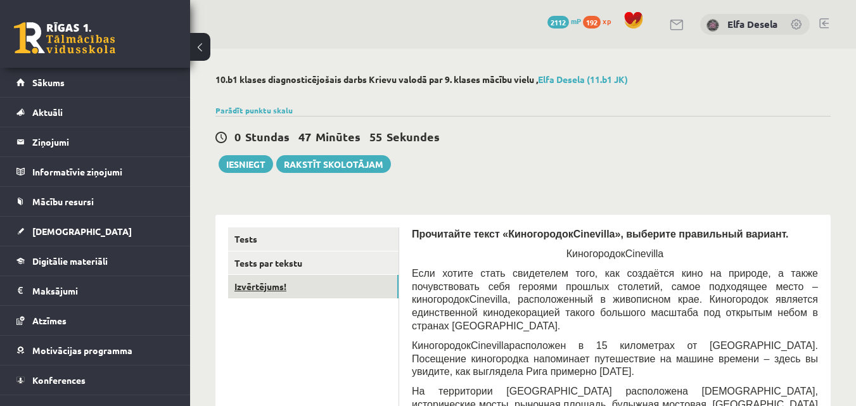
click at [295, 293] on link "Izvērtējums!" at bounding box center [313, 286] width 170 height 23
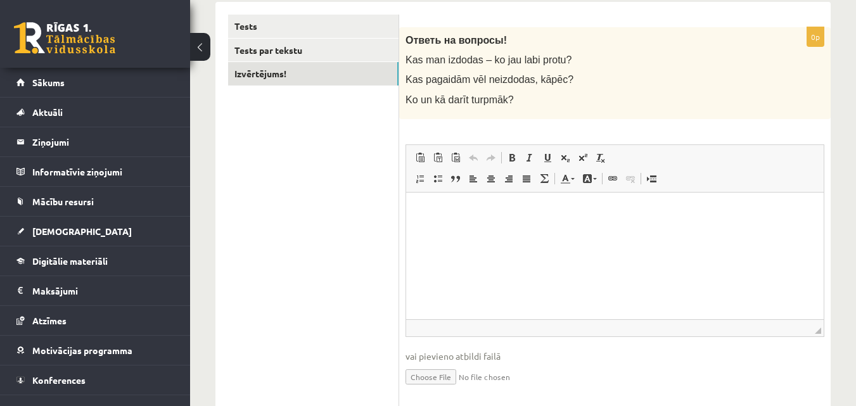
scroll to position [190, 0]
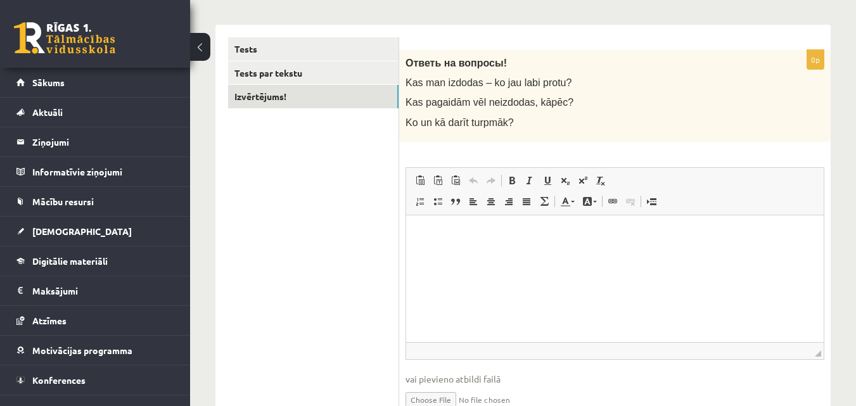
click at [507, 253] on html at bounding box center [614, 234] width 417 height 39
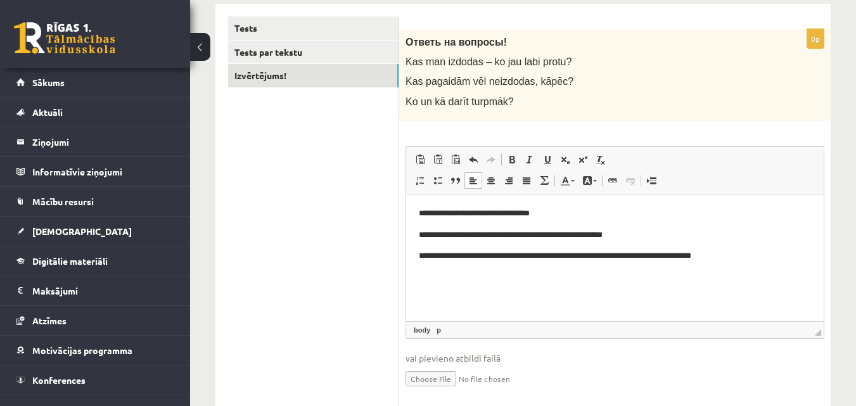
scroll to position [127, 0]
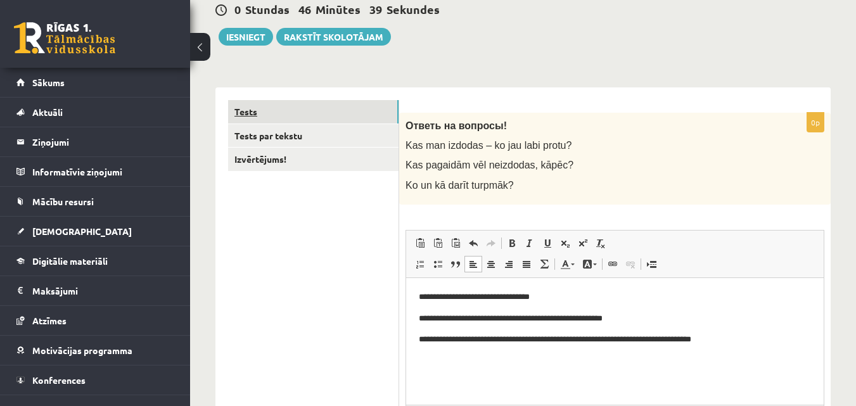
click at [322, 111] on link "Tests" at bounding box center [313, 111] width 170 height 23
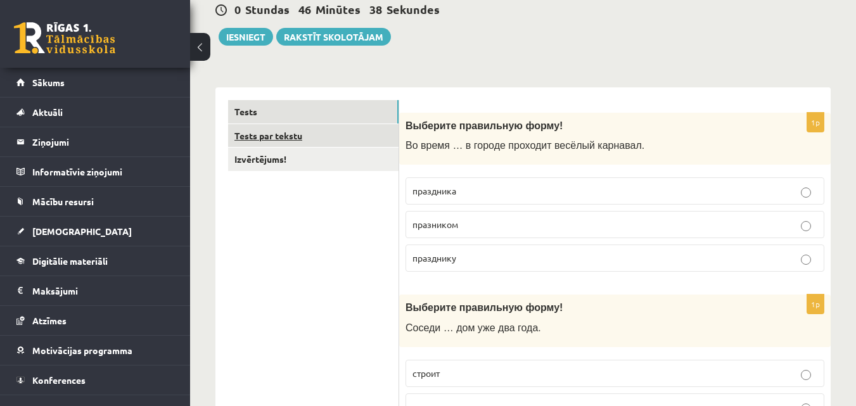
click at [315, 141] on link "Tests par tekstu" at bounding box center [313, 135] width 170 height 23
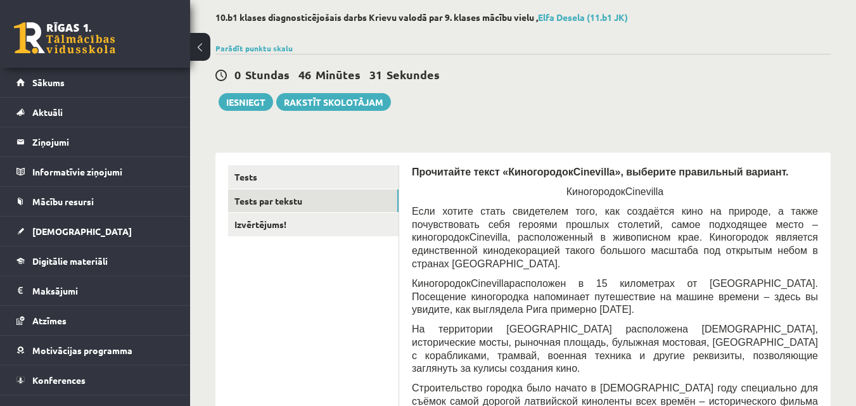
scroll to position [0, 0]
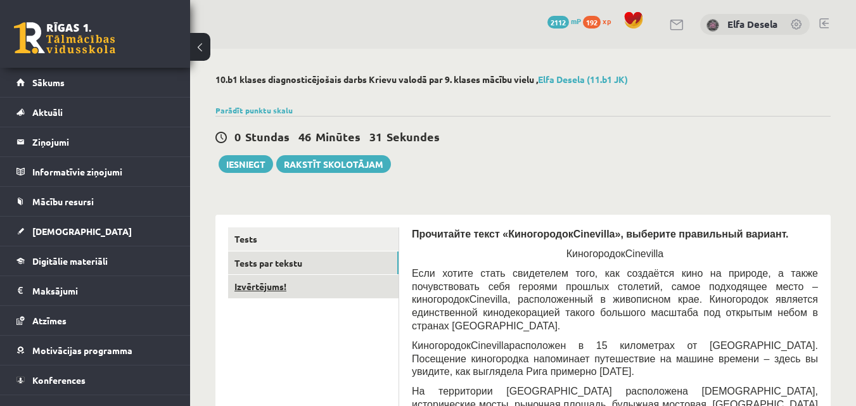
click at [290, 289] on link "Izvērtējums!" at bounding box center [313, 286] width 170 height 23
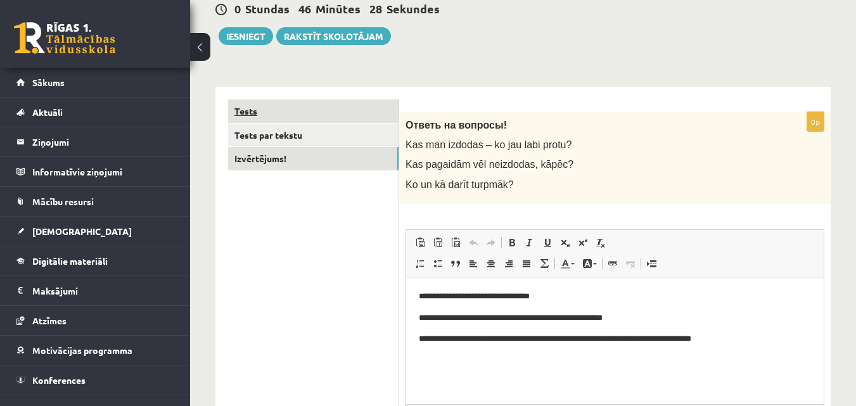
click at [290, 115] on link "Tests" at bounding box center [313, 110] width 170 height 23
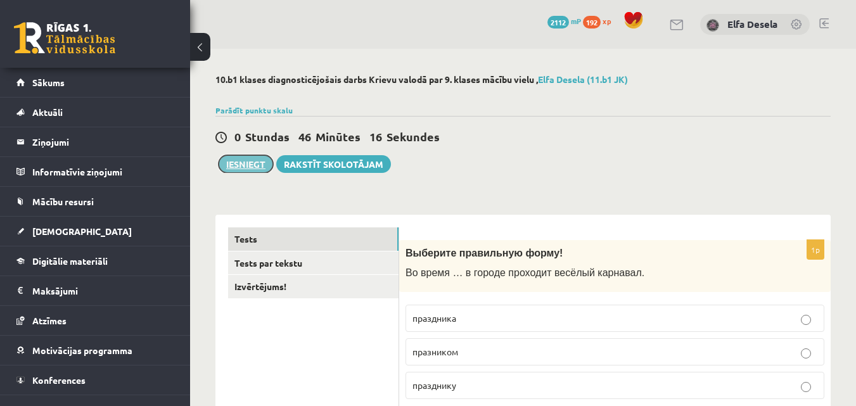
click at [243, 169] on button "Iesniegt" at bounding box center [246, 164] width 54 height 18
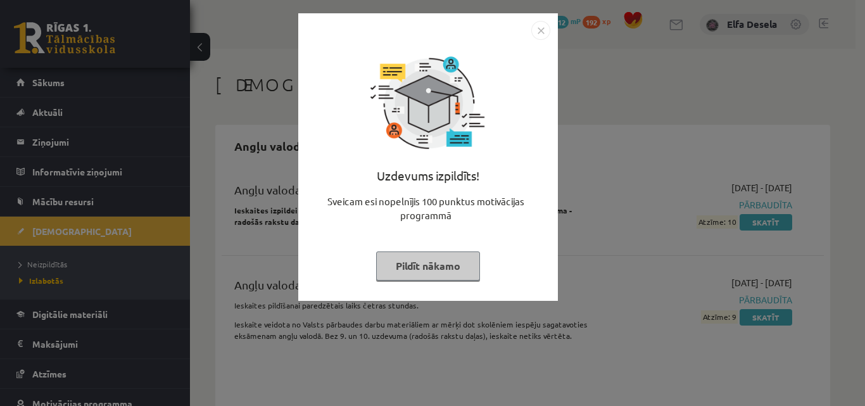
click at [540, 36] on img "Close" at bounding box center [541, 30] width 19 height 19
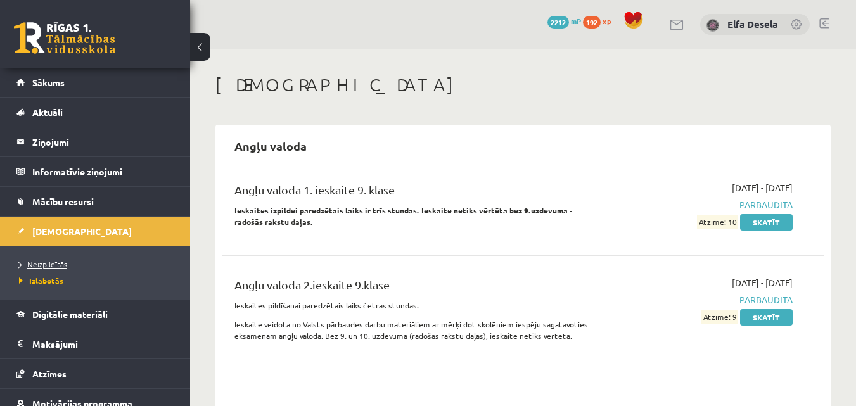
click at [61, 268] on link "Neizpildītās" at bounding box center [98, 263] width 158 height 11
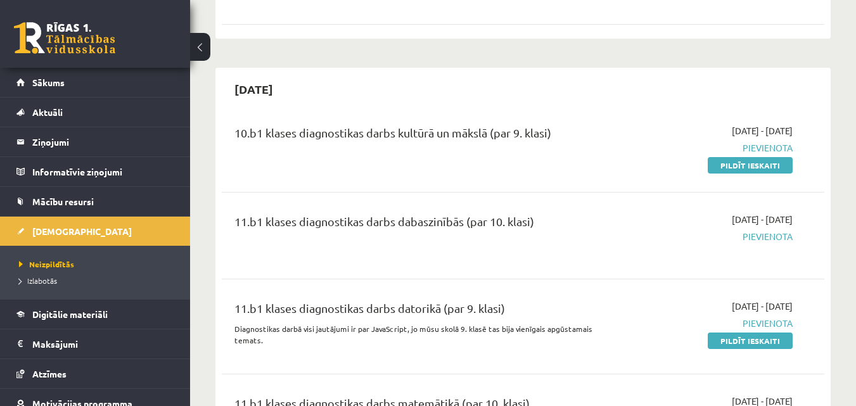
scroll to position [1647, 0]
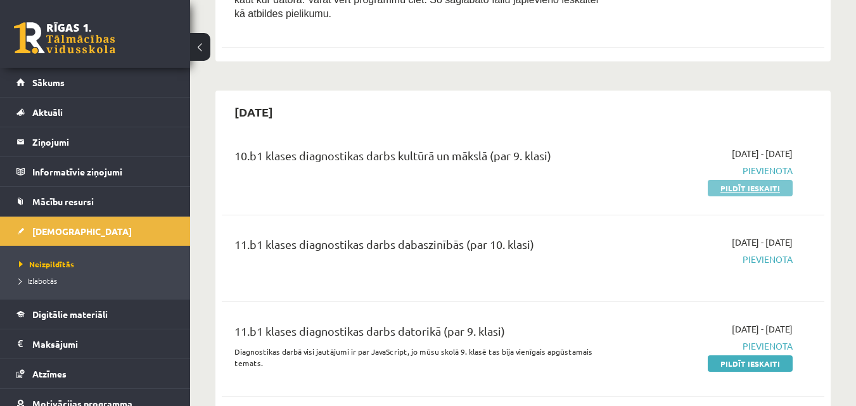
click at [725, 180] on link "Pildīt ieskaiti" at bounding box center [750, 188] width 85 height 16
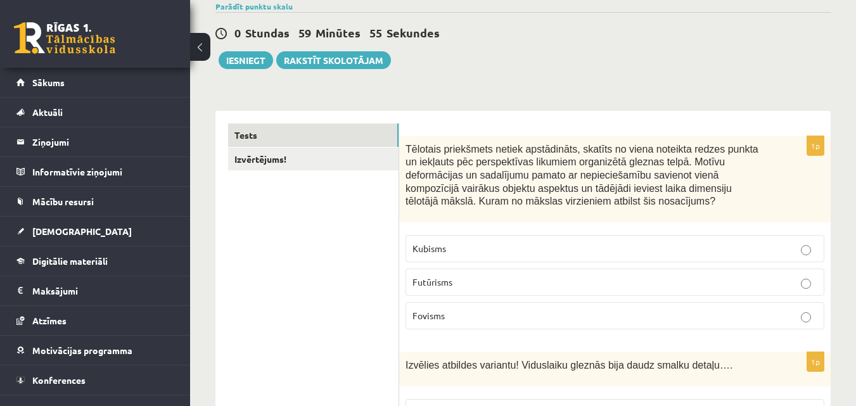
scroll to position [127, 0]
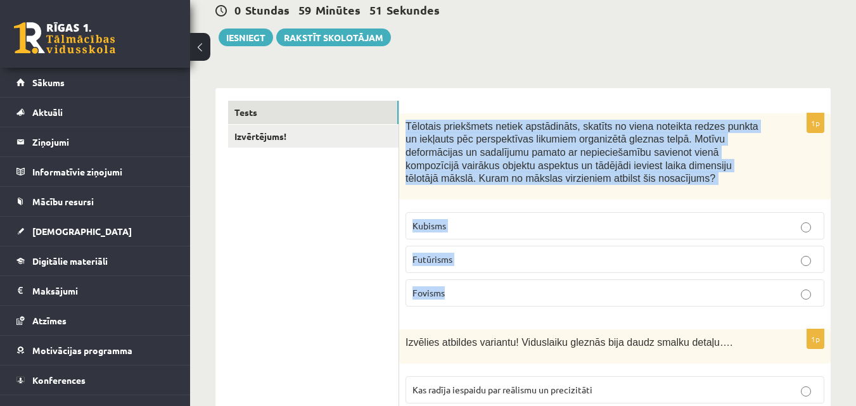
drag, startPoint x: 407, startPoint y: 125, endPoint x: 463, endPoint y: 288, distance: 172.3
click at [463, 288] on div "1p Tēlotais priekšmets netiek apstādināts, skatīts no viena noteikta redzes pun…" at bounding box center [614, 214] width 431 height 203
copy div "Tēlotais priekšmets netiek apstādināts, skatīts no viena noteikta redzes punkta…"
click at [492, 229] on p "Kubisms" at bounding box center [614, 225] width 405 height 13
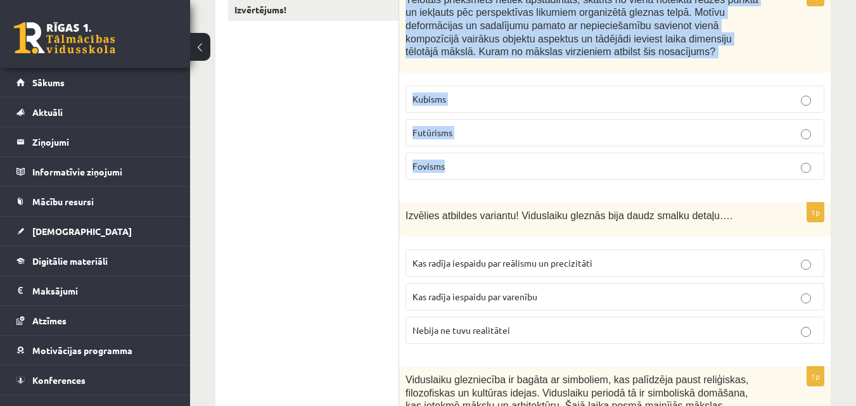
scroll to position [380, 0]
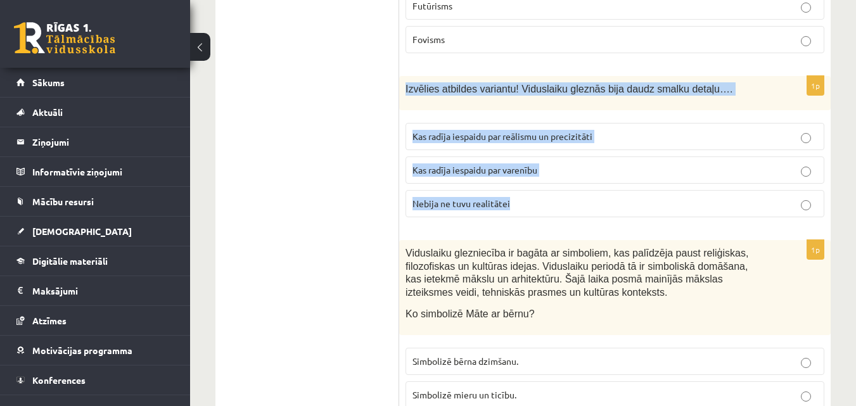
drag, startPoint x: 406, startPoint y: 90, endPoint x: 530, endPoint y: 214, distance: 175.2
click at [530, 214] on div "1p Izvēlies atbildes variantu! Viduslaiku gleznās bija daudz smalku detaļu…. Ka…" at bounding box center [614, 151] width 431 height 151
copy div "Izvēlies atbildes variantu! Viduslaiku gleznās bija daudz smalku detaļu…. Kas r…"
click at [624, 133] on p "Kas radīja iespaidu par reālismu un precizitāti" at bounding box center [614, 136] width 405 height 13
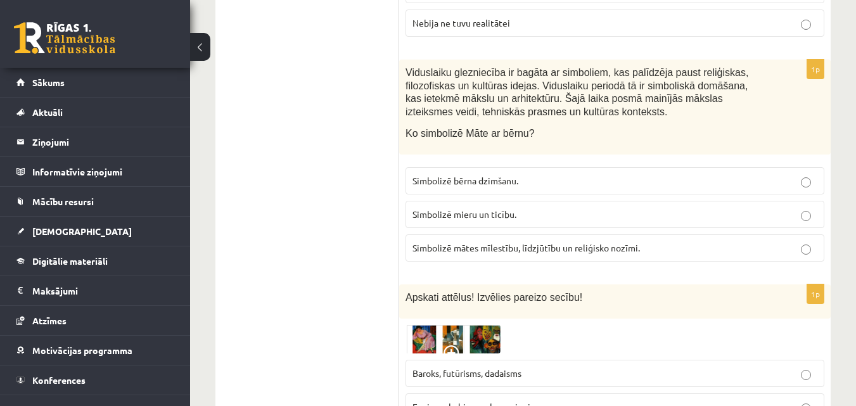
scroll to position [570, 0]
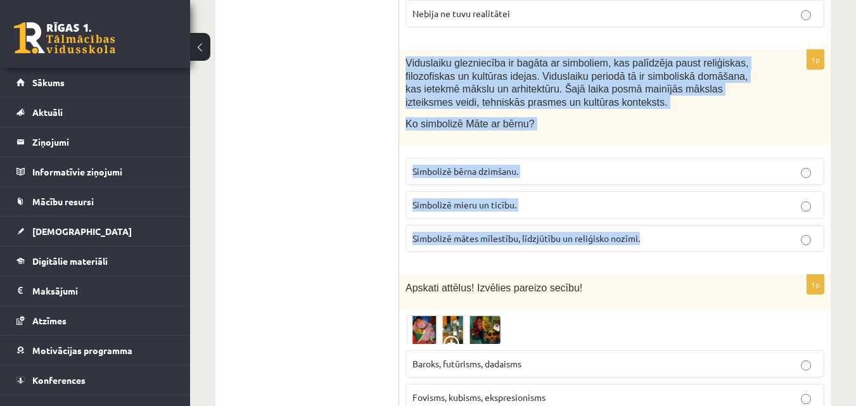
drag, startPoint x: 405, startPoint y: 67, endPoint x: 642, endPoint y: 239, distance: 292.5
click at [642, 239] on div "1p Viduslaiku glezniecība ir bagāta ar simboliem, kas palīdzēja paust reliģiska…" at bounding box center [614, 156] width 431 height 212
copy div "Viduslaiku glezniecība ir bagāta ar simboliem, kas palīdzēja paust reliģiskas, …"
click at [559, 238] on span "Simbolizē mātes mīlestību, līdzjūtību un reliģisko nozīmi." at bounding box center [525, 238] width 227 height 11
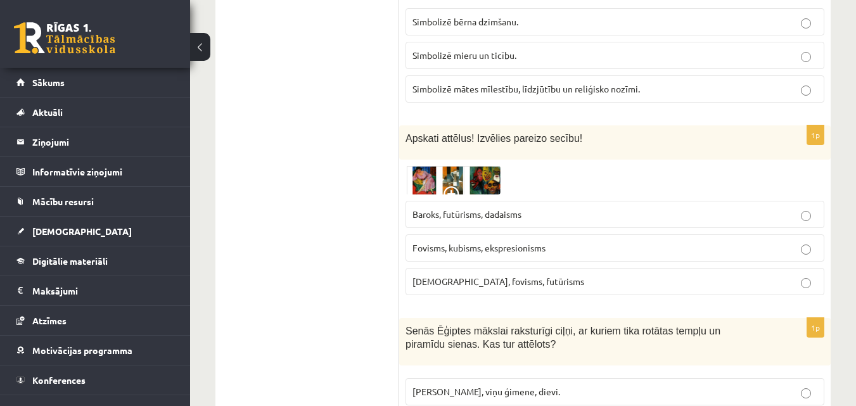
scroll to position [760, 0]
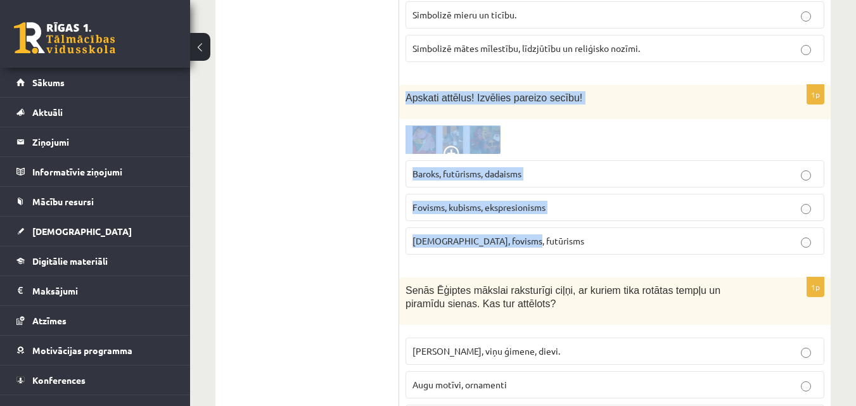
drag, startPoint x: 407, startPoint y: 97, endPoint x: 563, endPoint y: 241, distance: 212.1
click at [563, 241] on div "1p Apskati attēlus! Izvēlies pareizo secību! Baroks, futūrisms, dadaisms Fovism…" at bounding box center [614, 175] width 431 height 181
copy div "Apskati attēlus! Izvēlies pareizo secību! Baroks, futūrisms, dadaisms Fovisms, …"
click at [473, 150] on img at bounding box center [452, 139] width 95 height 29
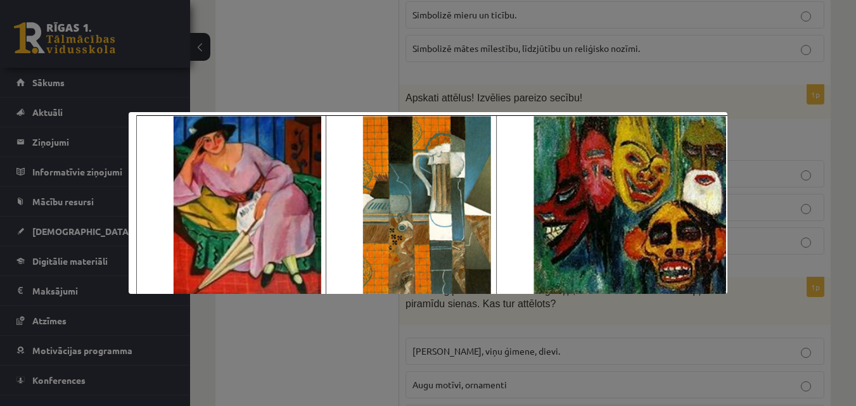
click at [298, 79] on div at bounding box center [428, 203] width 856 height 406
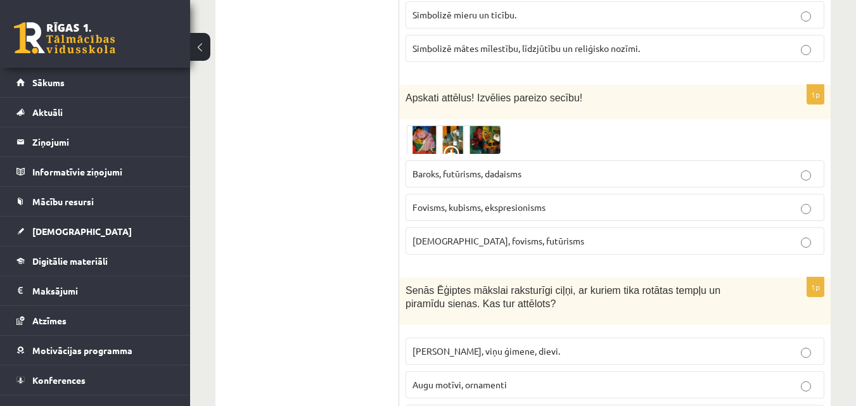
click at [483, 208] on span "Fovisms, kubisms, ekspresionisms" at bounding box center [478, 206] width 133 height 11
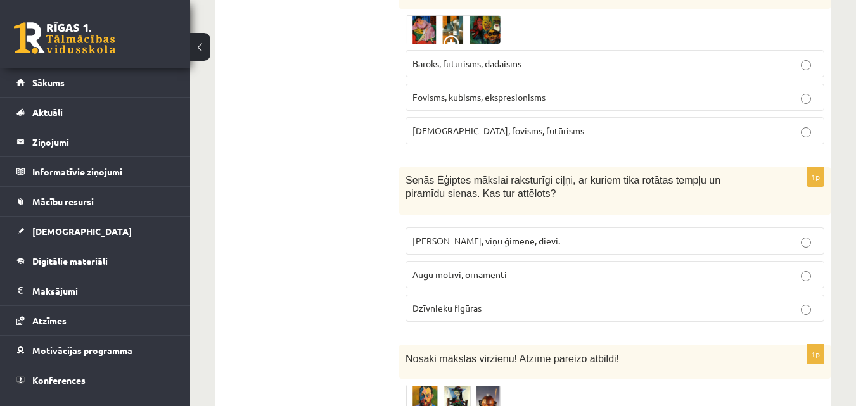
scroll to position [950, 0]
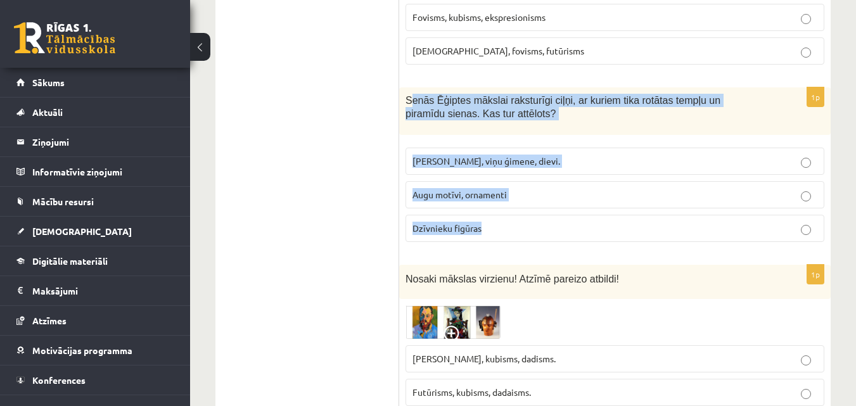
drag, startPoint x: 408, startPoint y: 99, endPoint x: 520, endPoint y: 221, distance: 165.4
click at [520, 221] on div "1p Senās Ēģiptes mākslai raksturīgi ciļņi, ar kuriem tika rotātas tempļu un pir…" at bounding box center [614, 169] width 431 height 165
copy div "enās Ēģiptes mākslai raksturīgi ciļņi, ar kuriem tika rotātas tempļu un piramīd…"
click at [545, 157] on p "Faraoni, viņu ģimene, dievi." at bounding box center [614, 161] width 405 height 13
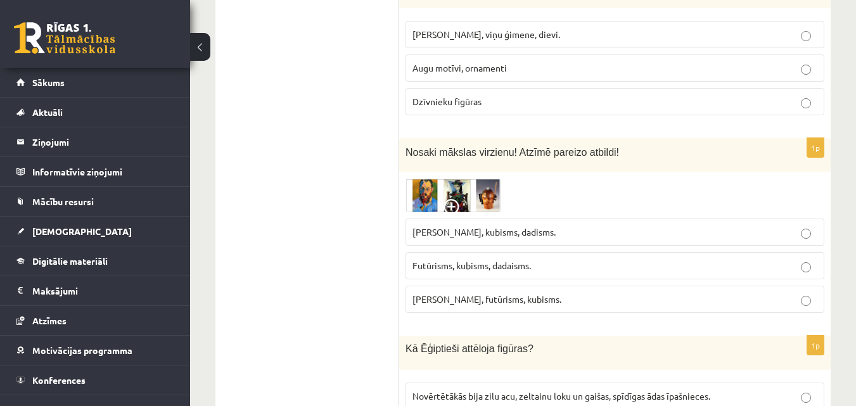
scroll to position [1140, 0]
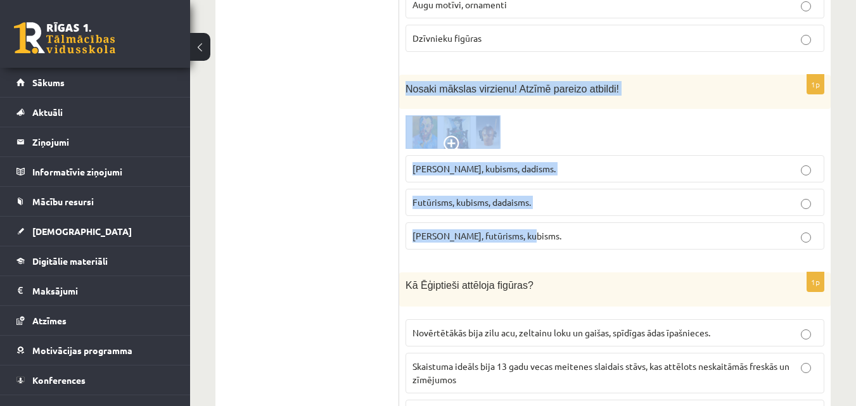
drag, startPoint x: 406, startPoint y: 87, endPoint x: 556, endPoint y: 245, distance: 217.8
click at [556, 245] on div "1p Nosaki mākslas virzienu! Atzīmē pareizo atbildi! Fovisms, kubisms, dadisms. …" at bounding box center [614, 167] width 431 height 185
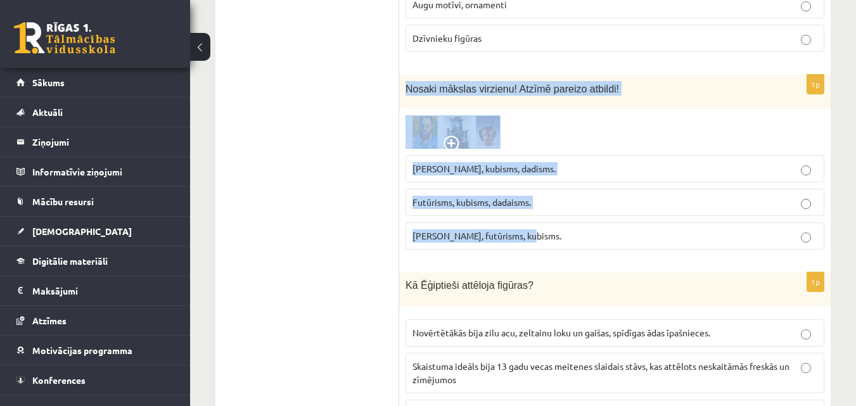
drag, startPoint x: 409, startPoint y: 89, endPoint x: 533, endPoint y: 239, distance: 194.8
click at [533, 239] on div "1p Nosaki mākslas virzienu! Atzīmē pareizo atbildi! Fovisms, kubisms, dadisms. …" at bounding box center [614, 167] width 431 height 185
click at [416, 129] on img at bounding box center [452, 132] width 95 height 34
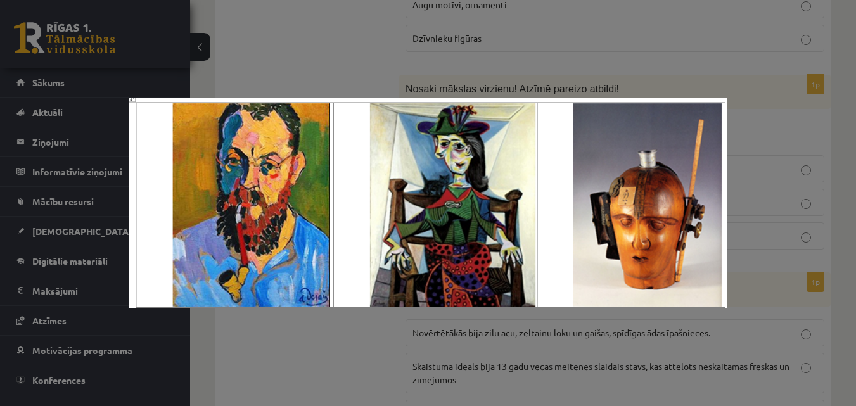
drag, startPoint x: 354, startPoint y: 70, endPoint x: 354, endPoint y: 78, distance: 7.6
click at [354, 71] on div at bounding box center [428, 203] width 856 height 406
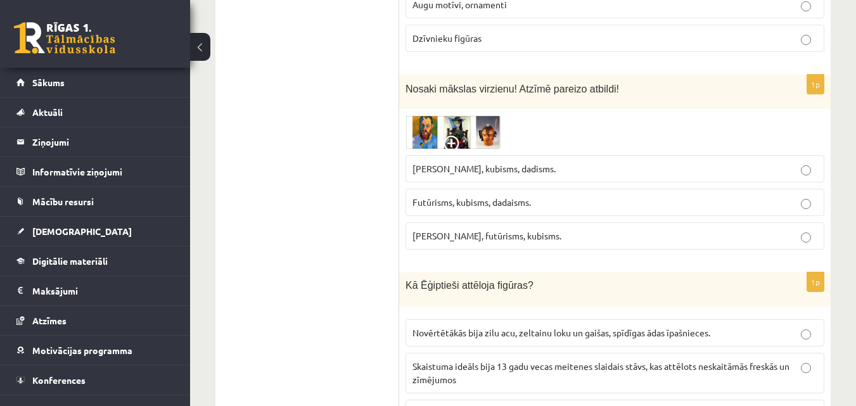
click at [526, 169] on p "Fovisms, kubisms, dadisms." at bounding box center [614, 168] width 405 height 13
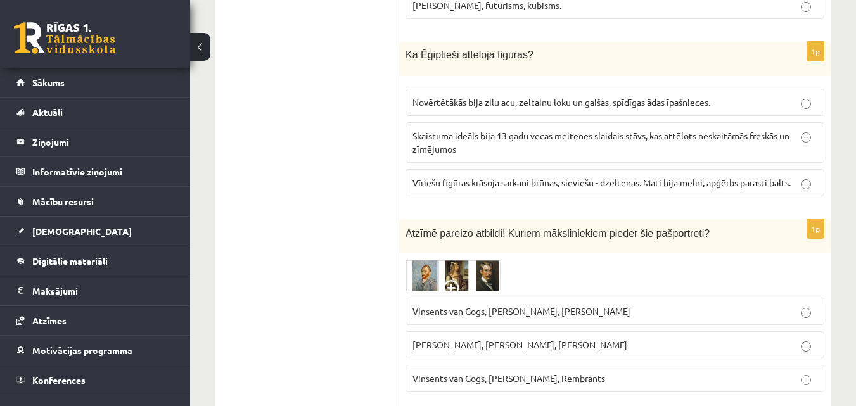
scroll to position [1394, 0]
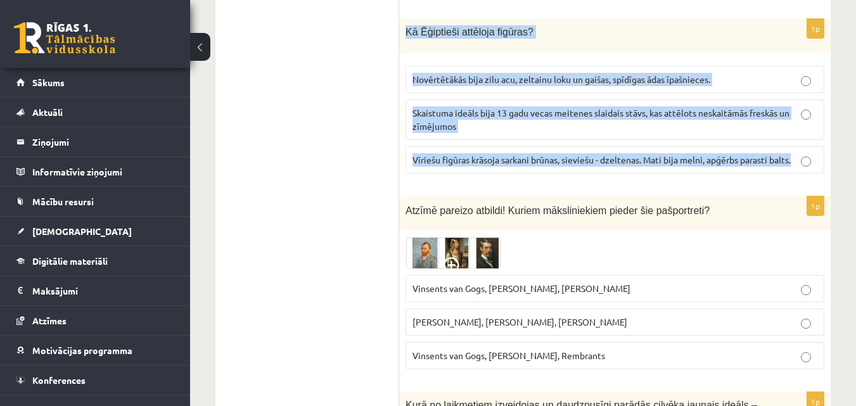
drag, startPoint x: 407, startPoint y: 34, endPoint x: 798, endPoint y: 160, distance: 410.7
click at [798, 160] on div "1p Kā Ēģiptieši attēloja figūras? Novērtētākās bija zilu acu, zeltainu loku un …" at bounding box center [614, 101] width 431 height 165
copy div "Kā Ēģiptieši attēloja figūras? Novērtētākās bija zilu acu, zeltainu loku un gai…"
click at [510, 155] on span "Vīriešu figūras krāsoja sarkani brūnas, sieviešu - dzeltenas. Mati bija melni, …" at bounding box center [601, 159] width 378 height 11
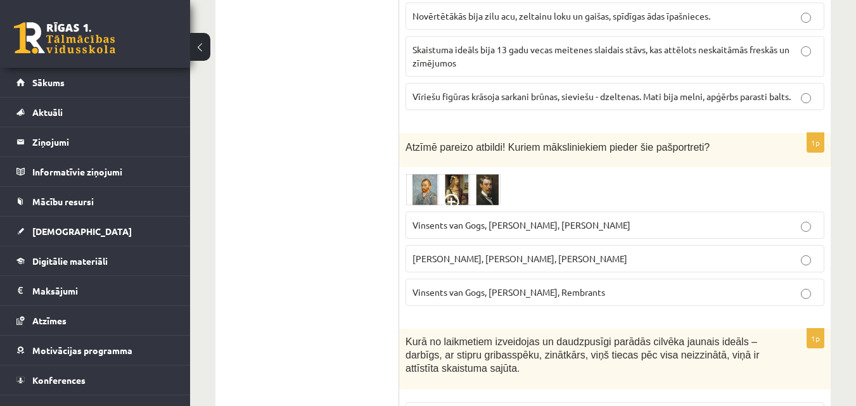
scroll to position [1520, 0]
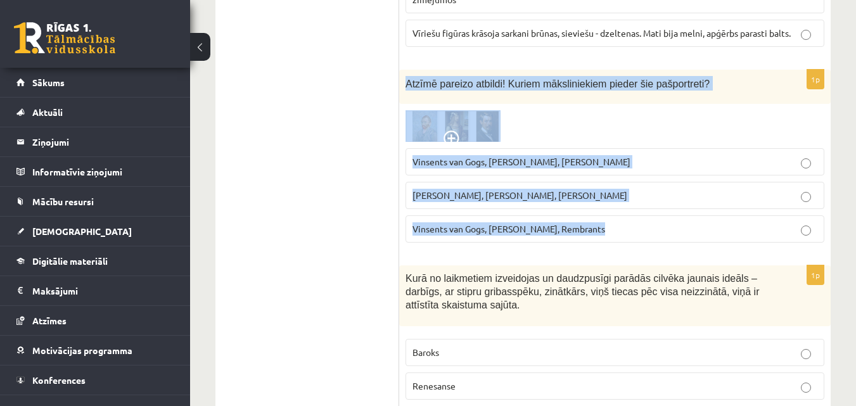
drag, startPoint x: 406, startPoint y: 87, endPoint x: 599, endPoint y: 224, distance: 236.6
click at [599, 224] on div "1p Atzīmē pareizo atbildi! Kuriem māksliniekiem pieder šie pašportreti? Vinsent…" at bounding box center [614, 162] width 431 height 184
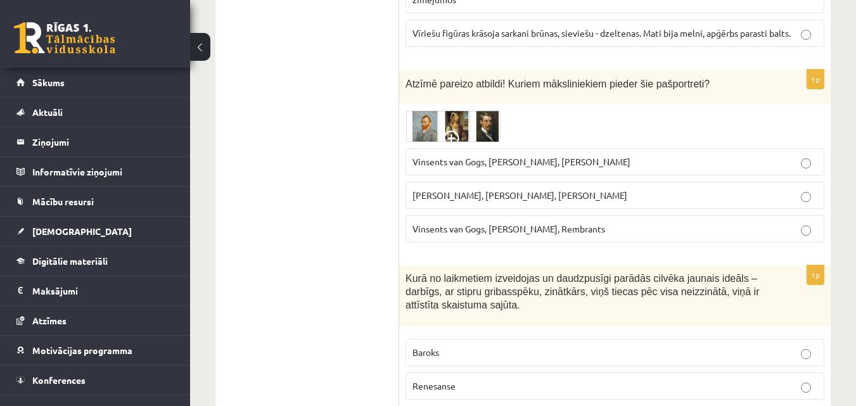
click at [457, 131] on img at bounding box center [452, 126] width 95 height 32
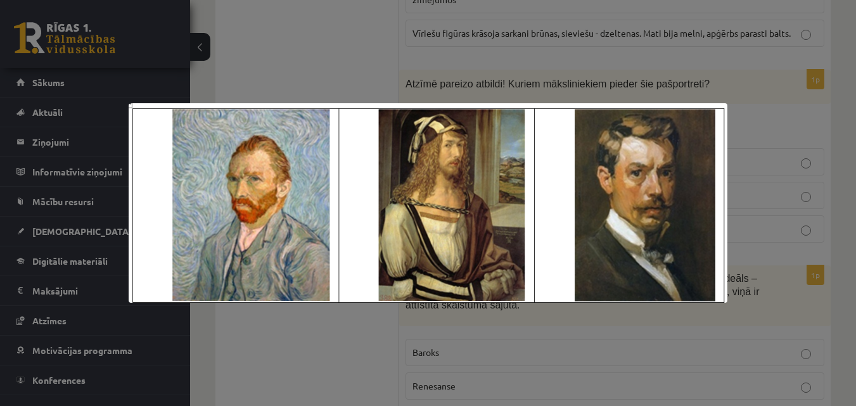
click at [379, 63] on div at bounding box center [428, 203] width 856 height 406
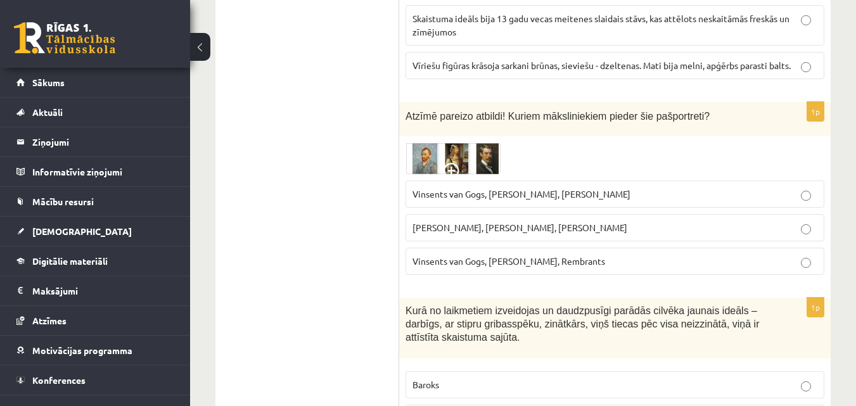
scroll to position [1457, 0]
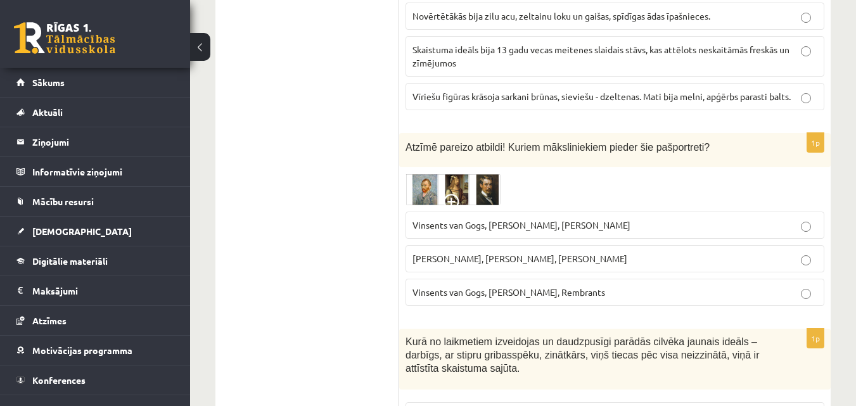
click at [517, 229] on span "Vinsents van Gogs, Albrehts Dīrers, Janis Rozentāls" at bounding box center [521, 224] width 218 height 11
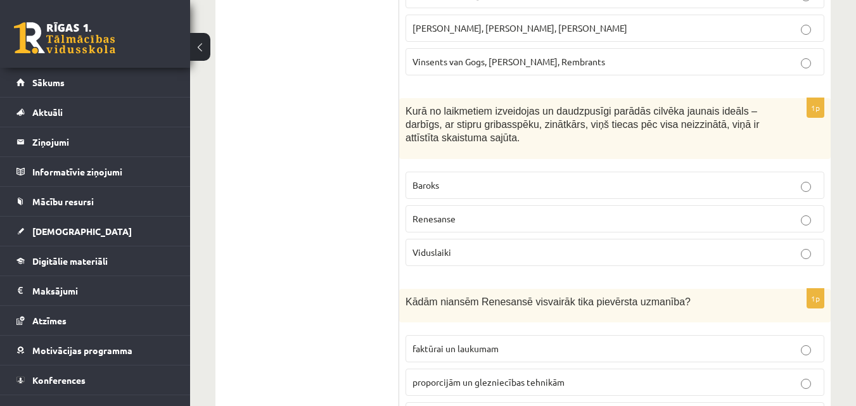
scroll to position [1711, 0]
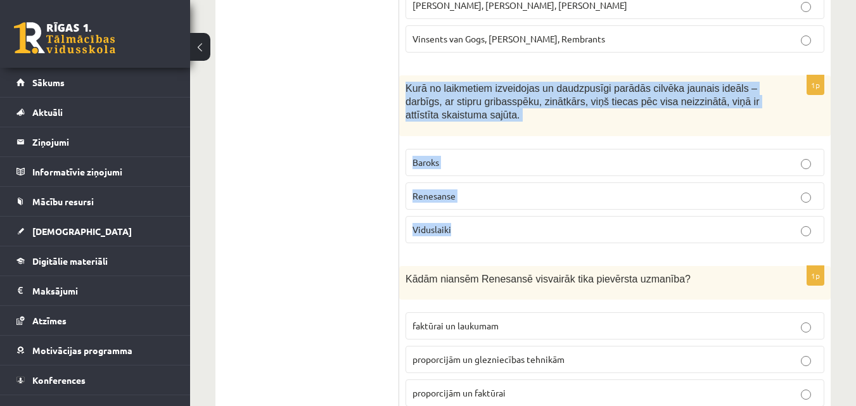
drag, startPoint x: 407, startPoint y: 84, endPoint x: 524, endPoint y: 215, distance: 175.9
click at [524, 215] on div "1p Kurā no laikmetiem izveidojas un daudzpusīgi parādās cilvēka jaunais ideāls …" at bounding box center [614, 163] width 431 height 177
copy div "Kurā no laikmetiem izveidojas un daudzpusīgi parādās cilvēka jaunais ideāls – d…"
click at [471, 202] on p "Renesanse" at bounding box center [614, 195] width 405 height 13
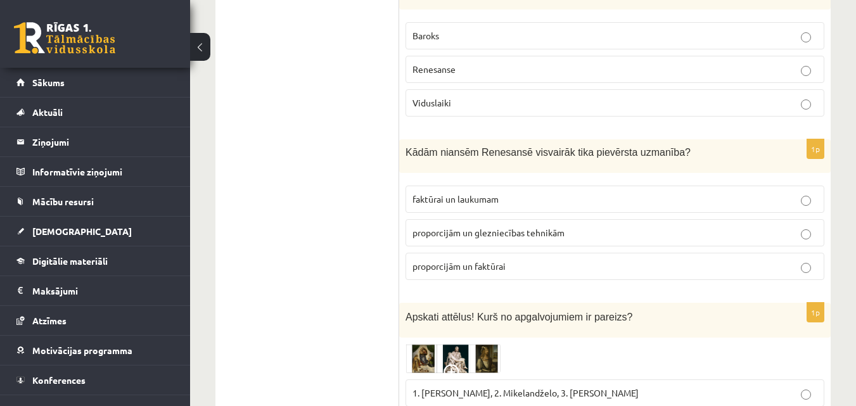
scroll to position [1901, 0]
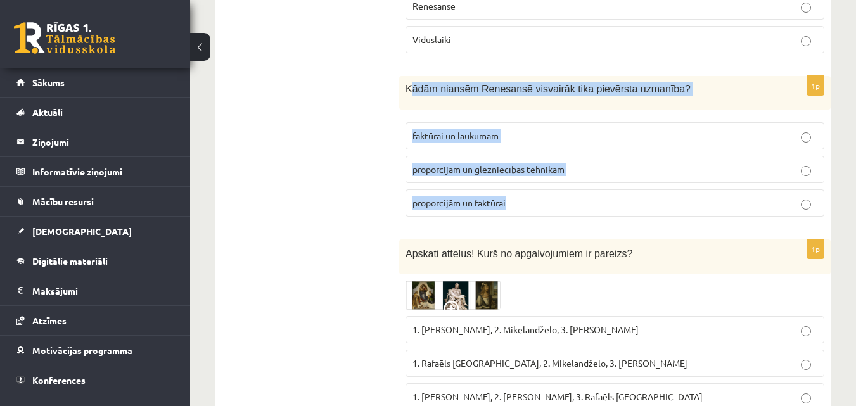
drag, startPoint x: 409, startPoint y: 84, endPoint x: 545, endPoint y: 191, distance: 172.9
click at [545, 191] on div "1p Kādām niansēm Renesansē visvairāk tika pievērsta uzmanība? faktūrai un lauku…" at bounding box center [614, 151] width 431 height 151
drag, startPoint x: 406, startPoint y: 89, endPoint x: 526, endPoint y: 196, distance: 160.7
click at [526, 196] on div "1p Kādām niansēm Renesansē visvairāk tika pievērsta uzmanība? faktūrai un lauku…" at bounding box center [614, 151] width 431 height 151
copy div "Kādām niansēm Renesansē visvairāk tika pievērsta uzmanība? faktūrai un laukumam…"
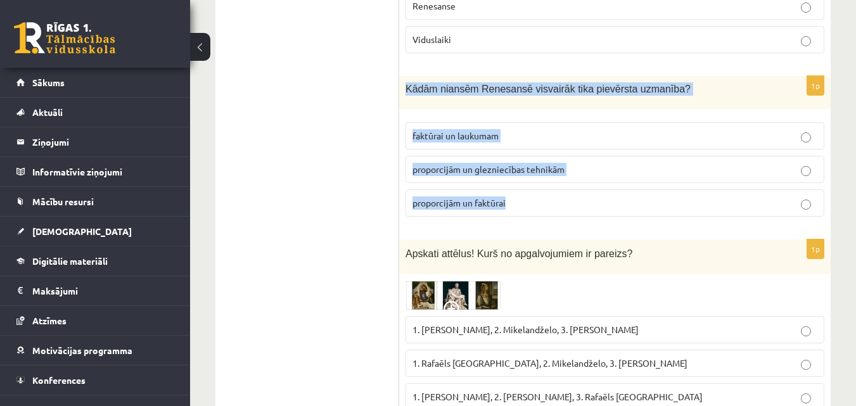
click at [580, 172] on p "proporcijām un glezniecības tehnikām" at bounding box center [614, 169] width 405 height 13
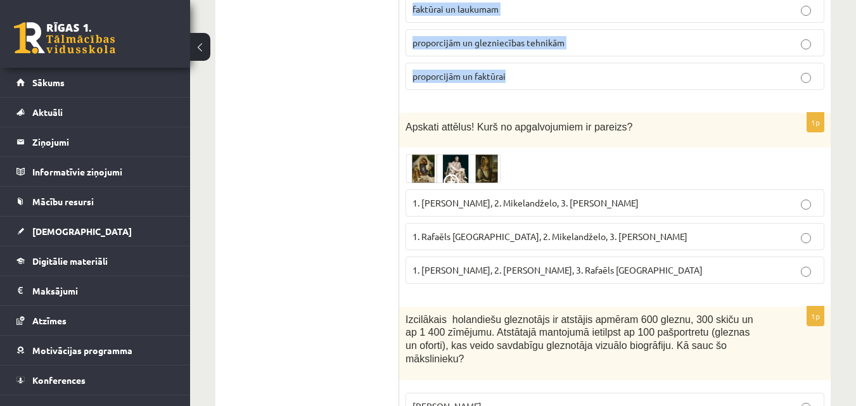
scroll to position [2091, 0]
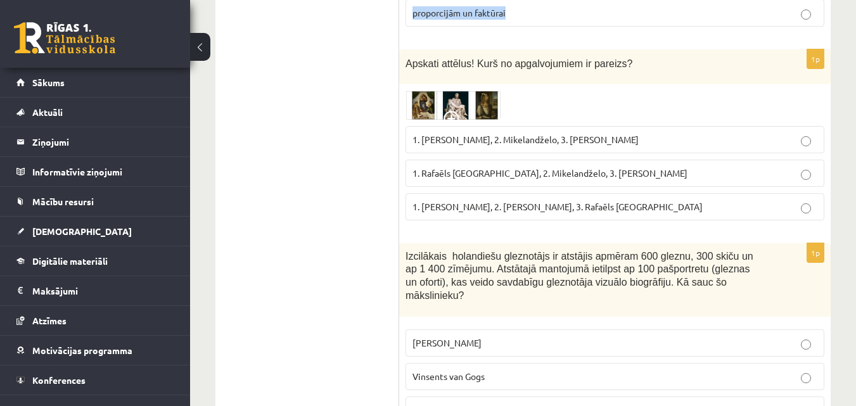
click at [459, 107] on img at bounding box center [452, 105] width 95 height 29
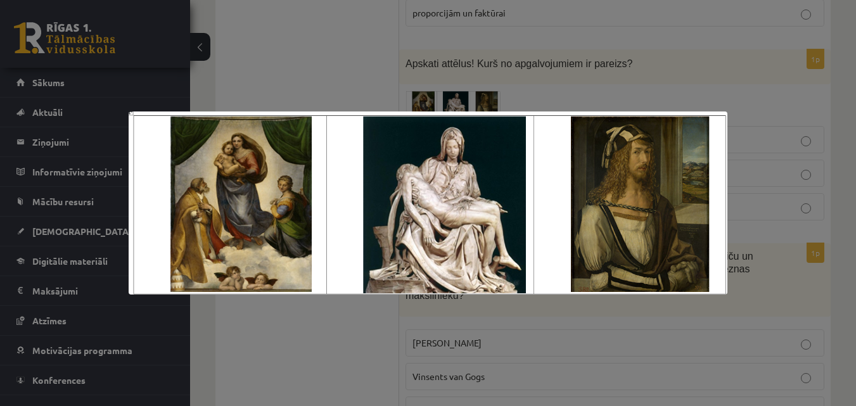
click at [303, 69] on div at bounding box center [428, 203] width 856 height 406
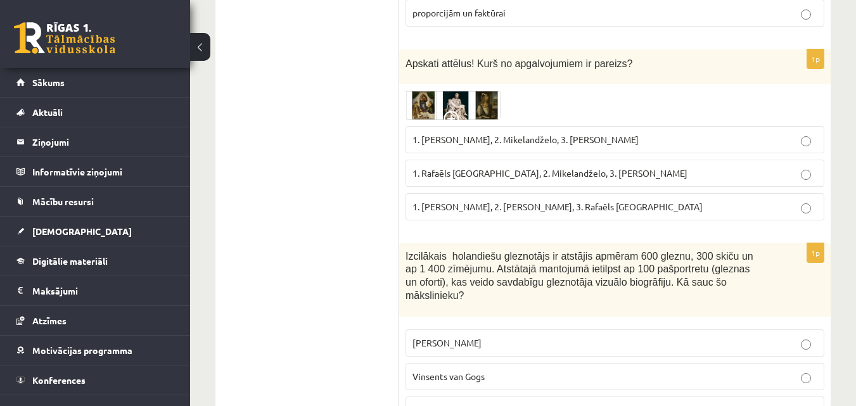
click at [475, 174] on span "1. Rafaēls Sancio da Urbīno, 2. Mikelandželo, 3. Albrehts Dīrers" at bounding box center [549, 172] width 275 height 11
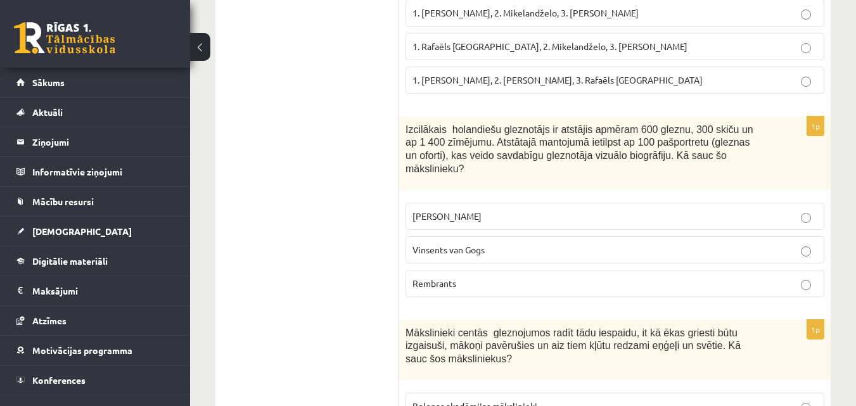
scroll to position [2281, 0]
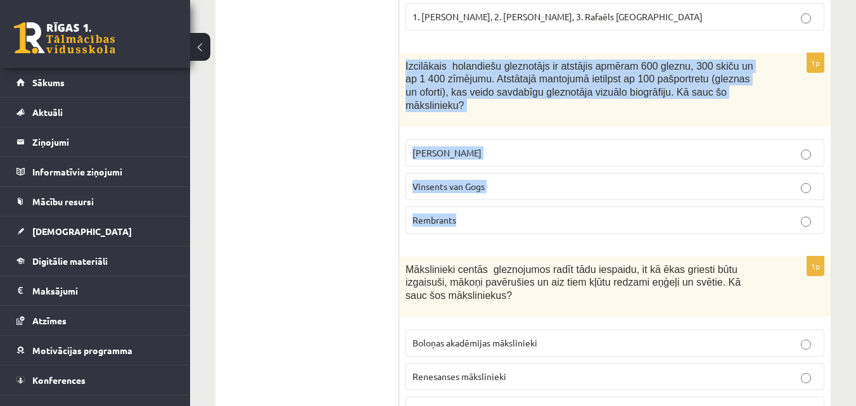
drag, startPoint x: 405, startPoint y: 65, endPoint x: 499, endPoint y: 222, distance: 183.0
click at [499, 222] on div "1p Izcilākais holandiešu gleznotājs ir atstājis apmēram 600 gleznu, 300 skiču u…" at bounding box center [614, 148] width 431 height 191
copy div "Izcilākais holandiešu gleznotājs ir atstājis apmēram 600 gleznu, 300 skiču un a…"
click at [468, 214] on label "Rembrants" at bounding box center [614, 220] width 419 height 27
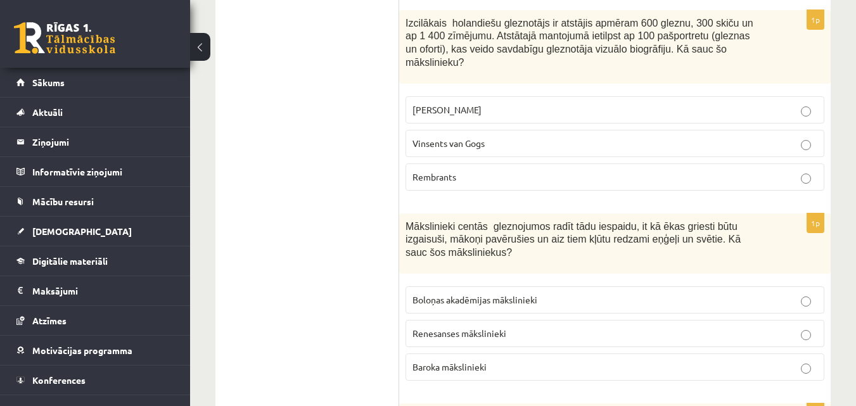
scroll to position [2407, 0]
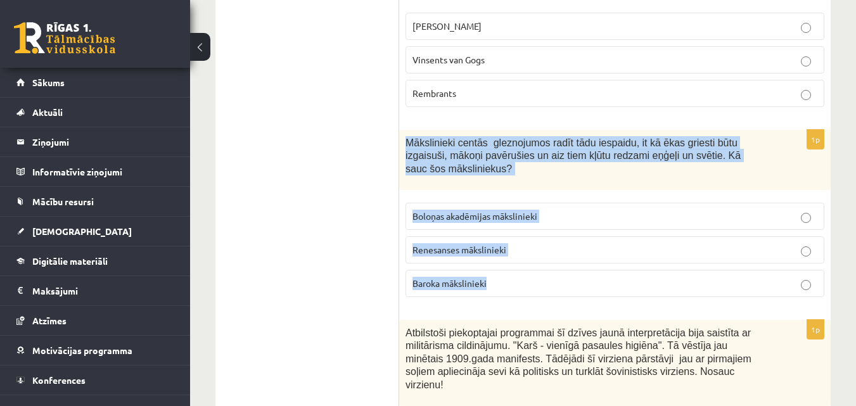
drag, startPoint x: 406, startPoint y: 128, endPoint x: 524, endPoint y: 265, distance: 180.6
click at [526, 272] on div "1p Mākslinieki centās gleznojumos radīt tādu iespaidu, it kā ēkas griesti būtu …" at bounding box center [614, 218] width 431 height 177
copy div "Mākslinieki centās gleznojumos radīt tādu iespaidu, it kā ēkas griesti būtu izg…"
click at [516, 277] on p "Baroka mākslinieki" at bounding box center [614, 283] width 405 height 13
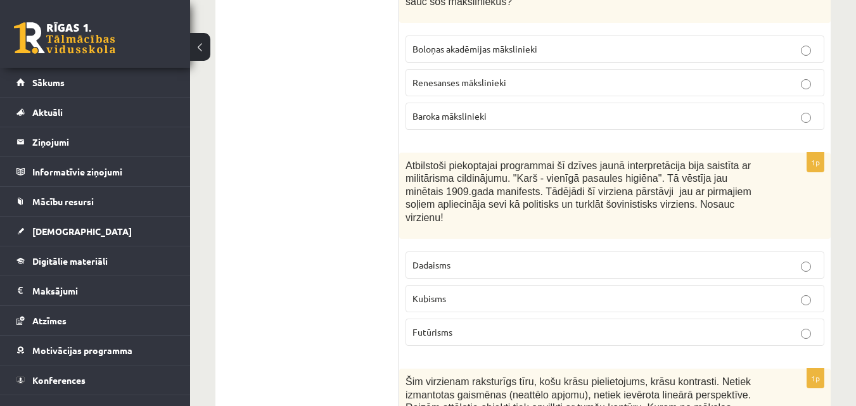
scroll to position [2597, 0]
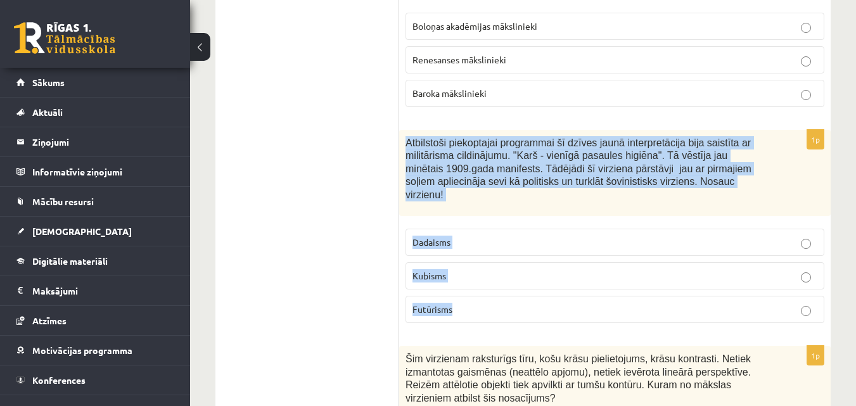
drag, startPoint x: 407, startPoint y: 127, endPoint x: 492, endPoint y: 293, distance: 186.1
click at [492, 293] on div "1p Atbilstoši piekoptajai programmai šī dzīves jaunā interpretācija bija saistī…" at bounding box center [614, 231] width 431 height 203
click at [462, 303] on p "Futūrisms" at bounding box center [614, 309] width 405 height 13
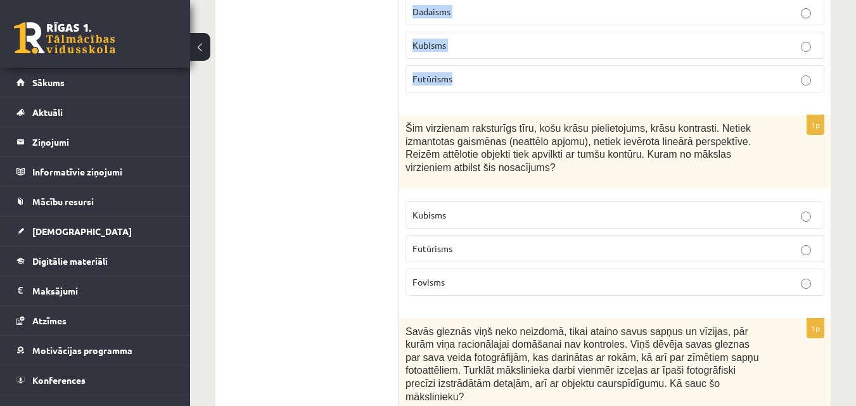
scroll to position [2851, 0]
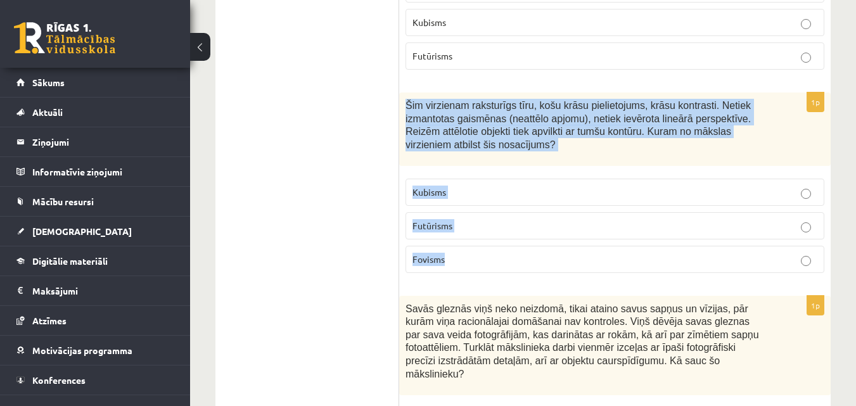
drag, startPoint x: 407, startPoint y: 78, endPoint x: 511, endPoint y: 236, distance: 189.4
click at [511, 236] on div "1p Šim virzienam raksturīgs tīru, košu krāsu pielietojums, krāsu kontrasti. Net…" at bounding box center [614, 187] width 431 height 191
click at [472, 253] on p "Fovisms" at bounding box center [614, 259] width 405 height 13
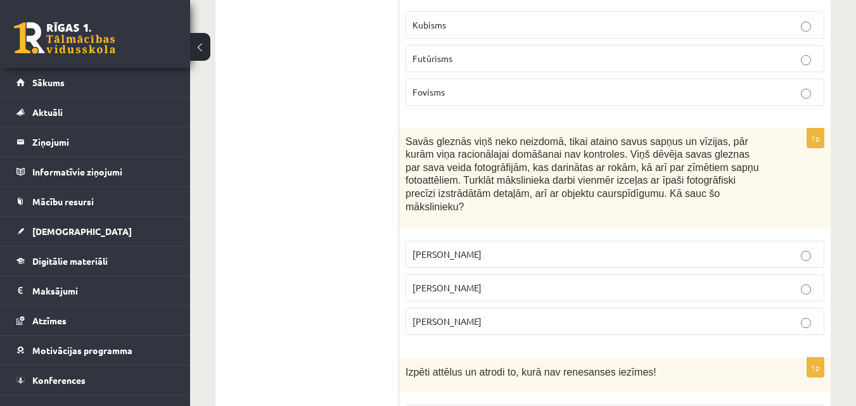
scroll to position [3041, 0]
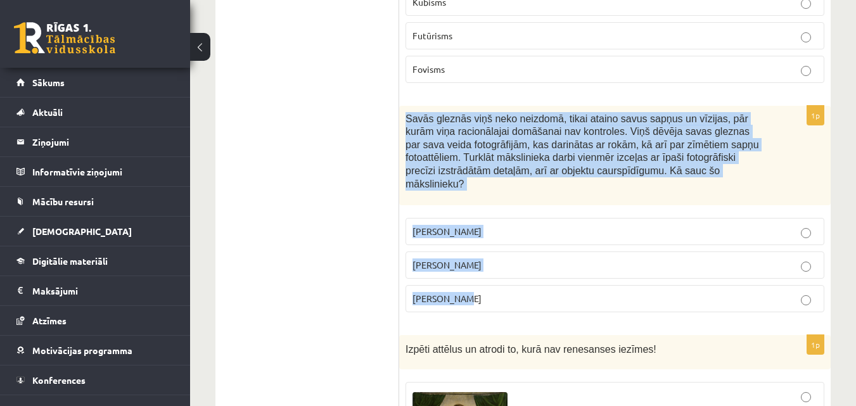
drag, startPoint x: 406, startPoint y: 90, endPoint x: 497, endPoint y: 251, distance: 184.7
click at [497, 251] on div "1p Savās gleznās viņš neko neizdomā, tikai ataino savus sapņus un vīzijas, pār …" at bounding box center [614, 214] width 431 height 217
click at [481, 258] on p "Salvadors Dalī" at bounding box center [614, 264] width 405 height 13
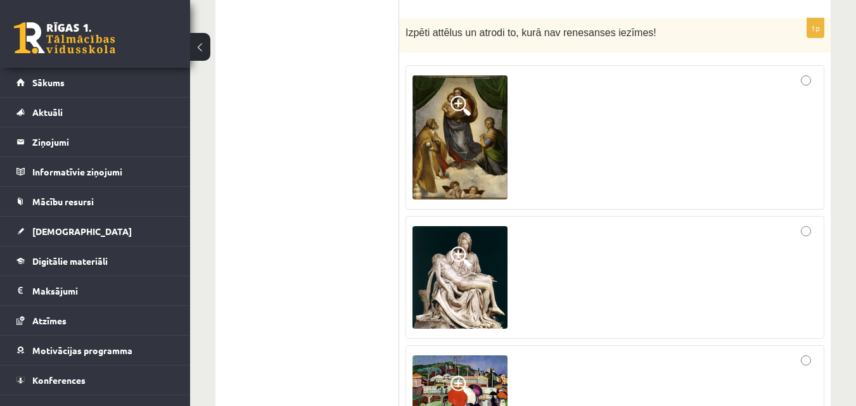
scroll to position [3421, 0]
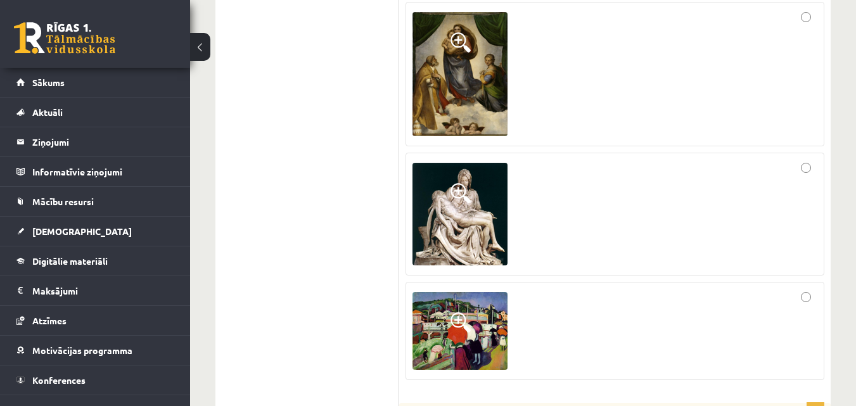
click at [796, 289] on div at bounding box center [614, 331] width 405 height 84
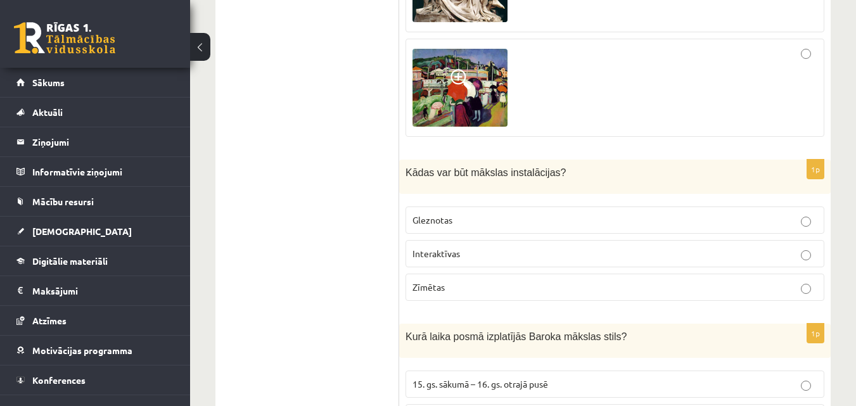
scroll to position [3674, 0]
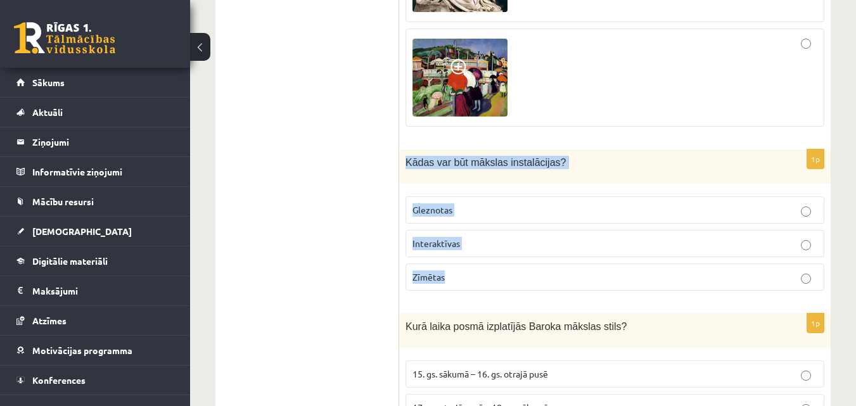
drag, startPoint x: 405, startPoint y: 121, endPoint x: 476, endPoint y: 232, distance: 131.6
click at [476, 232] on div "1p Kādas var būt mākslas instalācijas? Gleznotas Interaktīvas Zīmētas" at bounding box center [614, 225] width 431 height 151
click at [538, 237] on p "Interaktīvas" at bounding box center [614, 243] width 405 height 13
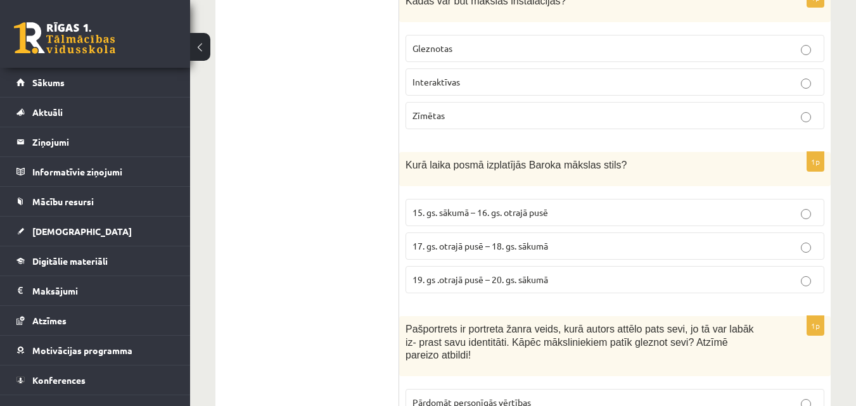
scroll to position [3864, 0]
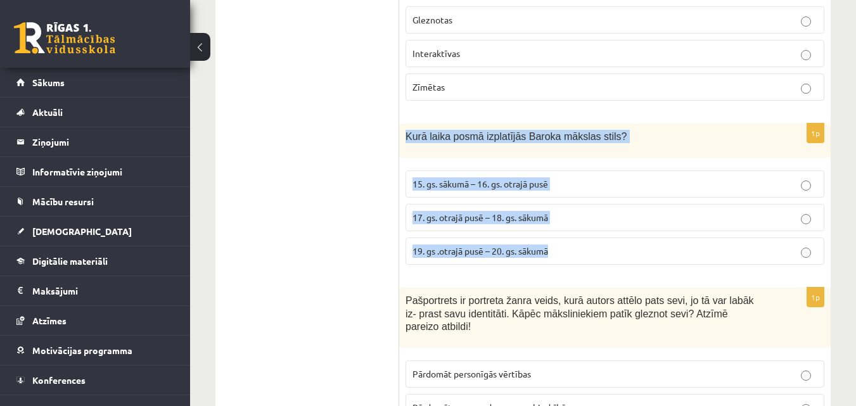
drag, startPoint x: 407, startPoint y: 96, endPoint x: 592, endPoint y: 227, distance: 227.3
click at [592, 227] on div "1p Kurā laika posmā izplatījās Baroka mākslas stils? 15. gs. sākumā – 16. gs. o…" at bounding box center [614, 199] width 431 height 151
click at [602, 211] on p "17. gs. otrajā pusē – 18. gs. sākumā" at bounding box center [614, 217] width 405 height 13
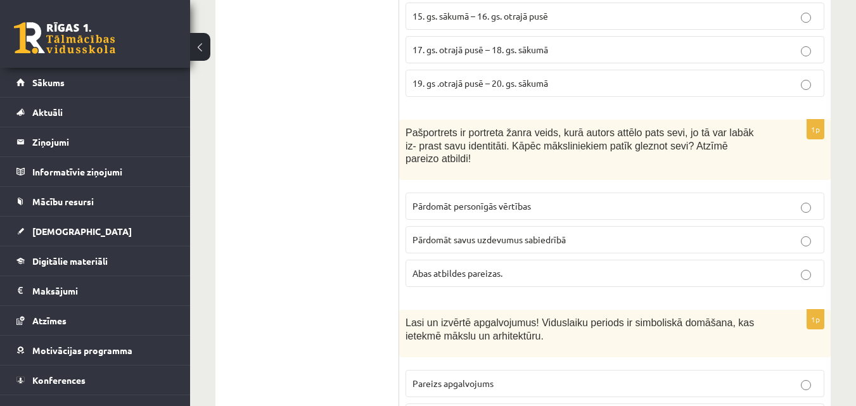
scroll to position [4055, 0]
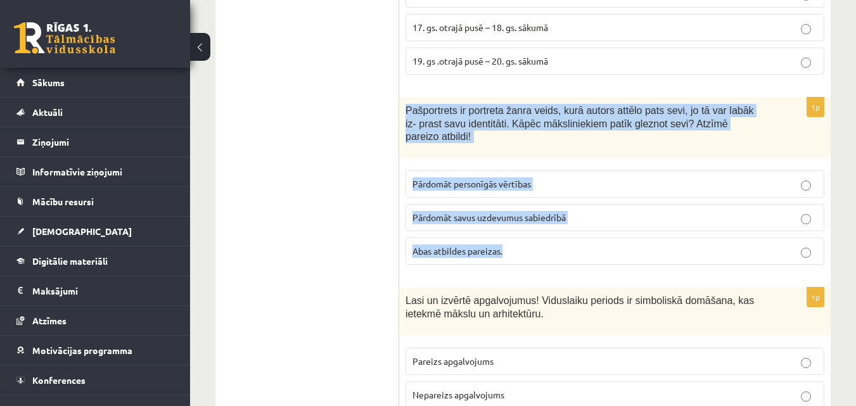
drag, startPoint x: 405, startPoint y: 71, endPoint x: 516, endPoint y: 205, distance: 173.8
click at [516, 205] on div "1p Pašportrets ir portreta žanra veids, kurā autors attēlo pats sevi, jo tā var…" at bounding box center [614, 186] width 431 height 177
click at [516, 245] on p "Abas atbildes pareizas." at bounding box center [614, 251] width 405 height 13
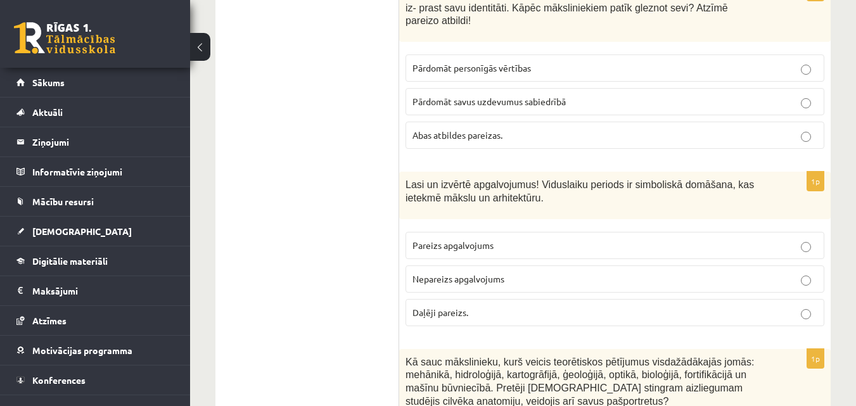
scroll to position [4181, 0]
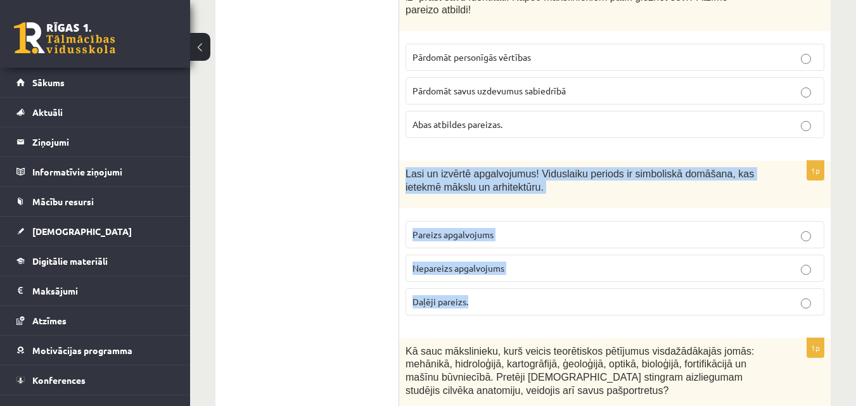
drag, startPoint x: 406, startPoint y: 123, endPoint x: 521, endPoint y: 245, distance: 167.2
click at [521, 245] on div "1p Lasi un izvērtē apgalvojumus! Viduslaiku periods ir simboliskā domāšana, kas…" at bounding box center [614, 243] width 431 height 165
click at [519, 228] on p "Pareizs apgalvojums" at bounding box center [614, 234] width 405 height 13
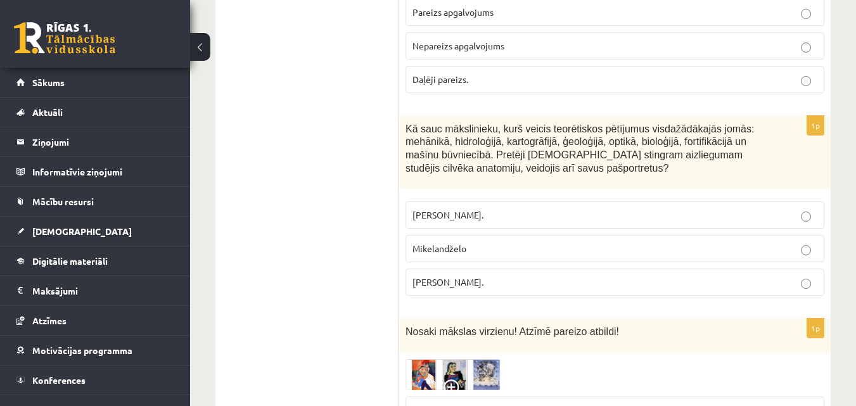
scroll to position [4435, 0]
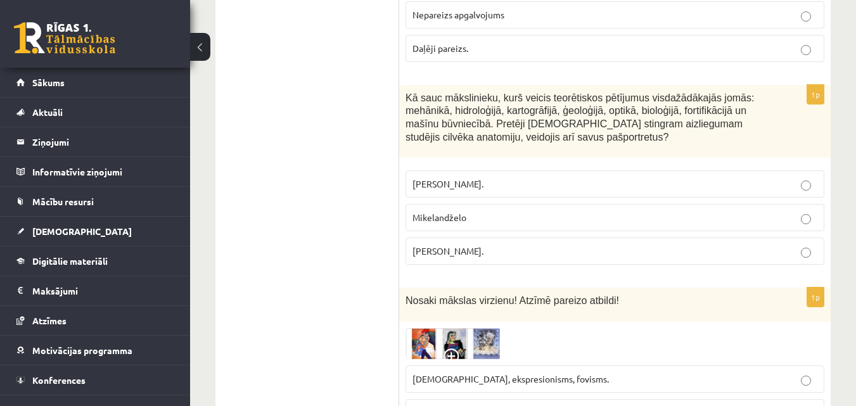
drag, startPoint x: 407, startPoint y: 46, endPoint x: 494, endPoint y: 207, distance: 182.3
click at [494, 207] on div "1p Kā sauc mākslinieku, kurš veicis teorētiskos pētījumus visdažādākajās jomās:…" at bounding box center [614, 180] width 431 height 191
click at [510, 245] on p "Leonardo da Vinči." at bounding box center [614, 251] width 405 height 13
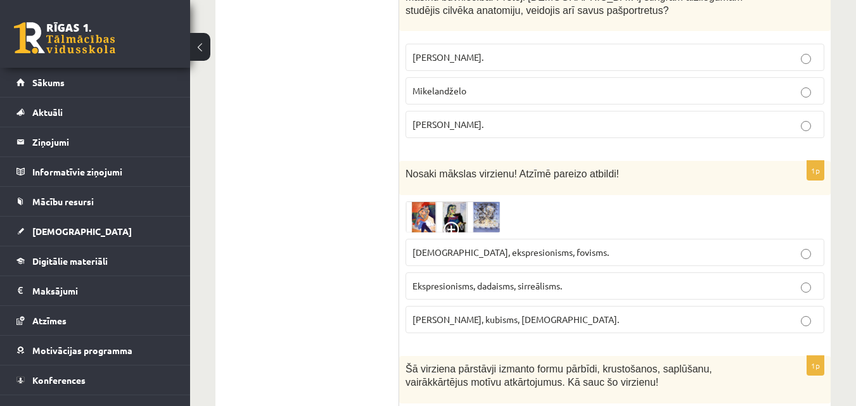
scroll to position [4625, 0]
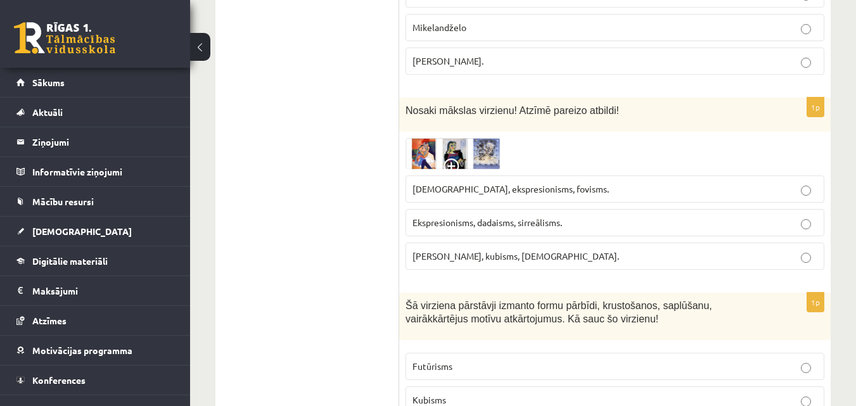
click at [523, 250] on span "Fovisms, kubisms, sirreālisms." at bounding box center [515, 255] width 207 height 11
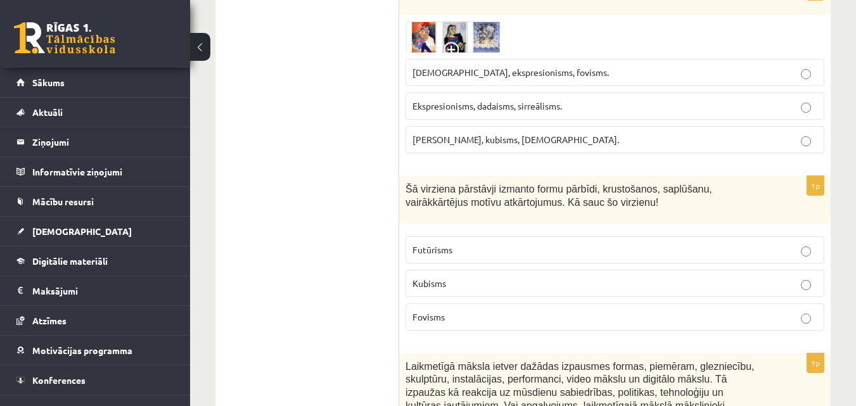
scroll to position [4751, 0]
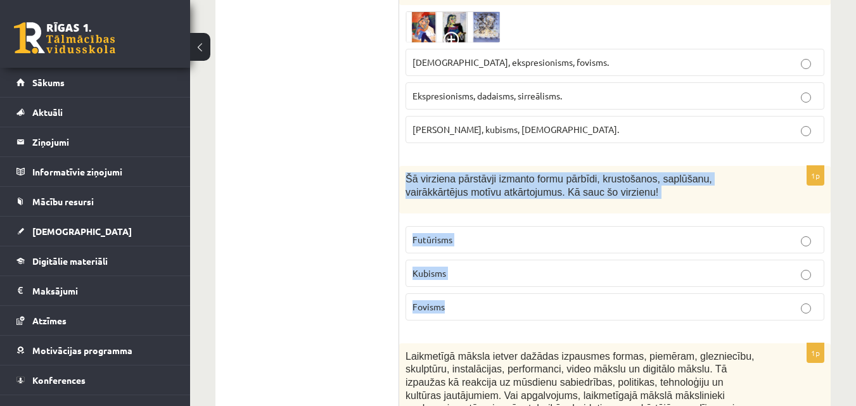
drag, startPoint x: 406, startPoint y: 131, endPoint x: 492, endPoint y: 249, distance: 145.6
click at [492, 249] on div "1p Šā virziena pārstāvji izmanto formu pārbīdi, krustošanos, saplūšanu, vairākk…" at bounding box center [614, 248] width 431 height 165
click at [464, 267] on p "Kubisms" at bounding box center [614, 273] width 405 height 13
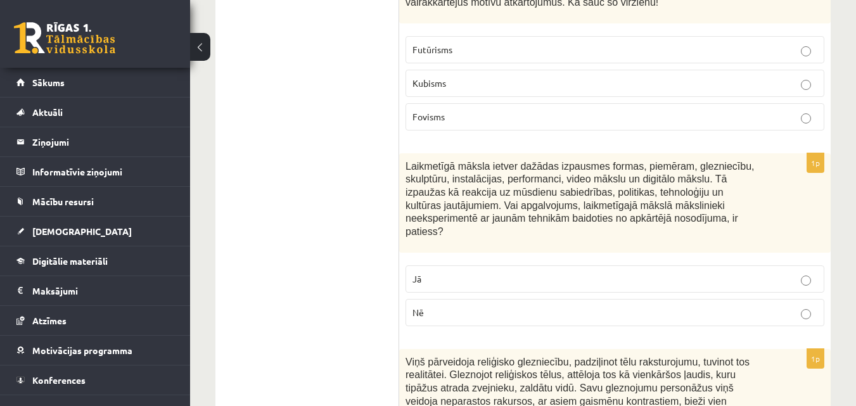
scroll to position [5005, 0]
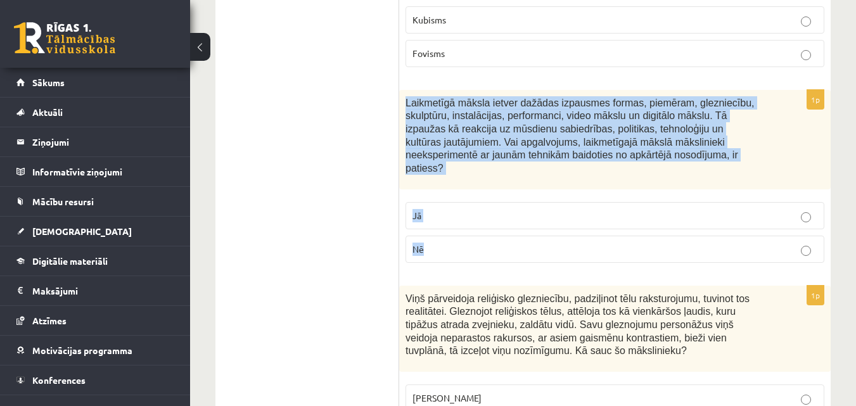
drag, startPoint x: 406, startPoint y: 50, endPoint x: 466, endPoint y: 181, distance: 144.0
click at [466, 181] on div "1p Laikmetīgā māksla ietver dažādas izpausmes formas, piemēram, glezniecību, sk…" at bounding box center [614, 181] width 431 height 183
click at [467, 243] on p "Nē" at bounding box center [614, 249] width 405 height 13
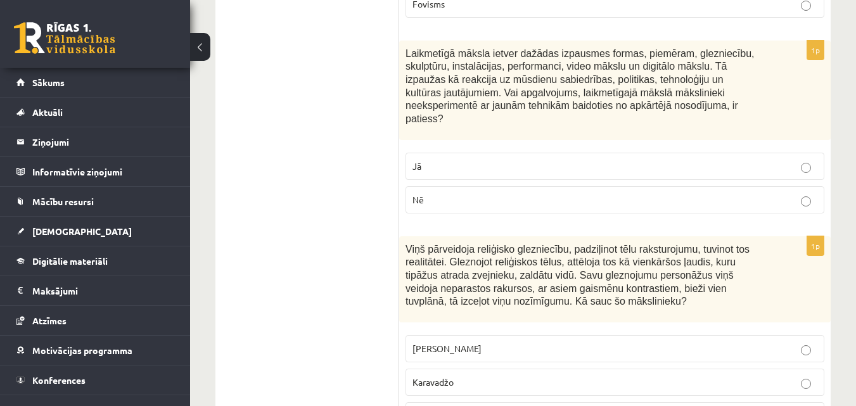
scroll to position [5132, 0]
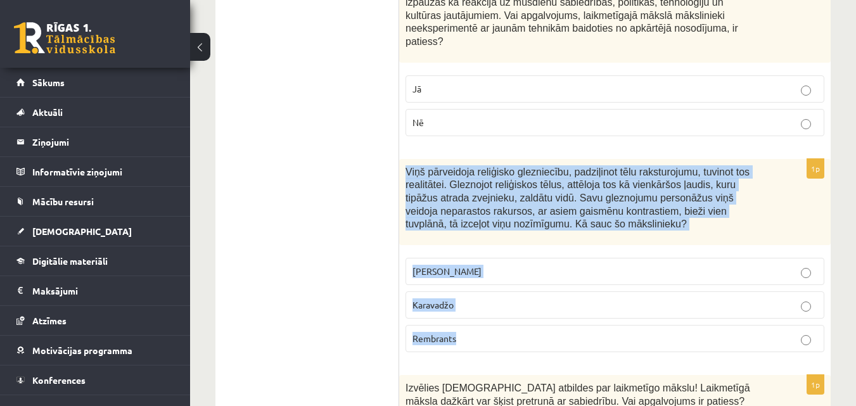
drag, startPoint x: 405, startPoint y: 108, endPoint x: 469, endPoint y: 266, distance: 170.0
click at [469, 266] on div "1p Viņš pārveidoja reliģisko glezniecību, padziļinot tēlu raksturojumu, tuvinot…" at bounding box center [614, 260] width 431 height 203
click at [508, 298] on p "Karavadžo" at bounding box center [614, 304] width 405 height 13
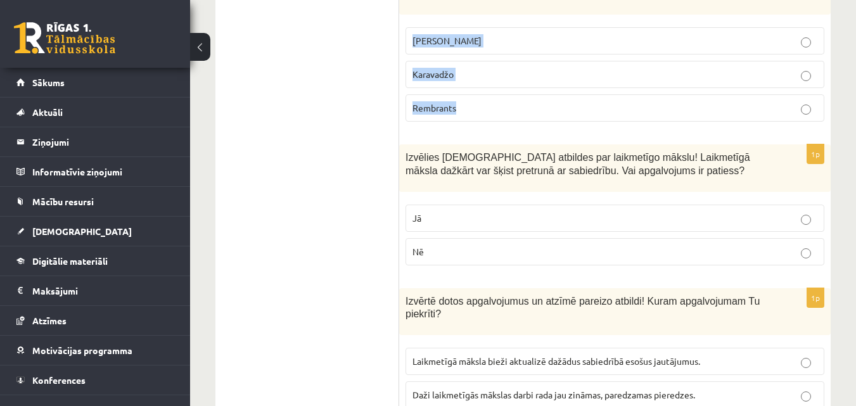
scroll to position [5385, 0]
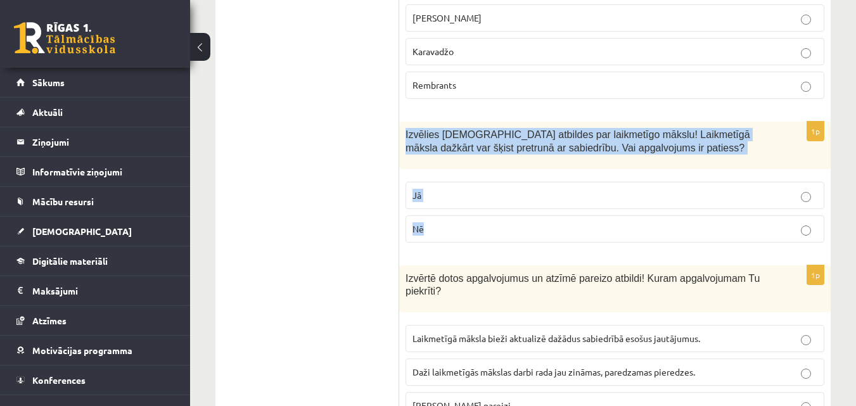
drag, startPoint x: 407, startPoint y: 71, endPoint x: 476, endPoint y: 174, distance: 124.6
click at [476, 174] on div "1p Izvēlies pareizās atbildes par laikmetīgo mākslu! Laikmetīgā māksla dažkārt …" at bounding box center [614, 187] width 431 height 131
click at [440, 189] on p "Jā" at bounding box center [614, 195] width 405 height 13
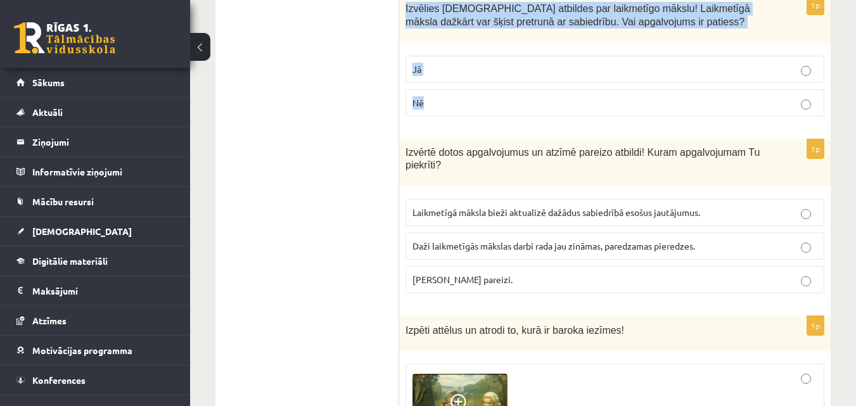
scroll to position [5512, 0]
drag, startPoint x: 406, startPoint y: 85, endPoint x: 552, endPoint y: 210, distance: 192.7
click at [552, 210] on div "1p Izvērtē dotos apgalvojumus un atzīmē pareizo atbildi! Kuram apgalvojumam Tu …" at bounding box center [614, 221] width 431 height 165
click at [523, 272] on p "Abi apgalvojumi pareizi." at bounding box center [614, 278] width 405 height 13
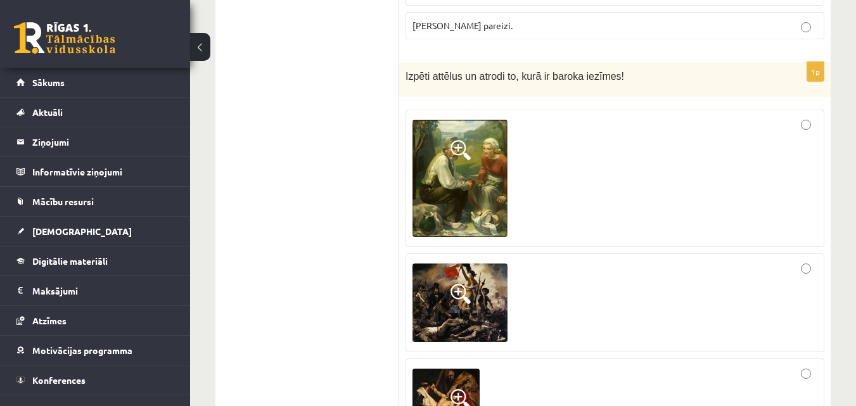
scroll to position [5828, 0]
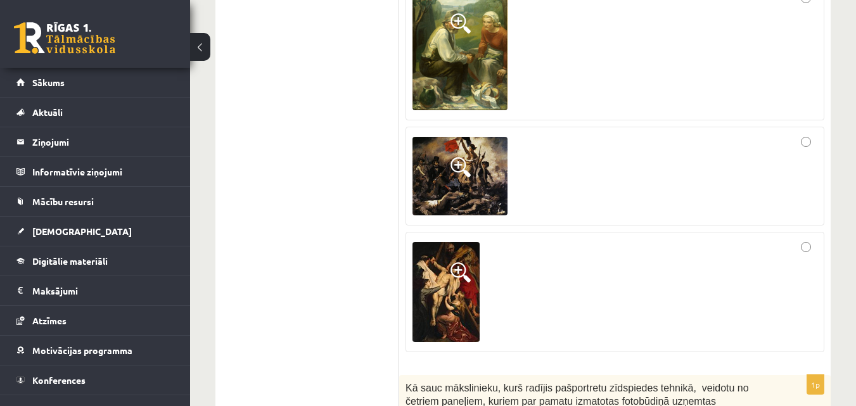
click at [600, 239] on div at bounding box center [614, 292] width 405 height 106
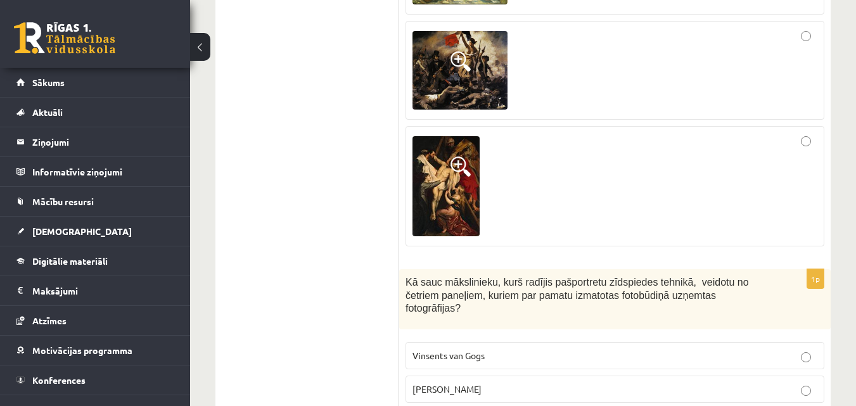
scroll to position [5999, 0]
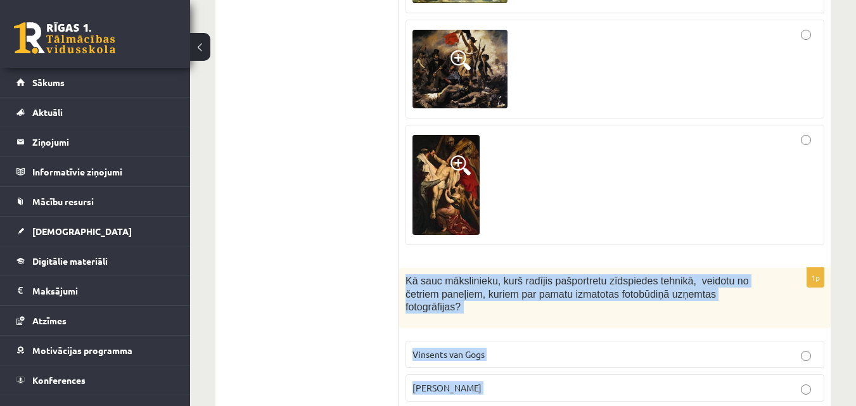
drag, startPoint x: 407, startPoint y: 215, endPoint x: 481, endPoint y: 346, distance: 150.6
click at [481, 346] on div "1p Kā sauc mākslinieku, kurš radījis pašportretu zīdspiedes tehnikā, veidotu no…" at bounding box center [614, 356] width 431 height 177
click at [477, 381] on p "Endijs Vorhols" at bounding box center [614, 387] width 405 height 13
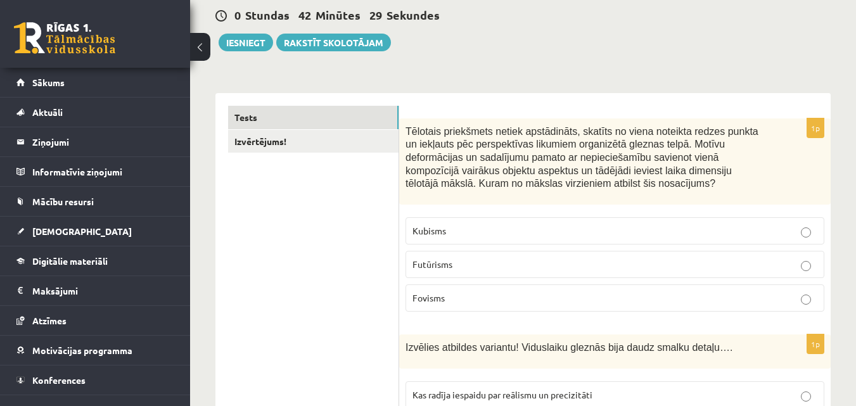
scroll to position [0, 0]
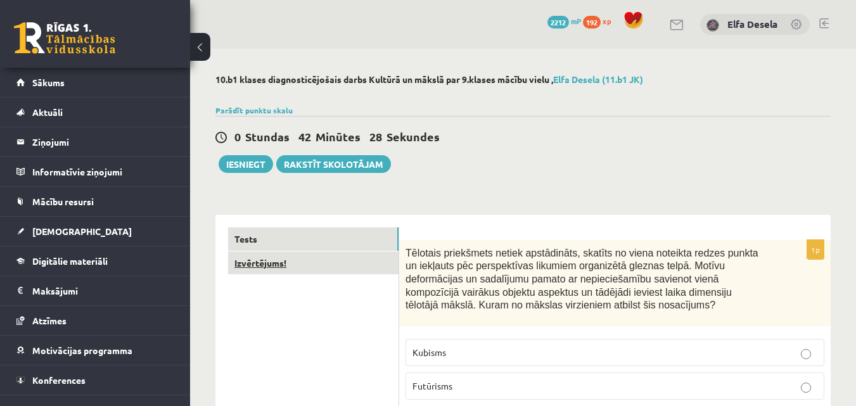
click at [267, 272] on link "Izvērtējums!" at bounding box center [313, 263] width 170 height 23
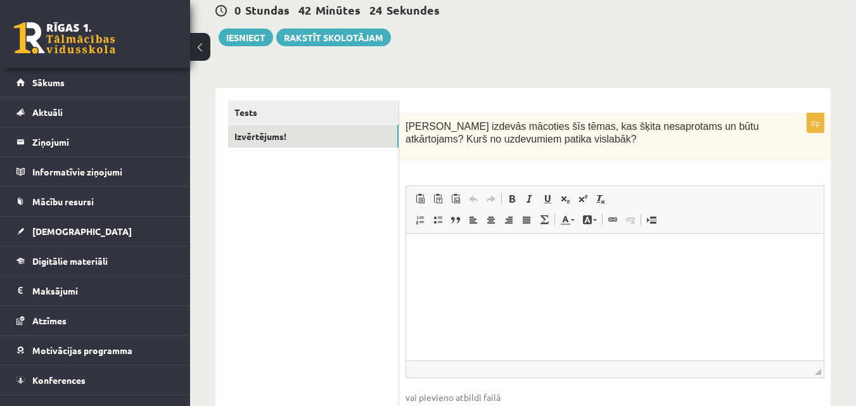
scroll to position [190, 0]
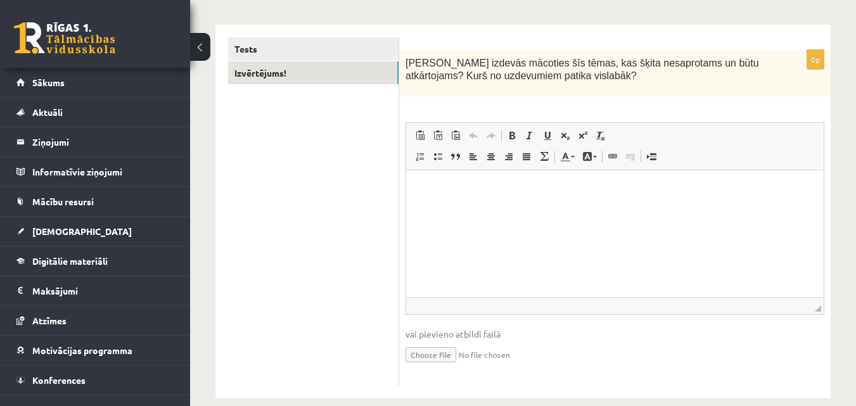
click at [423, 182] on html at bounding box center [614, 189] width 417 height 39
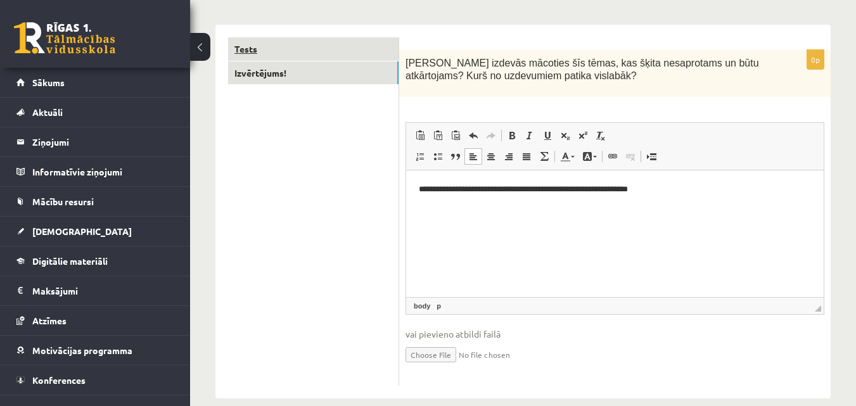
click at [290, 48] on link "Tests" at bounding box center [313, 48] width 170 height 23
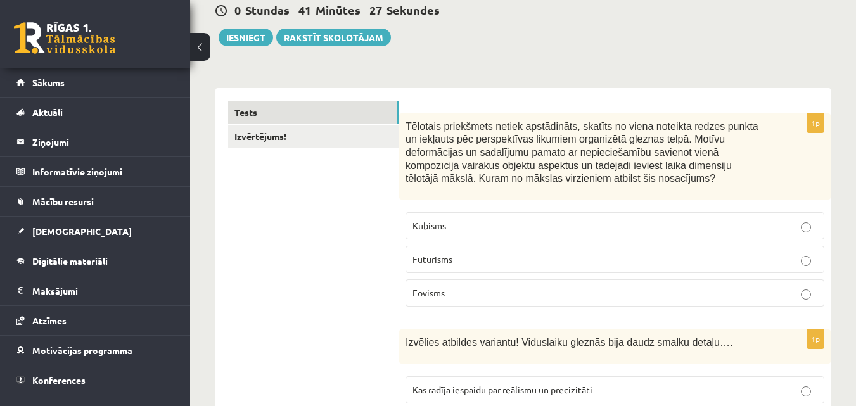
scroll to position [63, 0]
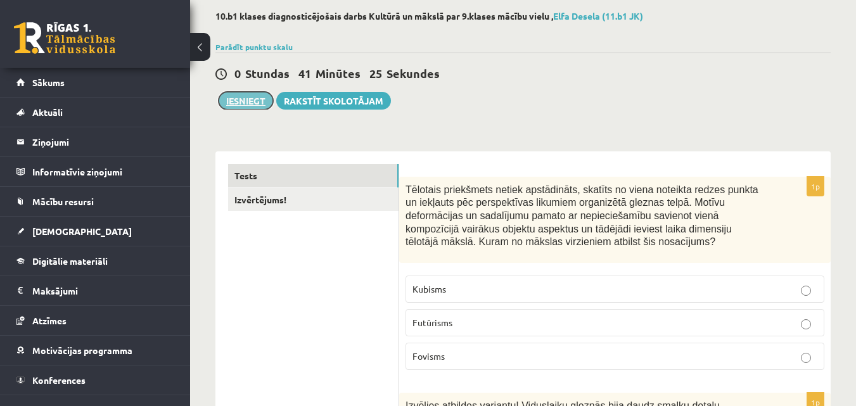
click at [246, 98] on button "Iesniegt" at bounding box center [246, 101] width 54 height 18
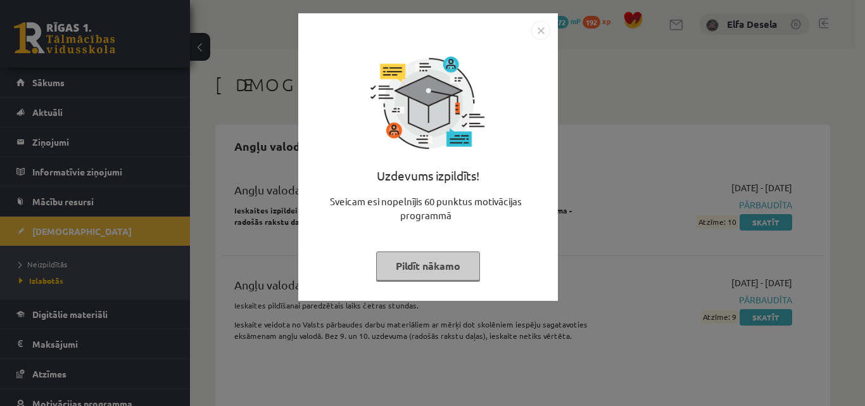
click at [540, 33] on img "Close" at bounding box center [541, 30] width 19 height 19
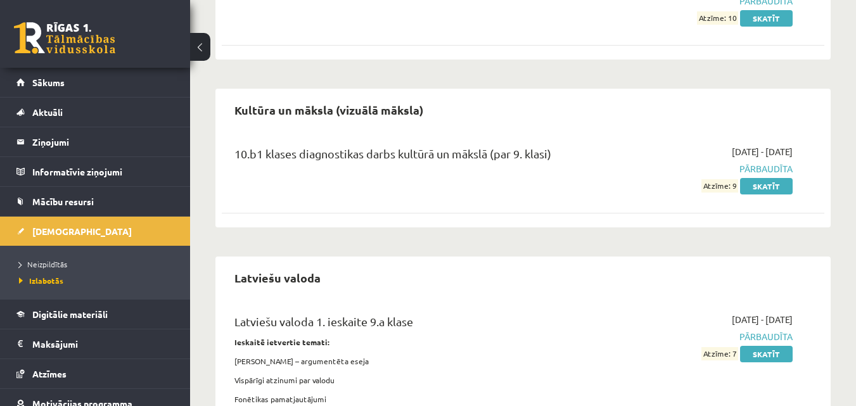
scroll to position [1077, 0]
